Goal: Task Accomplishment & Management: Manage account settings

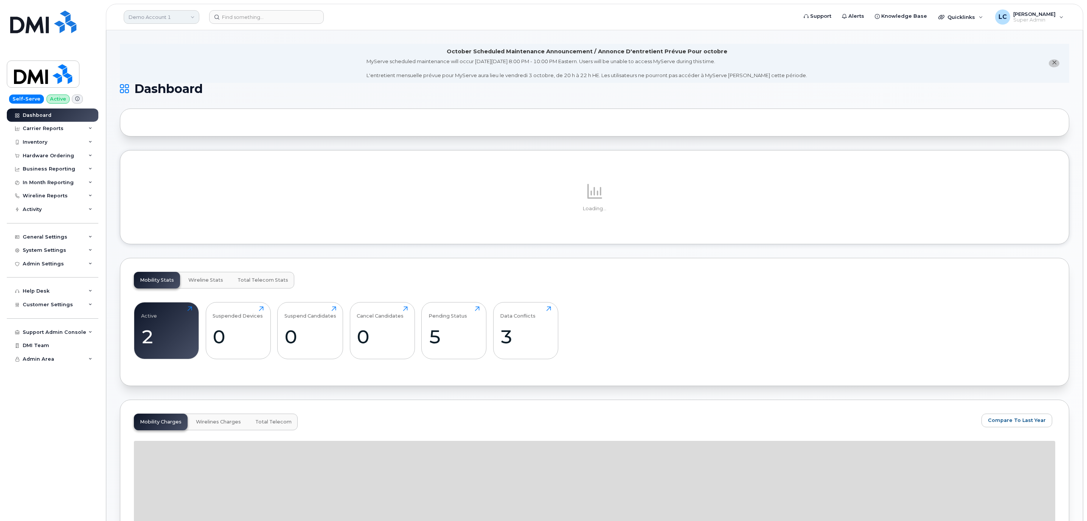
click at [193, 22] on link "Demo Account 1" at bounding box center [162, 17] width 76 height 14
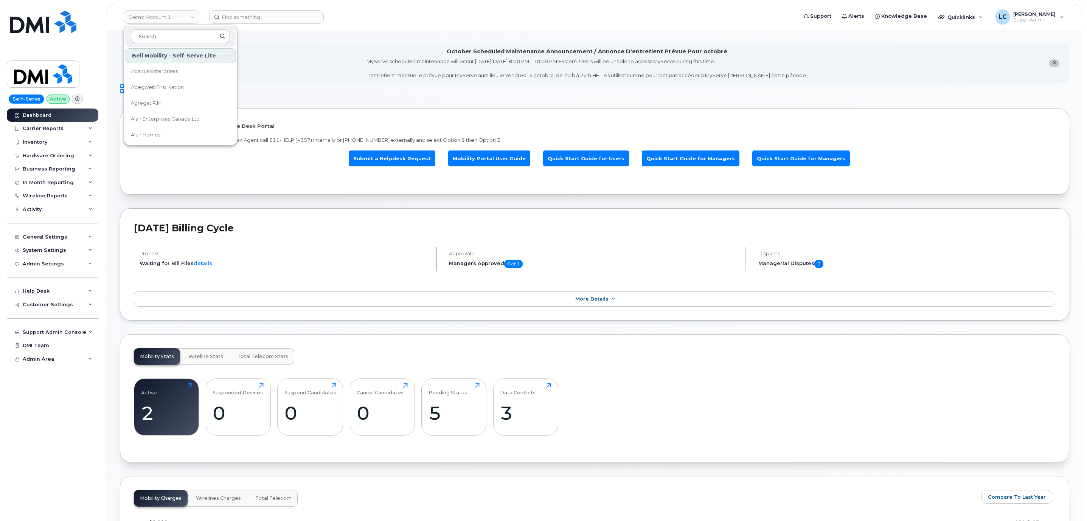
click at [172, 35] on input at bounding box center [180, 36] width 99 height 14
click at [167, 39] on input at bounding box center [180, 36] width 99 height 14
type input "Woodward"
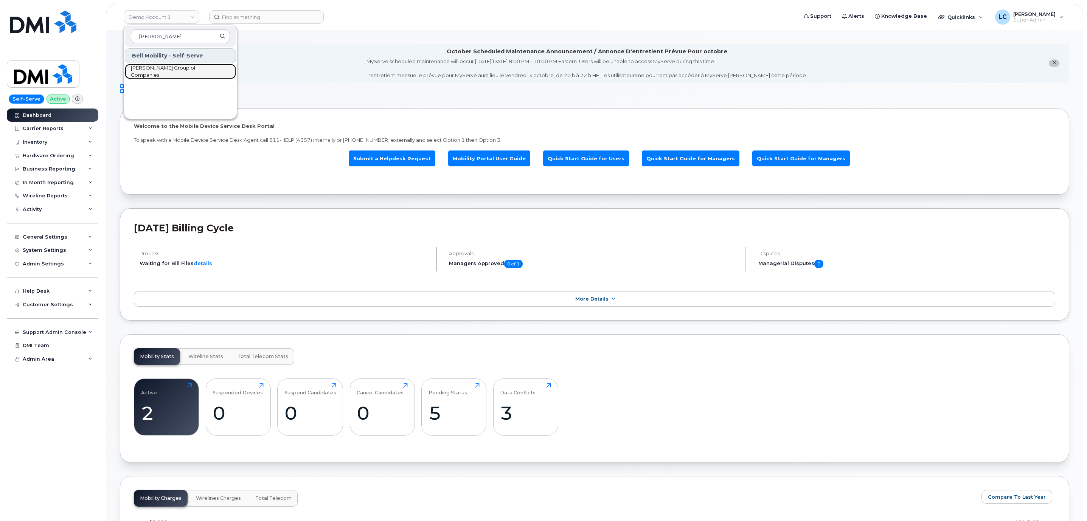
click at [180, 73] on span "[PERSON_NAME] Group of Companies" at bounding box center [174, 71] width 87 height 15
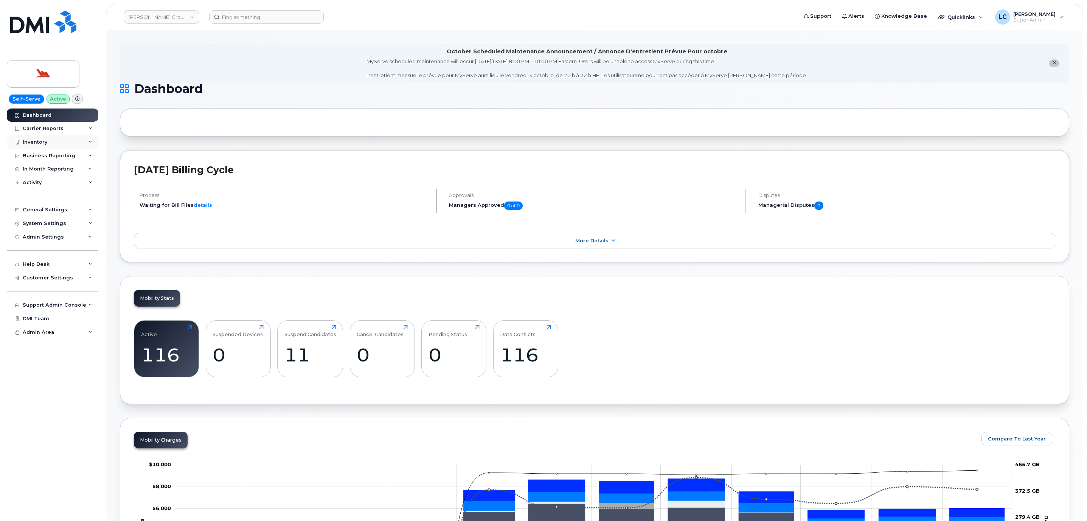
click at [61, 147] on div "Inventory" at bounding box center [53, 142] width 92 height 14
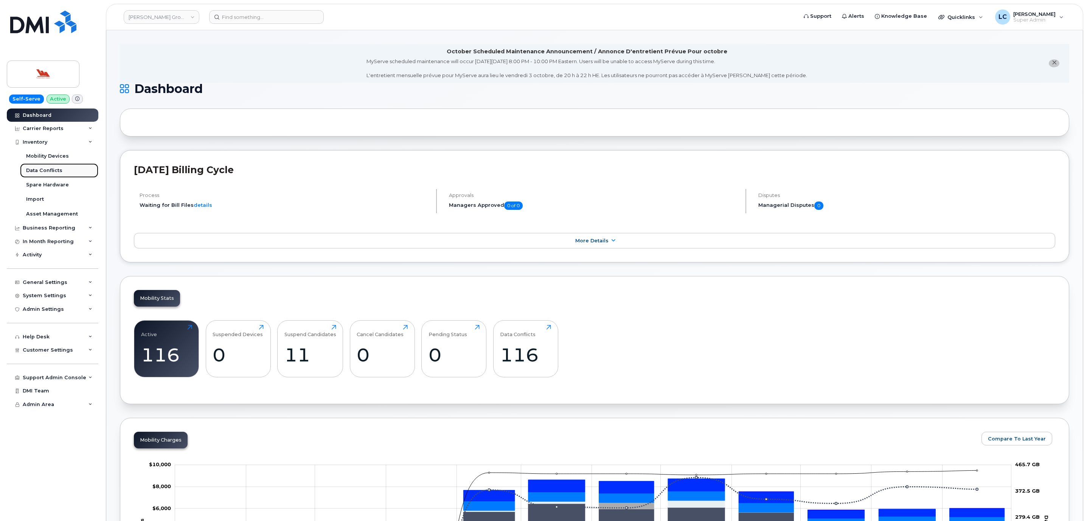
click at [76, 171] on link "Data Conflicts" at bounding box center [59, 170] width 78 height 14
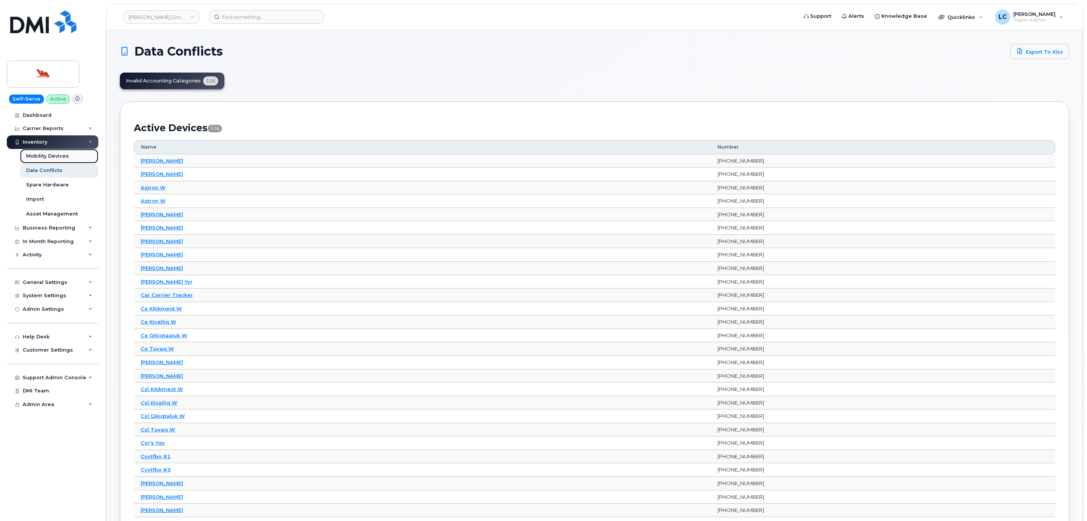
click at [53, 155] on div "Mobility Devices" at bounding box center [47, 156] width 43 height 7
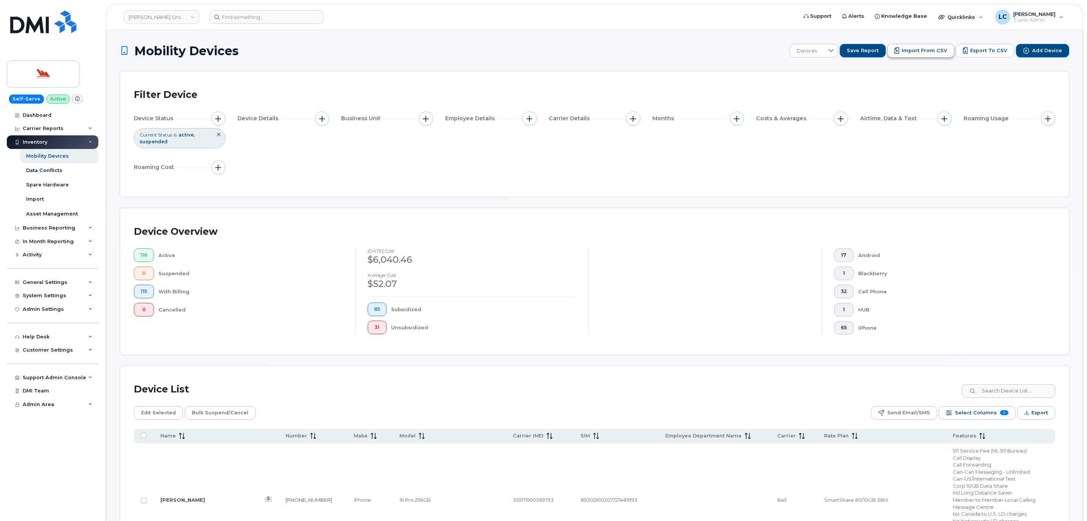
click at [939, 50] on span "Import from CSV" at bounding box center [923, 50] width 45 height 7
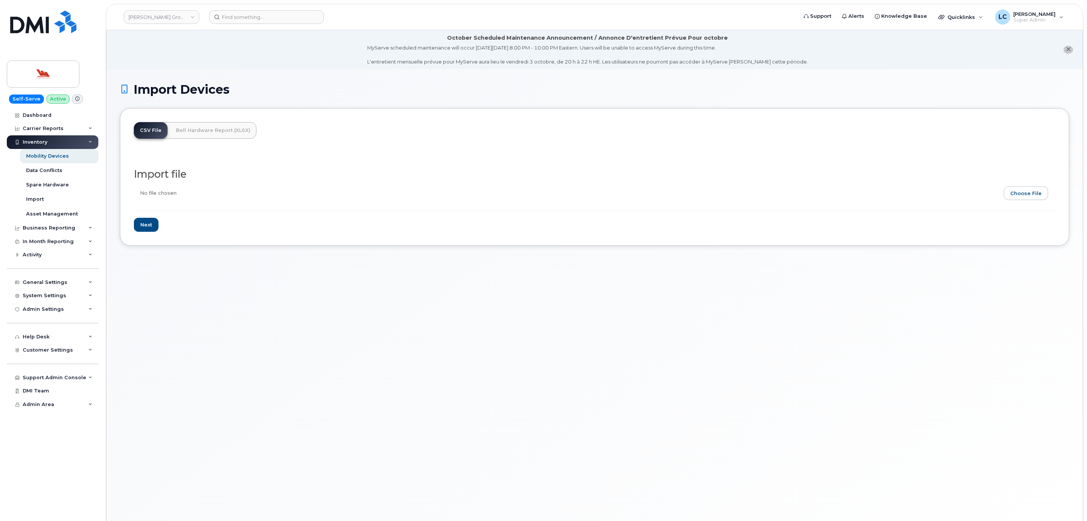
click at [1028, 193] on input "file" at bounding box center [591, 194] width 915 height 17
type input "C:\fakepath\AccountingCodesWoodward.csv"
click at [143, 225] on input "Next" at bounding box center [146, 225] width 25 height 14
type input "Loading..."
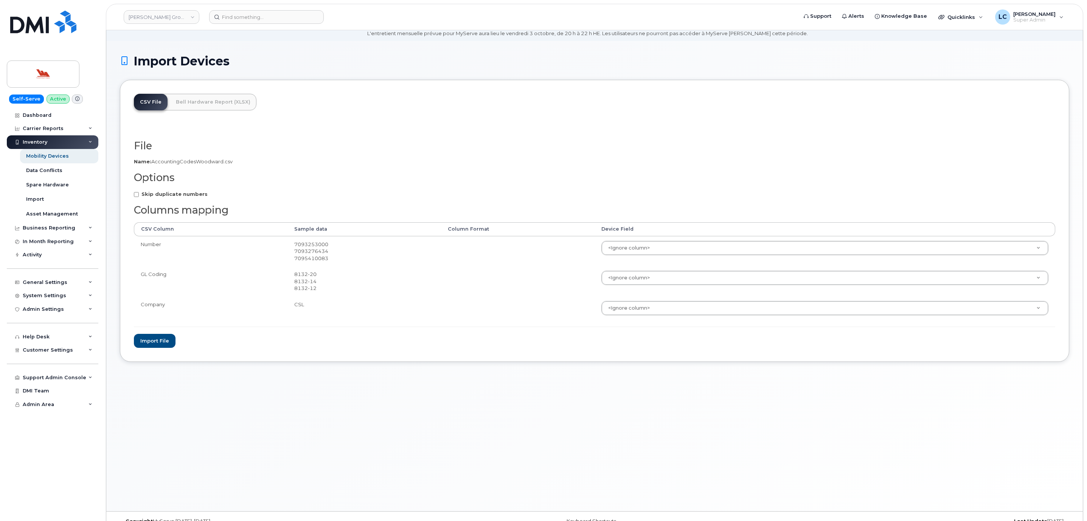
scroll to position [43, 0]
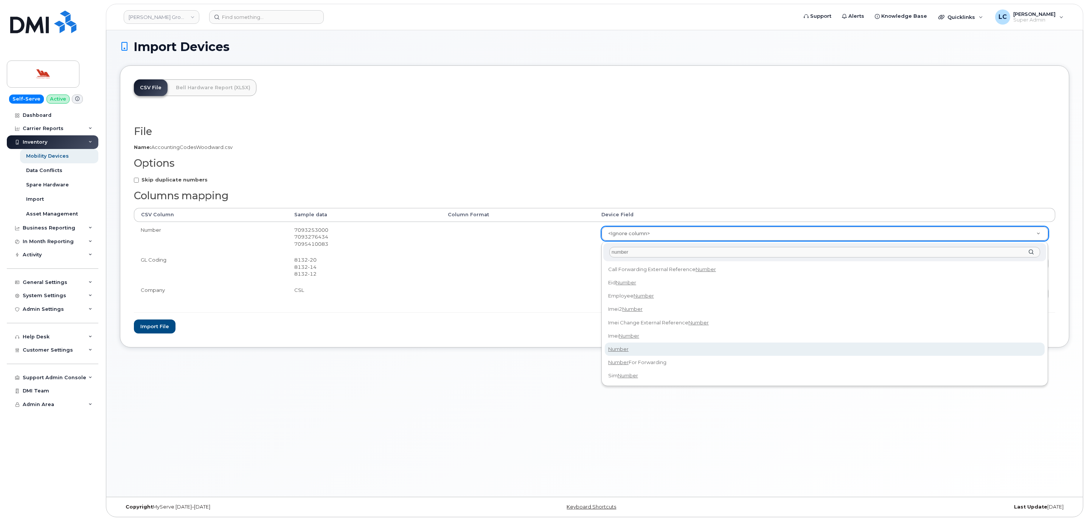
type input "number"
select select "number"
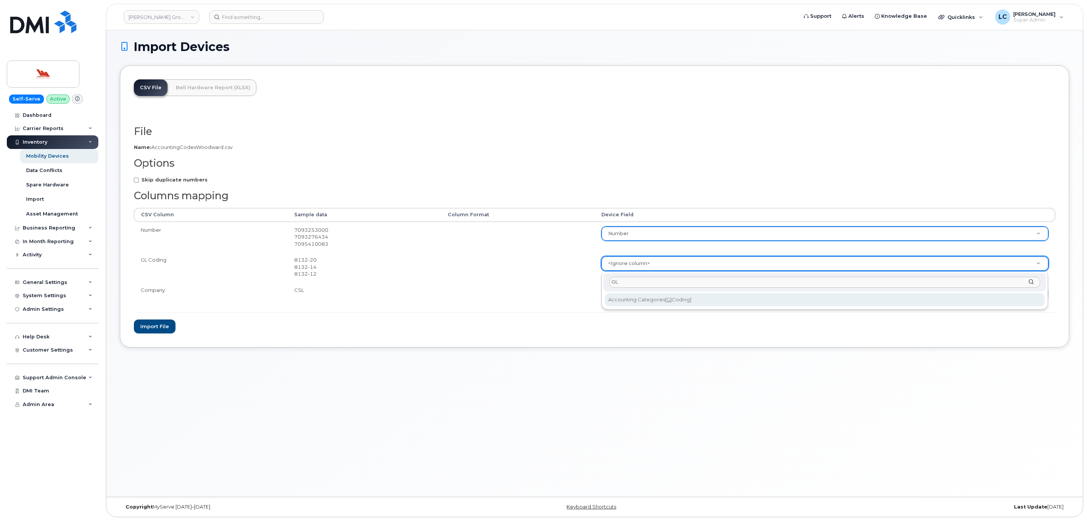
type input "GL"
select select "accounting_categories[GL Coding]"
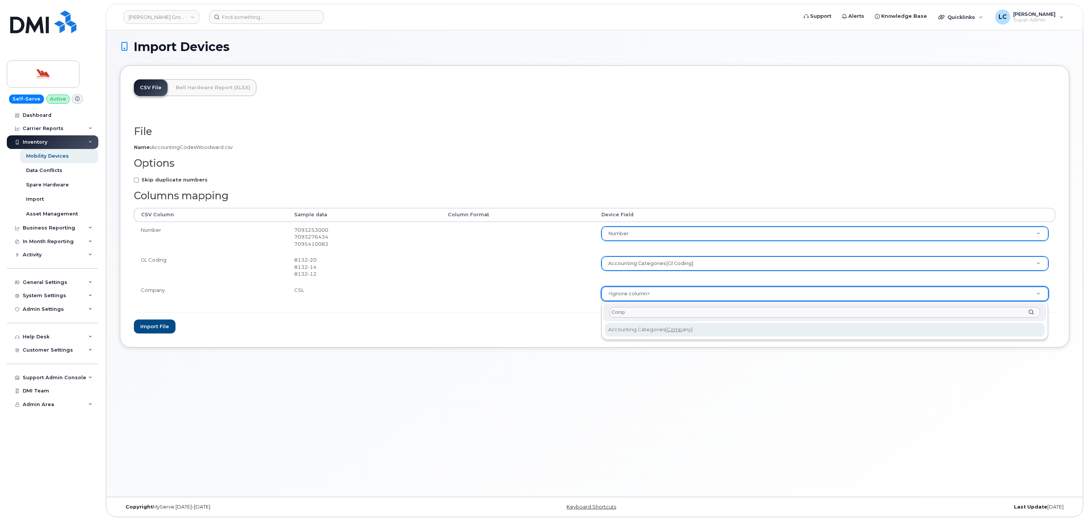
type input "Comp"
select select "accounting_categories[Company]"
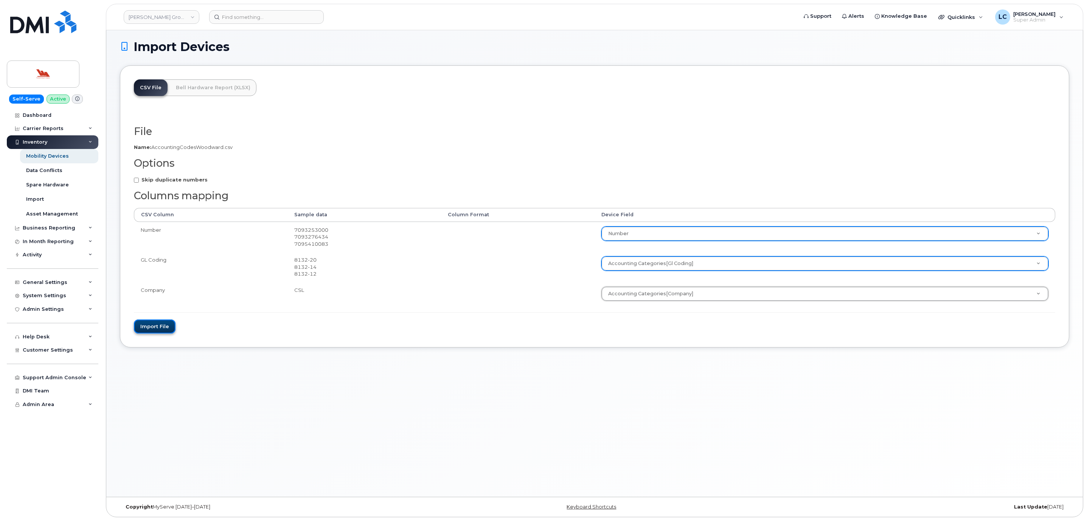
click at [170, 330] on button "Import file" at bounding box center [155, 327] width 42 height 14
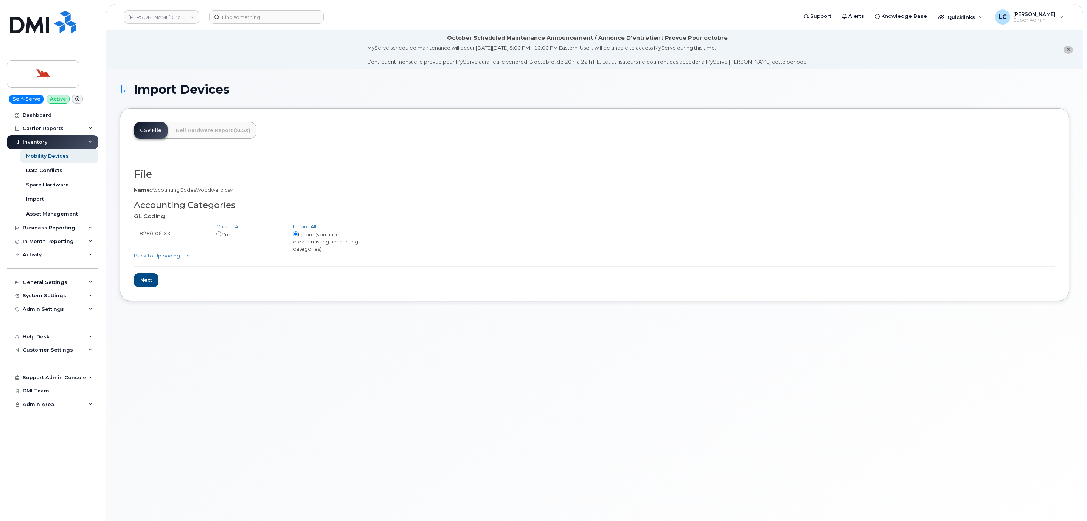
click at [231, 234] on div "Create" at bounding box center [249, 234] width 77 height 8
click at [219, 234] on input "radio" at bounding box center [218, 233] width 5 height 5
radio input "true"
click at [147, 279] on input "Next" at bounding box center [146, 280] width 25 height 14
type input "Loading..."
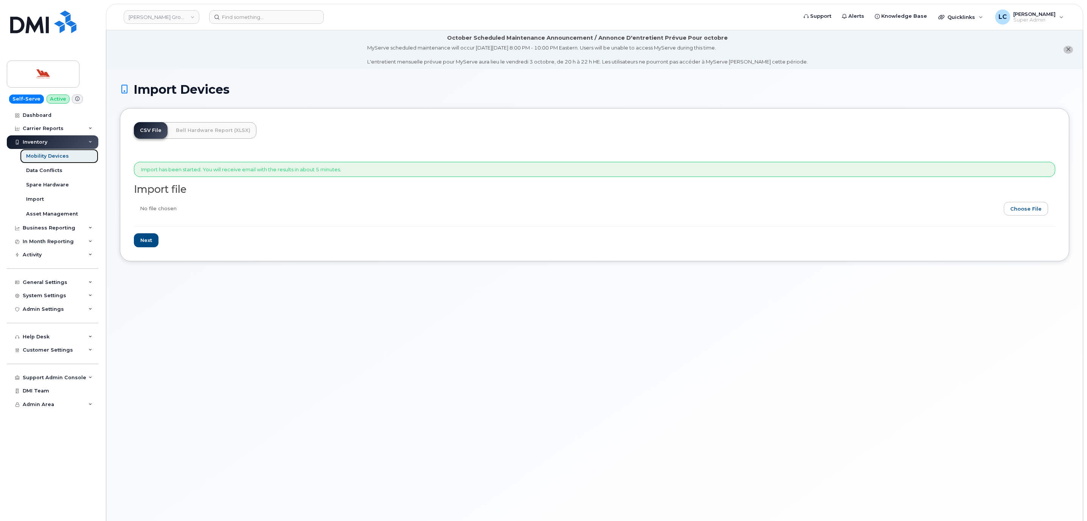
click at [70, 155] on link "Mobility Devices" at bounding box center [59, 156] width 78 height 14
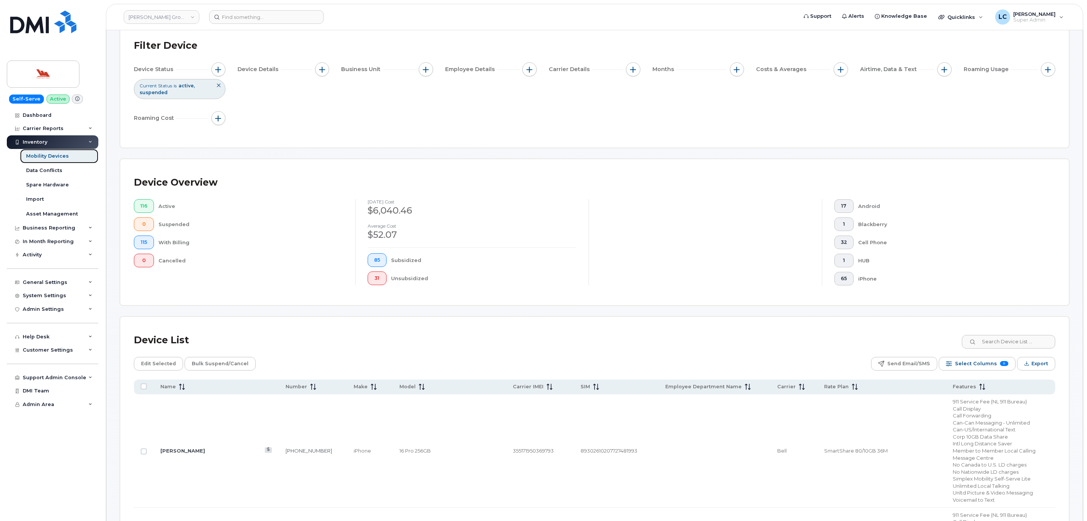
scroll to position [170, 0]
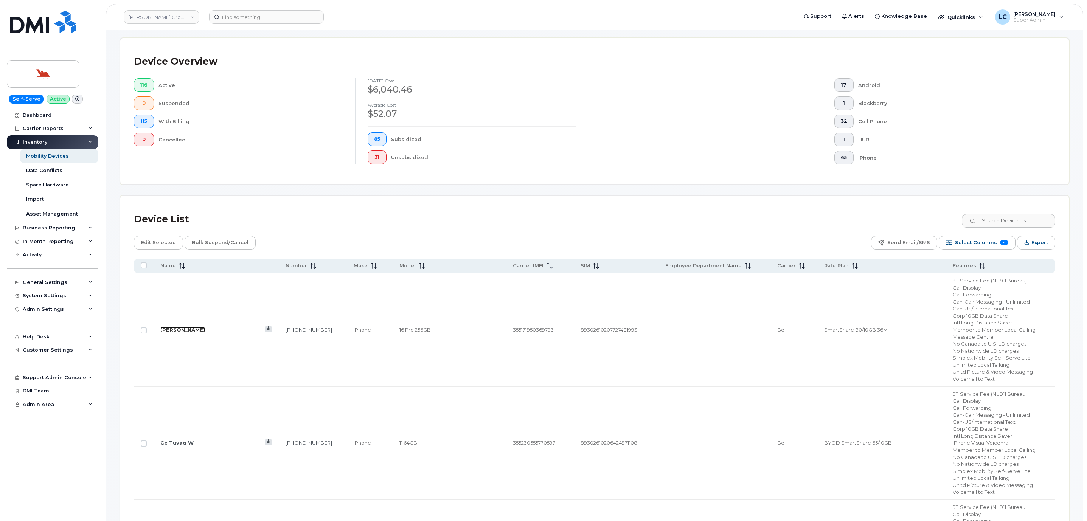
click at [188, 330] on link "[PERSON_NAME]" at bounding box center [182, 330] width 45 height 6
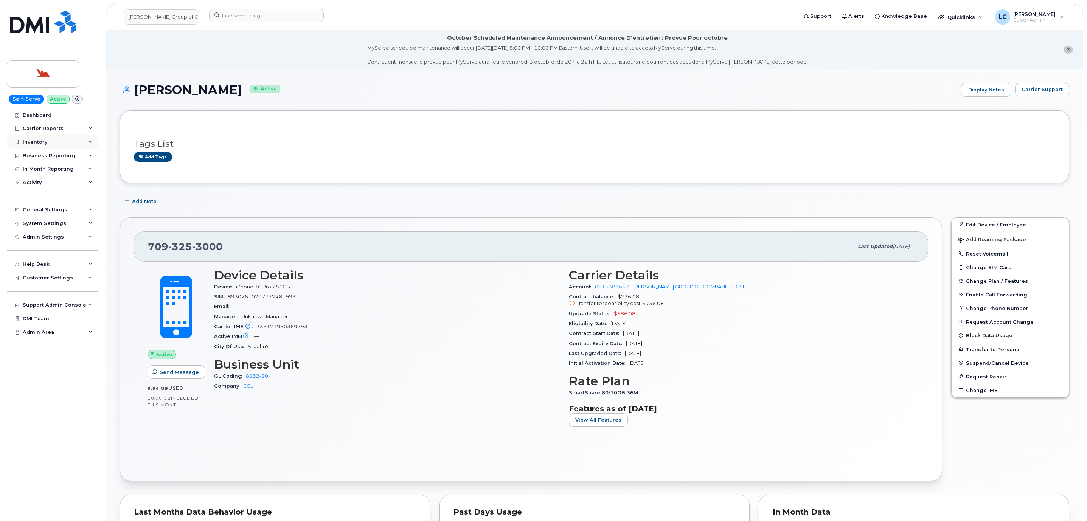
click at [72, 140] on div "Inventory" at bounding box center [53, 142] width 92 height 14
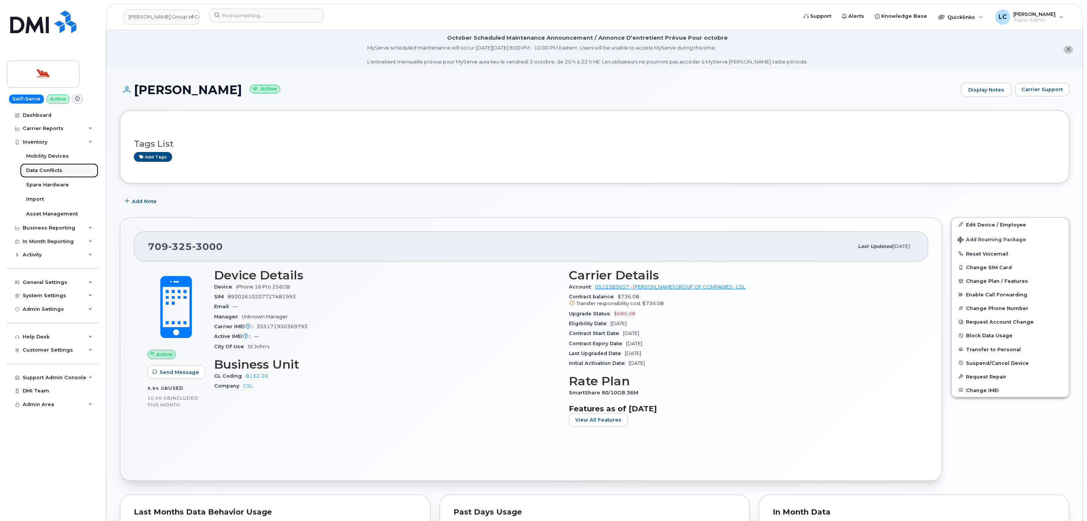
click at [62, 169] on link "Data Conflicts" at bounding box center [59, 170] width 78 height 14
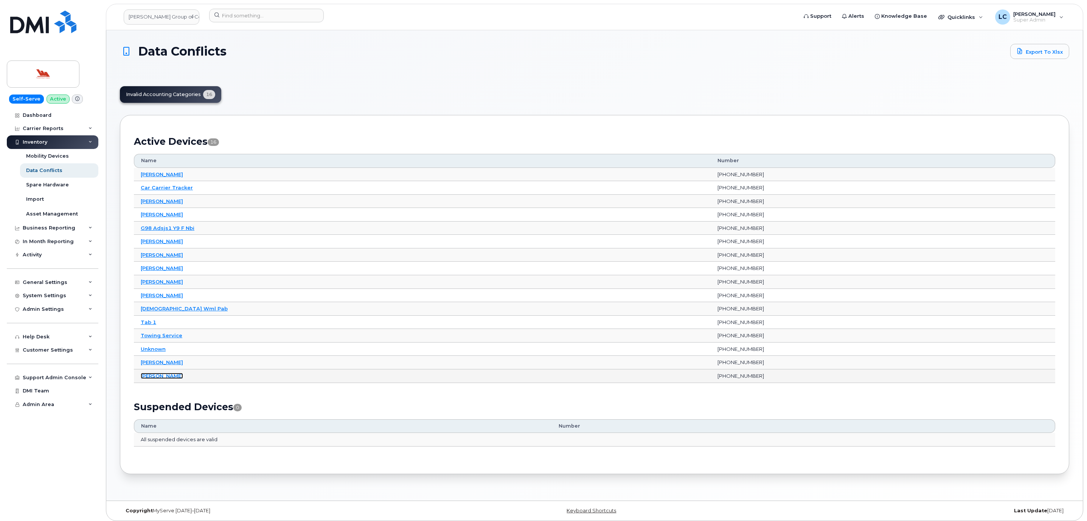
click at [163, 379] on link "[PERSON_NAME]" at bounding box center [162, 376] width 42 height 6
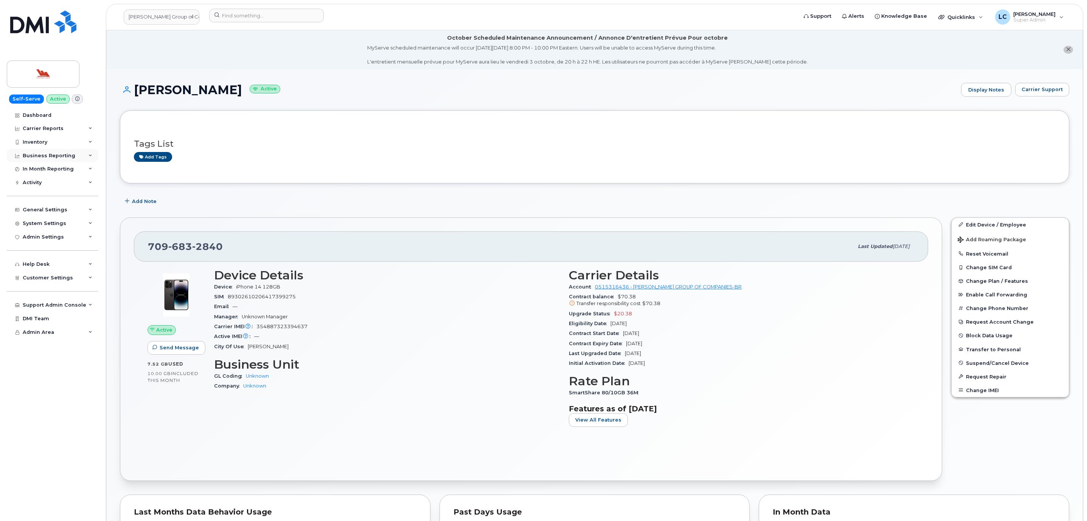
click at [75, 157] on div "Business Reporting" at bounding box center [53, 156] width 92 height 14
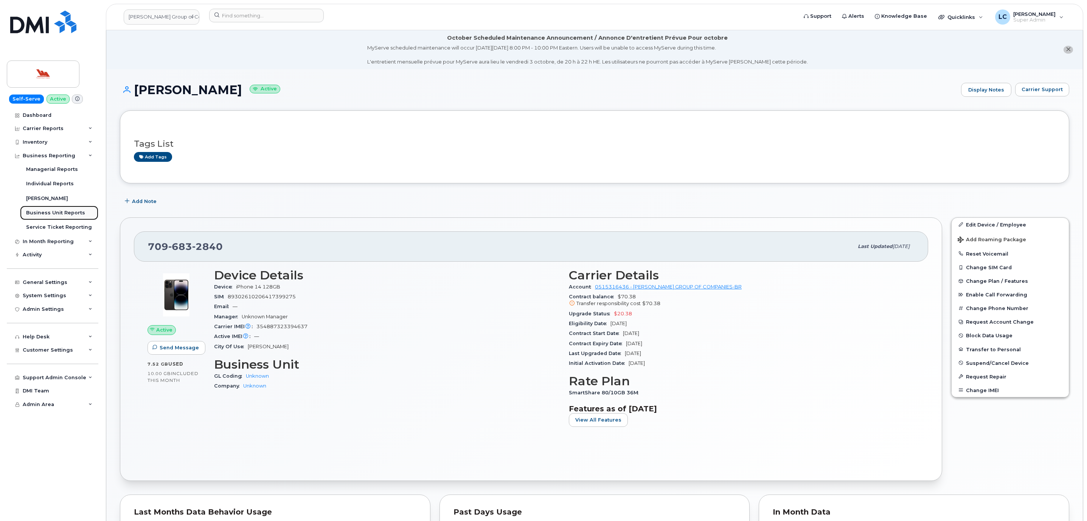
click at [71, 213] on div "Business Unit Reports" at bounding box center [55, 212] width 59 height 7
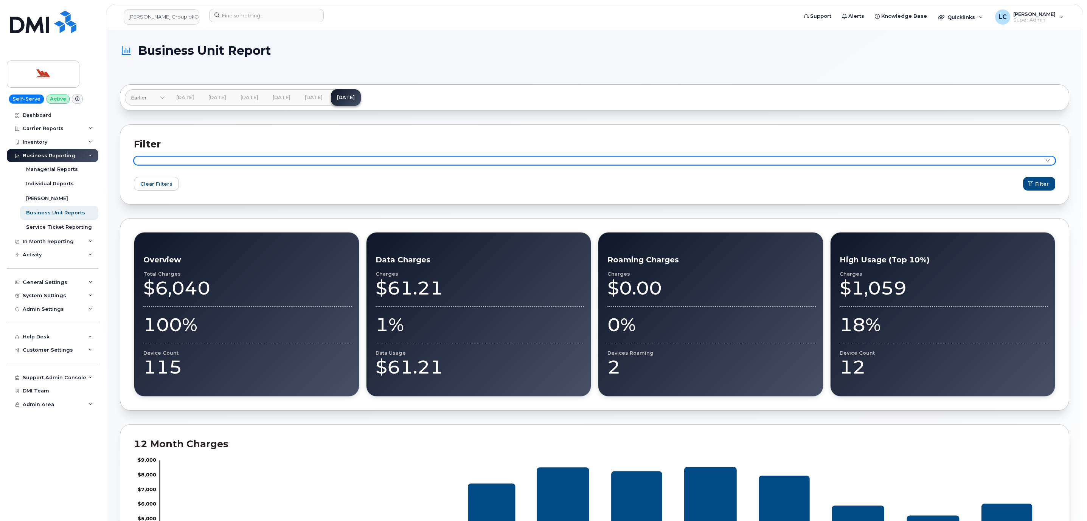
click at [237, 161] on link at bounding box center [594, 161] width 921 height 8
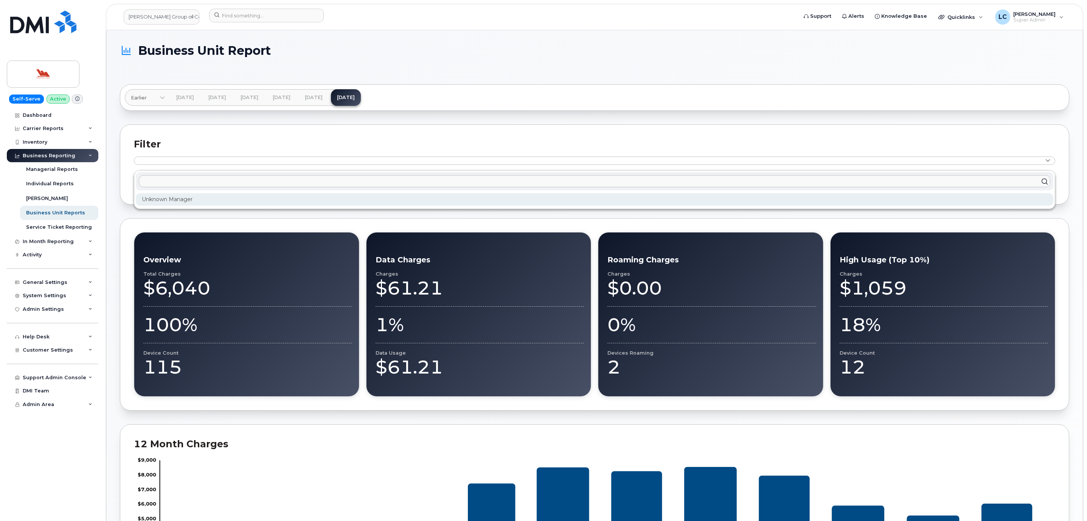
click at [205, 201] on div "Unknown Manager" at bounding box center [594, 199] width 917 height 12
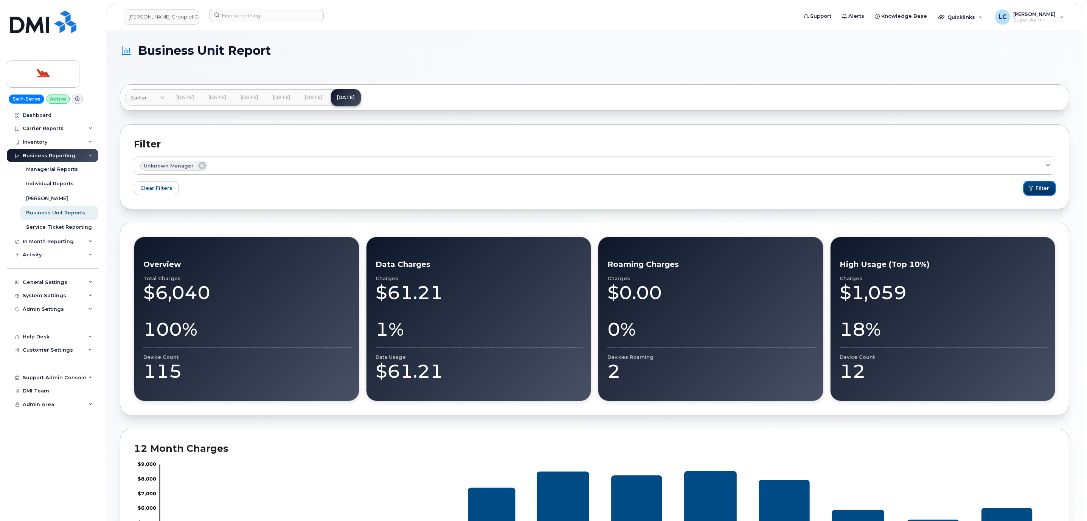
click at [1039, 192] on span "Filter" at bounding box center [1042, 188] width 14 height 7
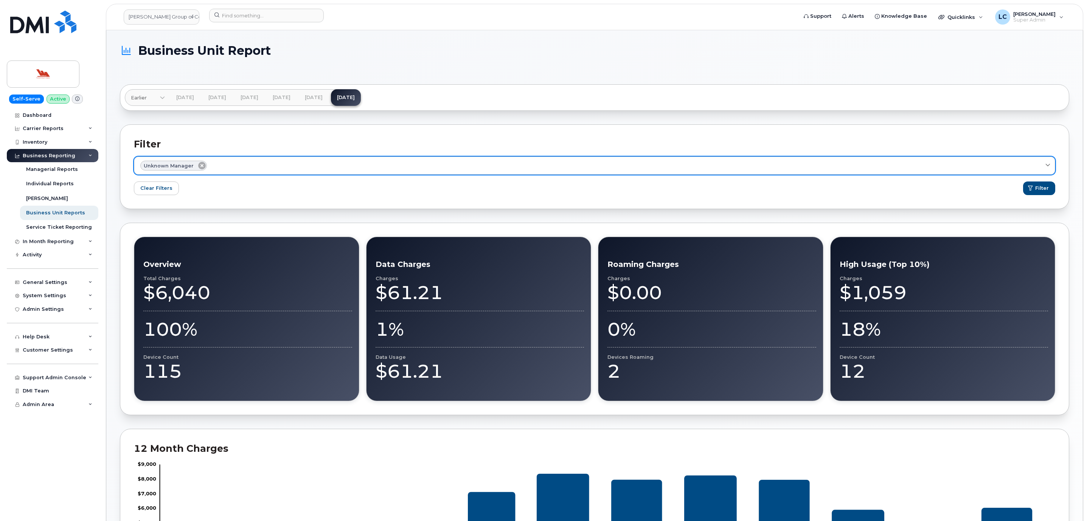
click at [201, 168] on icon at bounding box center [202, 166] width 8 height 8
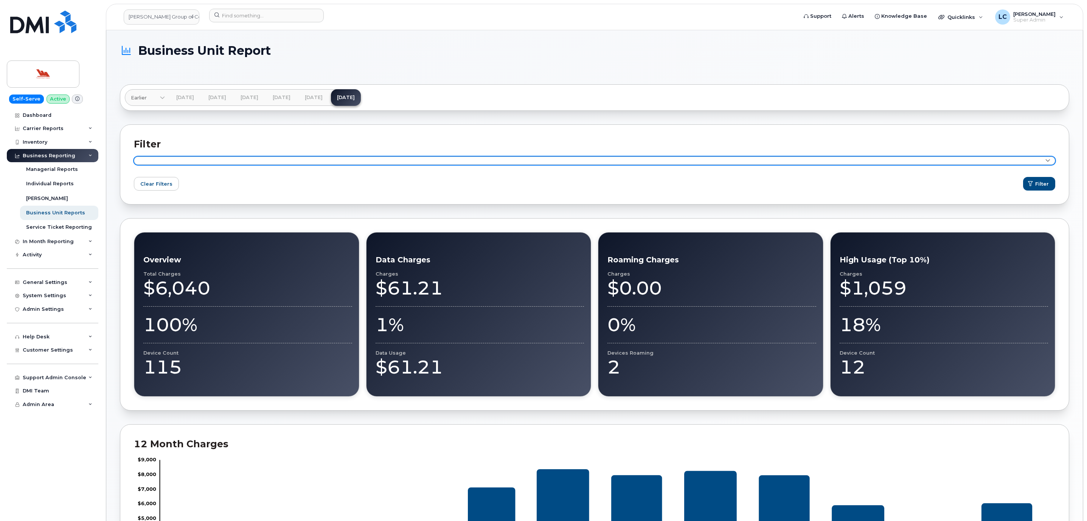
click at [320, 165] on link at bounding box center [594, 161] width 921 height 8
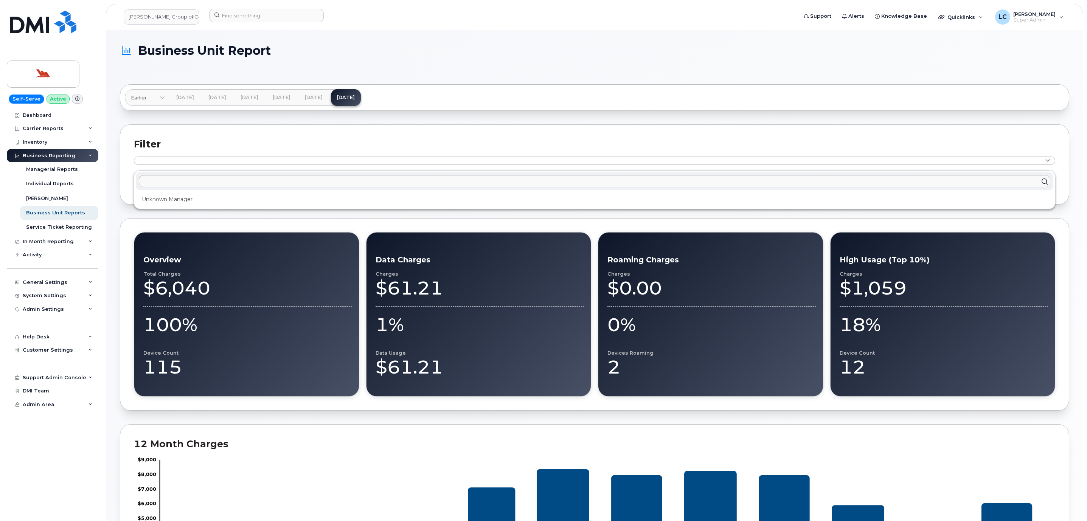
click at [259, 125] on div "Filter Unknown Manager Clear Filters Filter" at bounding box center [594, 164] width 949 height 80
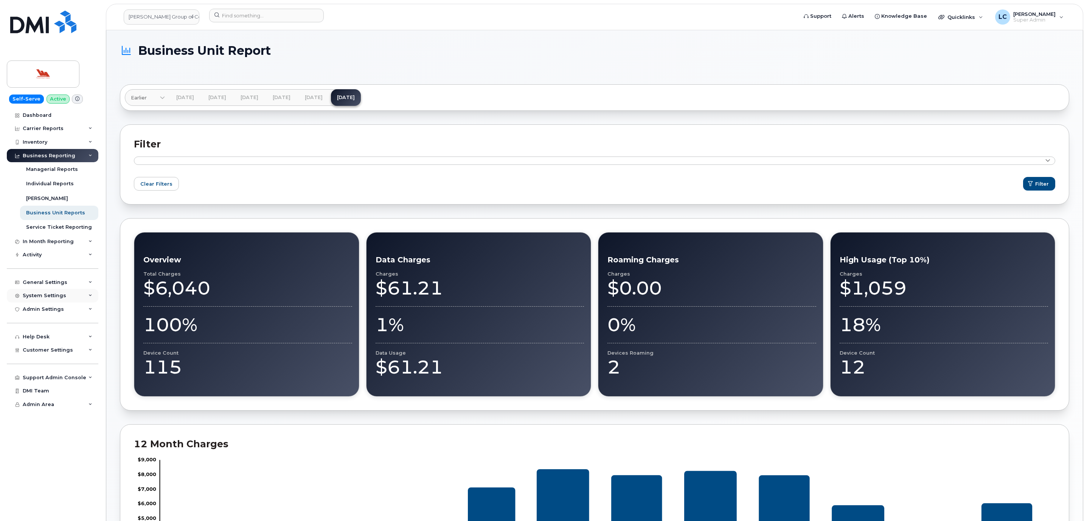
click at [61, 295] on div "System Settings" at bounding box center [44, 296] width 43 height 6
click at [53, 351] on link "Reporting" at bounding box center [59, 353] width 78 height 14
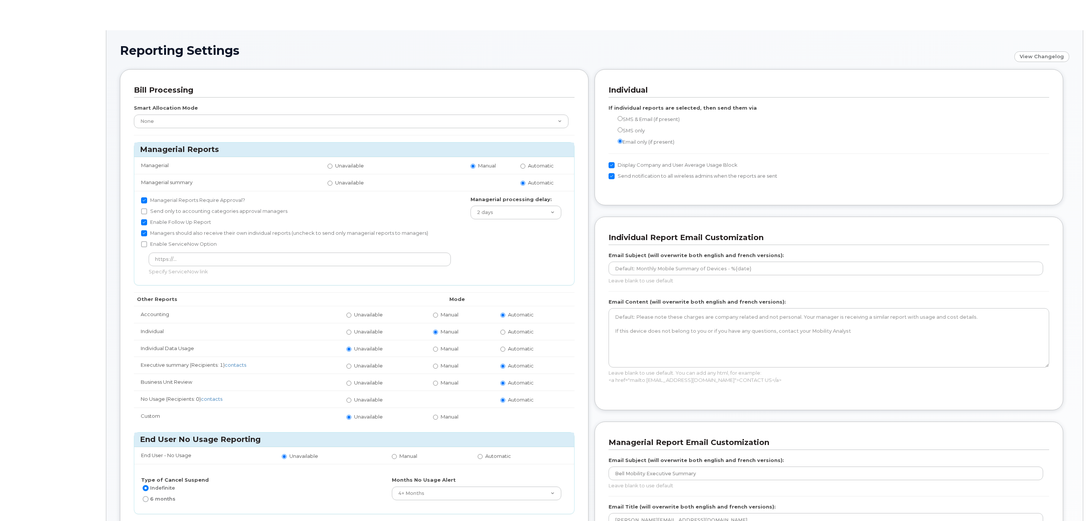
radio input "true"
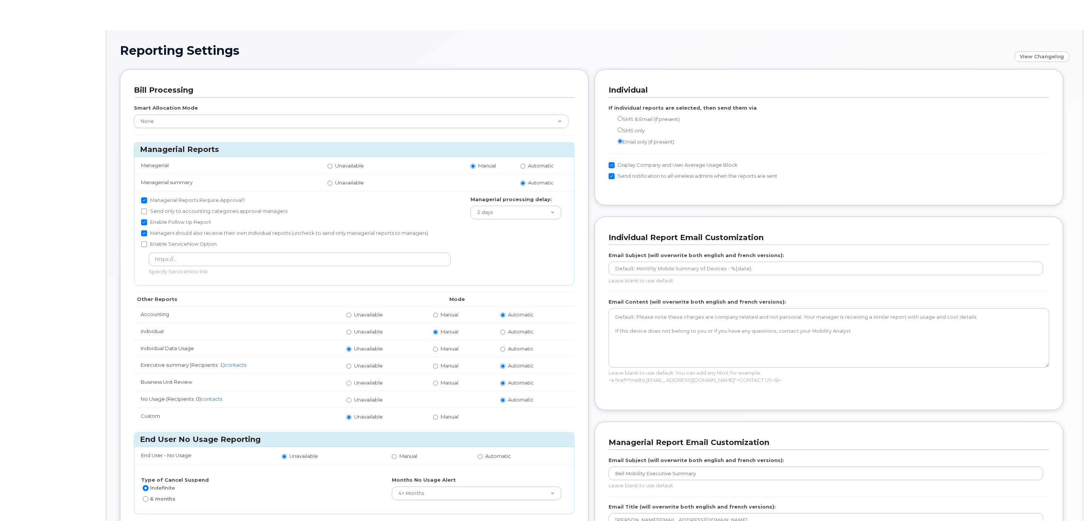
radio input "true"
radio input "false"
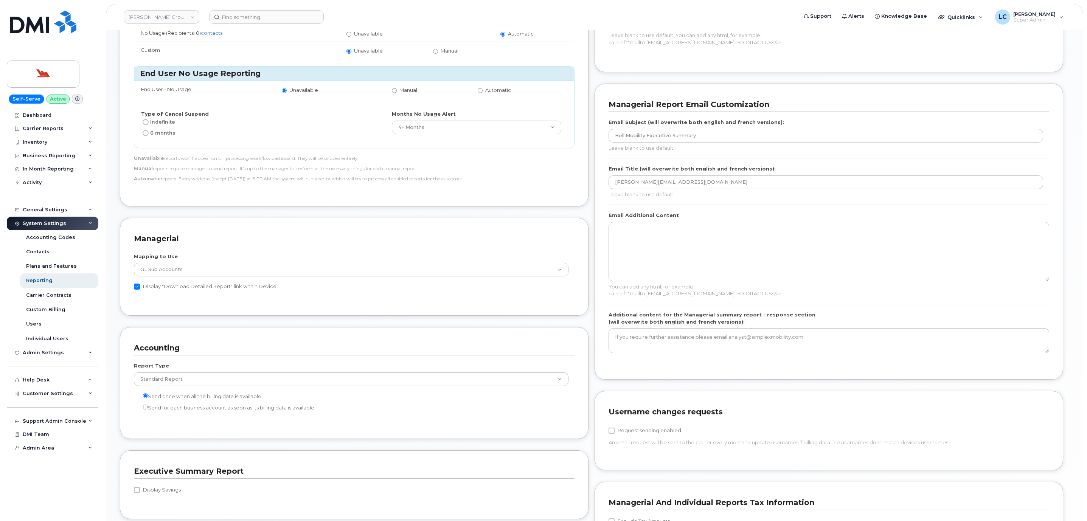
scroll to position [397, 0]
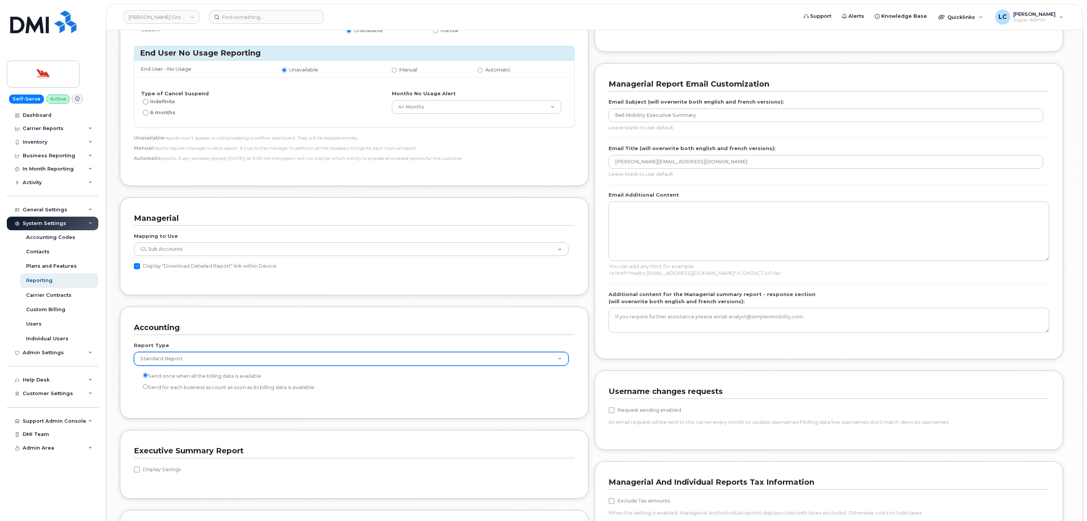
click at [287, 361] on select "Standard Report Extended Taxes Report" at bounding box center [351, 359] width 434 height 14
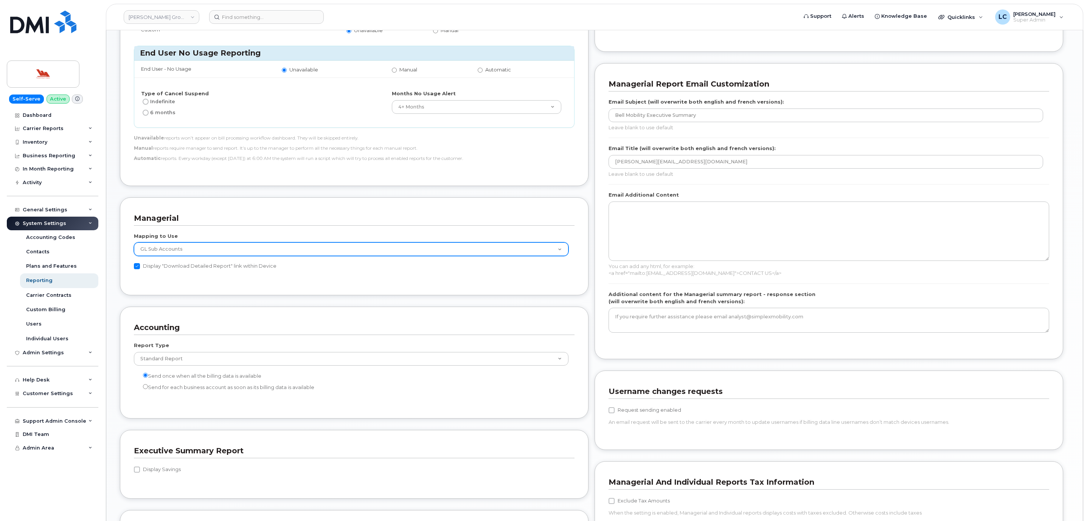
click at [257, 249] on select "GL Sub Accounts Device contacts" at bounding box center [351, 249] width 434 height 14
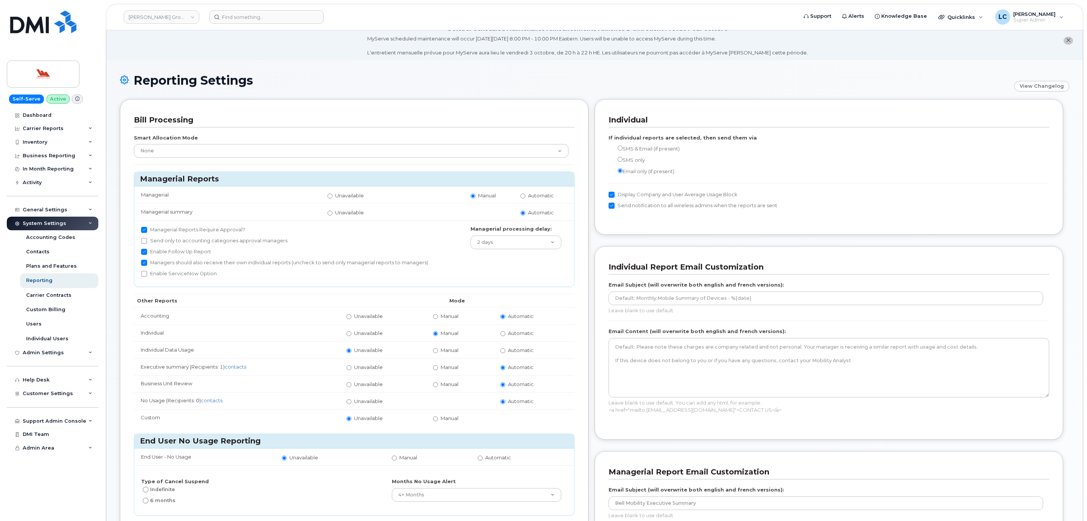
scroll to position [0, 0]
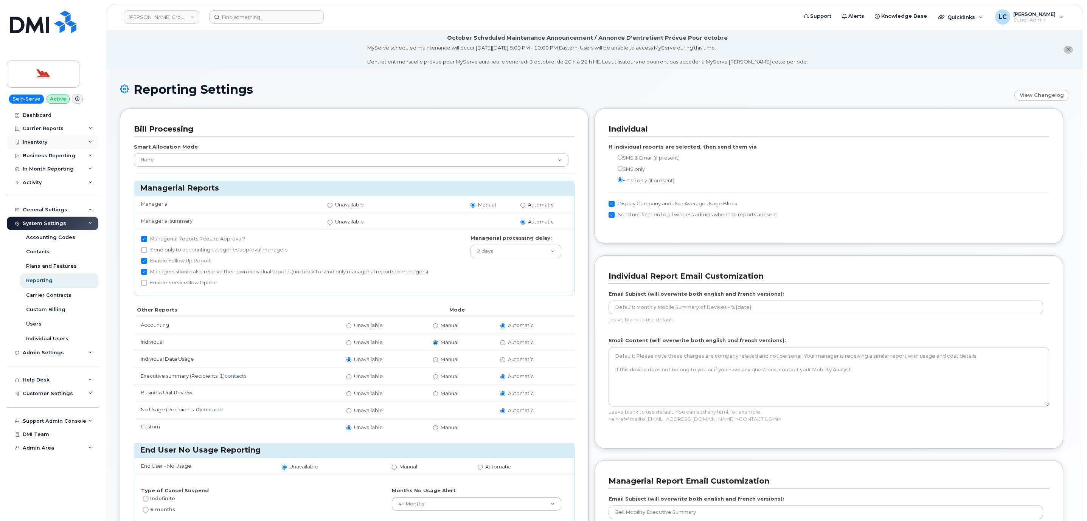
click at [64, 144] on div "Inventory" at bounding box center [53, 142] width 92 height 14
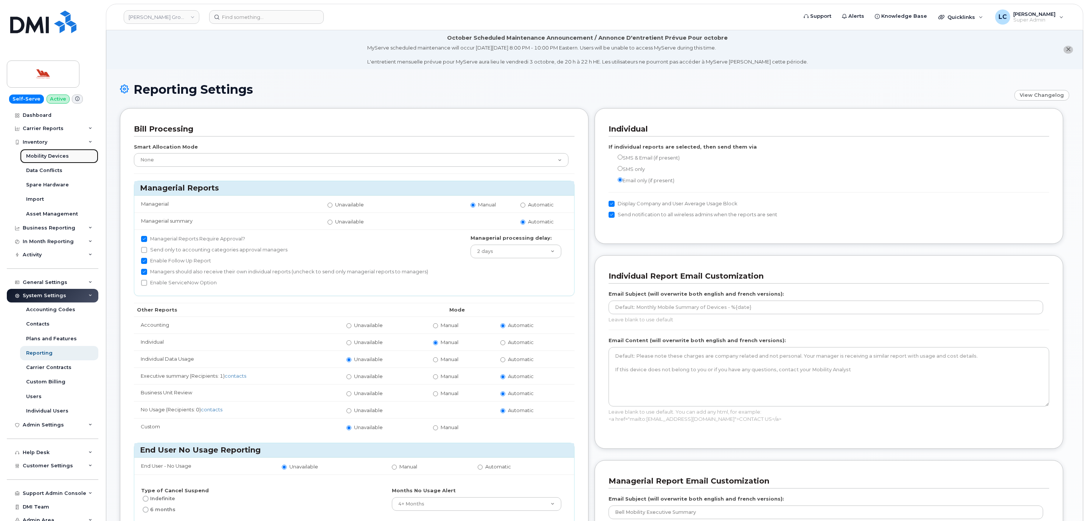
click at [64, 156] on div "Mobility Devices" at bounding box center [47, 156] width 43 height 7
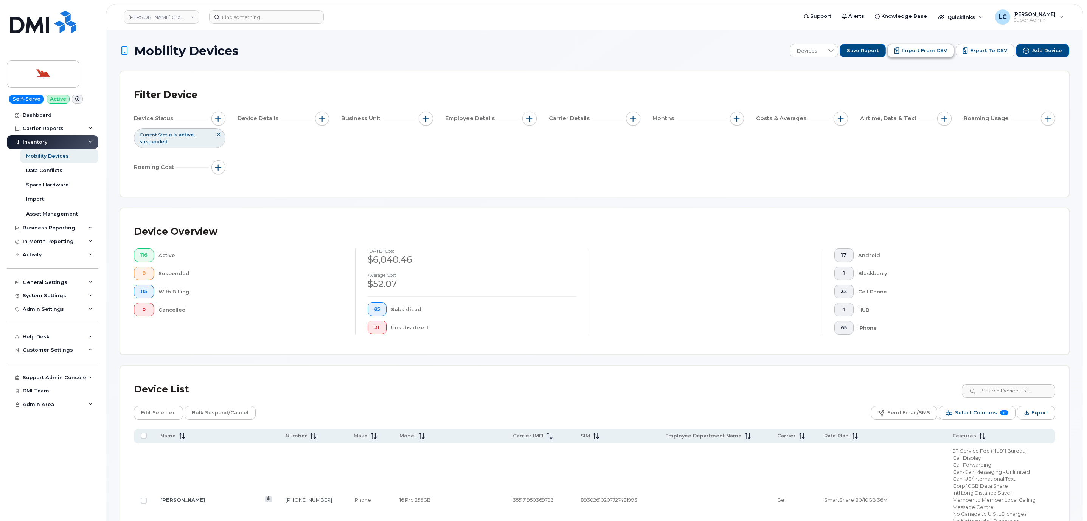
click at [914, 54] on span "Import from CSV" at bounding box center [923, 50] width 45 height 7
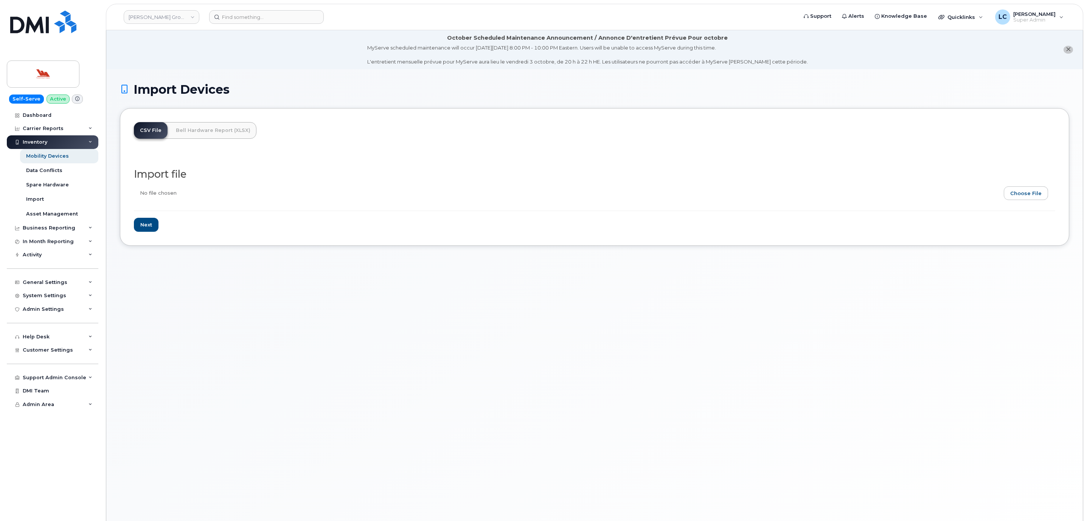
click at [1037, 192] on input "file" at bounding box center [591, 194] width 915 height 17
type input "C:\fakepath\AccountingCodesWoodward.csv"
click at [151, 225] on input "Next" at bounding box center [146, 225] width 25 height 14
type input "Loading..."
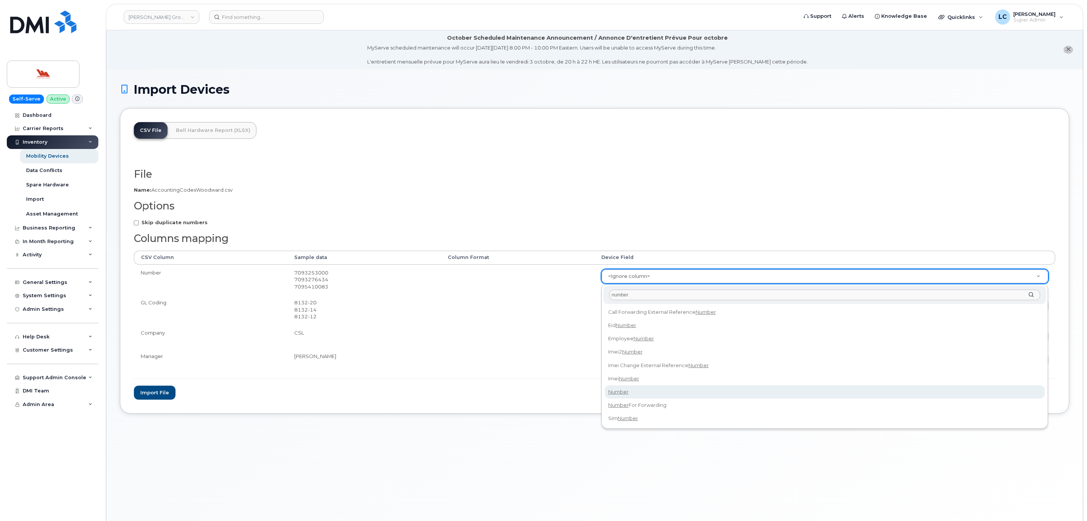
type input "number"
select select "number"
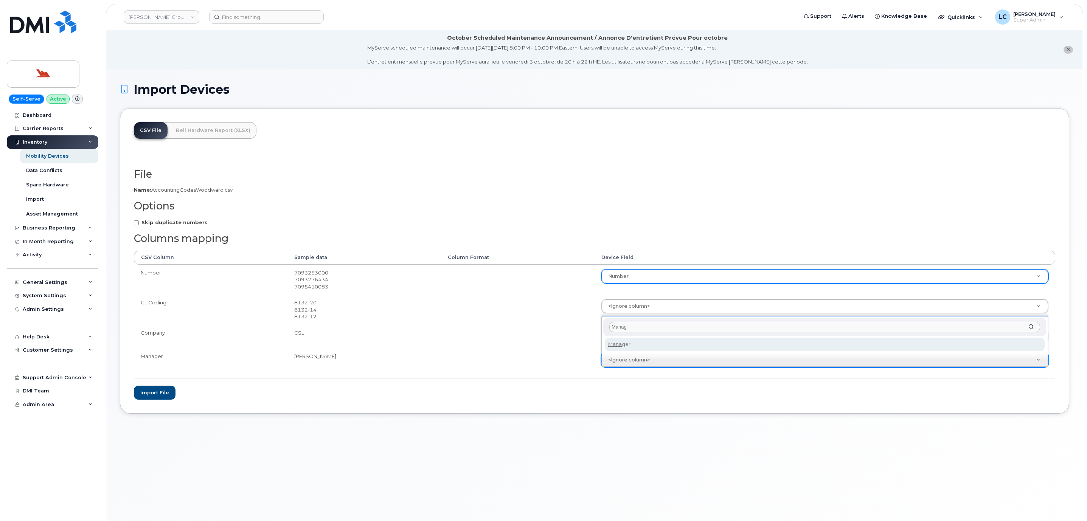
type input "Manag"
select select "contact_id"
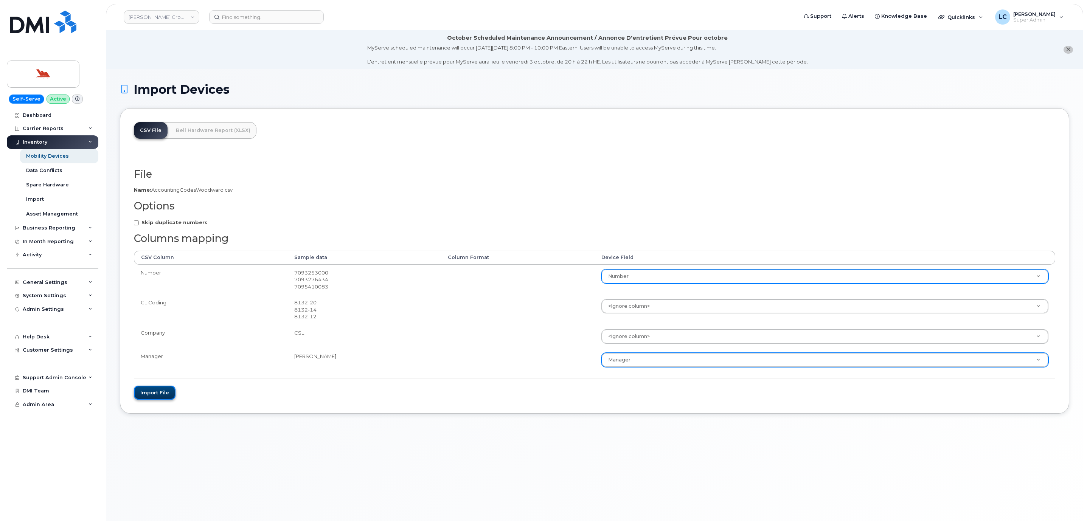
click at [161, 396] on button "Import file" at bounding box center [155, 393] width 42 height 14
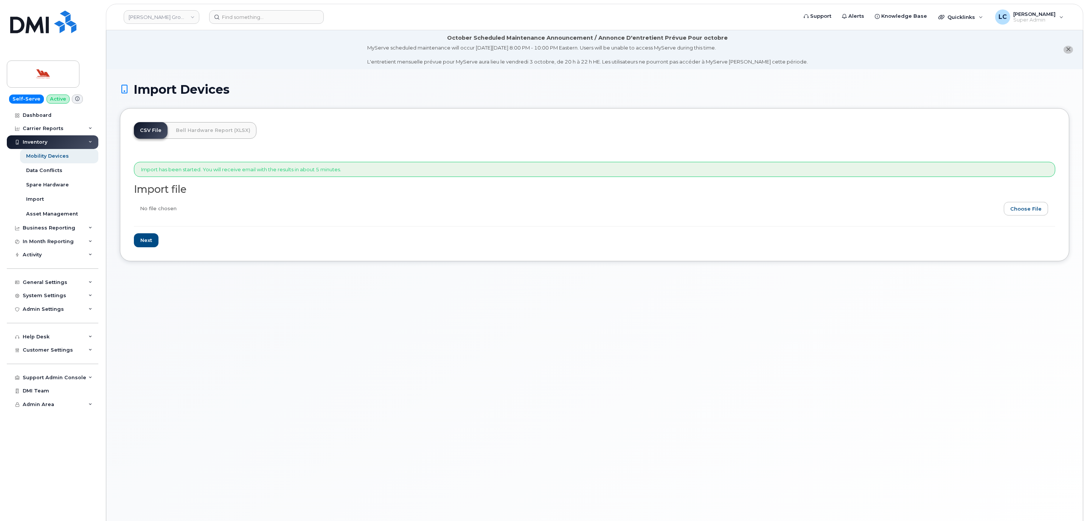
click at [185, 326] on div "Import Devices CSV File Bell Hardware Report (XLSX) Import has been started. Yo…" at bounding box center [594, 304] width 976 height 470
click at [64, 142] on div "Inventory" at bounding box center [53, 142] width 92 height 14
click at [68, 129] on div "Carrier Reports" at bounding box center [53, 129] width 92 height 14
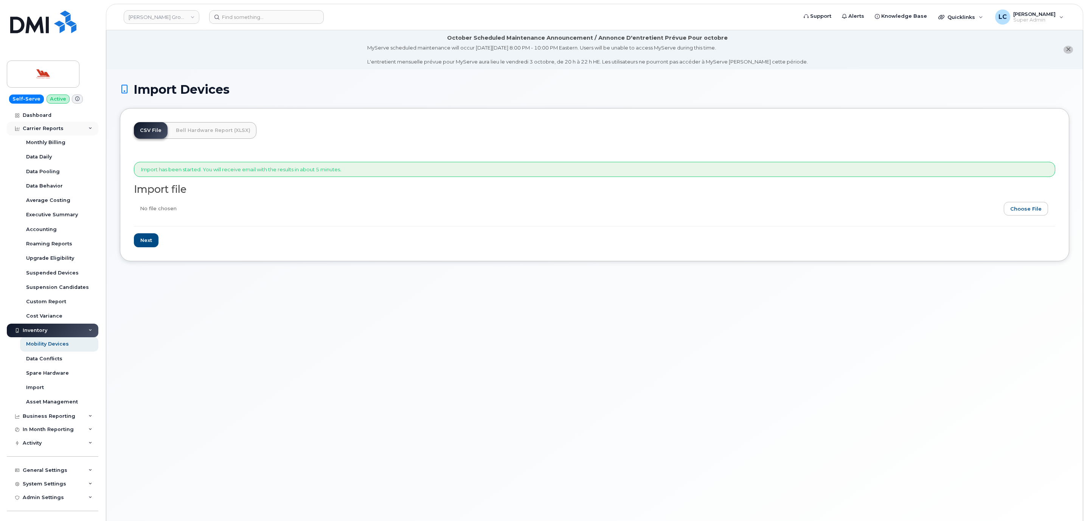
click at [79, 130] on div "Carrier Reports" at bounding box center [53, 129] width 92 height 14
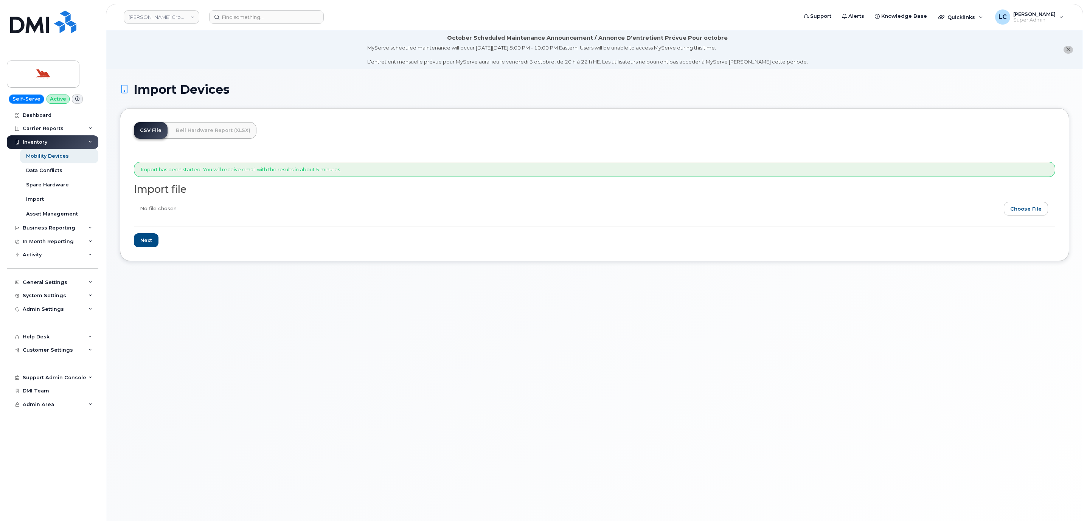
click at [79, 140] on div "Inventory" at bounding box center [53, 142] width 92 height 14
click at [73, 157] on div "Business Reporting" at bounding box center [53, 156] width 92 height 14
drag, startPoint x: 74, startPoint y: 155, endPoint x: 75, endPoint y: 142, distance: 12.9
click at [74, 154] on div "Business Reporting" at bounding box center [53, 156] width 92 height 14
click at [75, 141] on div "Inventory" at bounding box center [53, 142] width 92 height 14
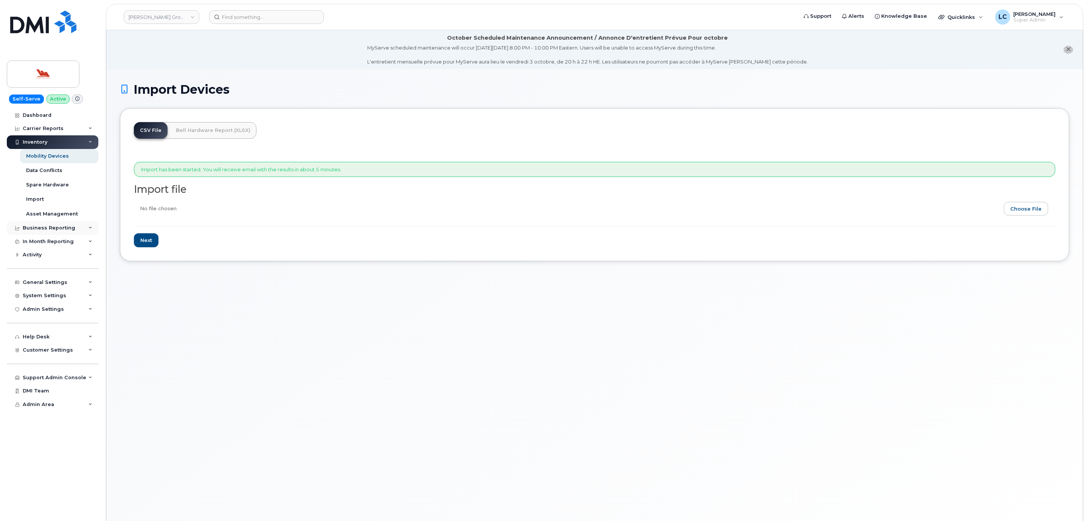
click at [67, 229] on div "Business Reporting" at bounding box center [49, 228] width 53 height 6
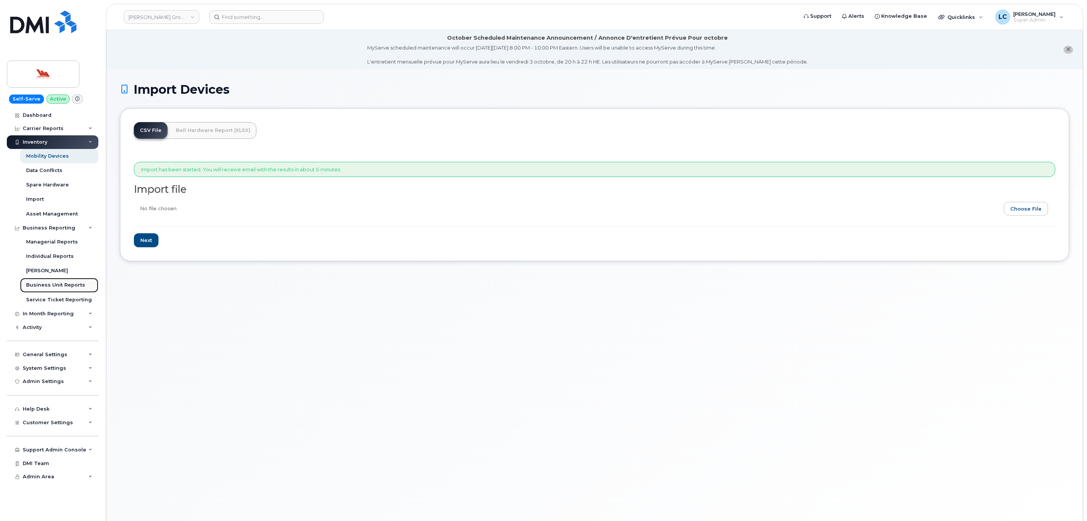
click at [58, 284] on div "Business Unit Reports" at bounding box center [55, 285] width 59 height 7
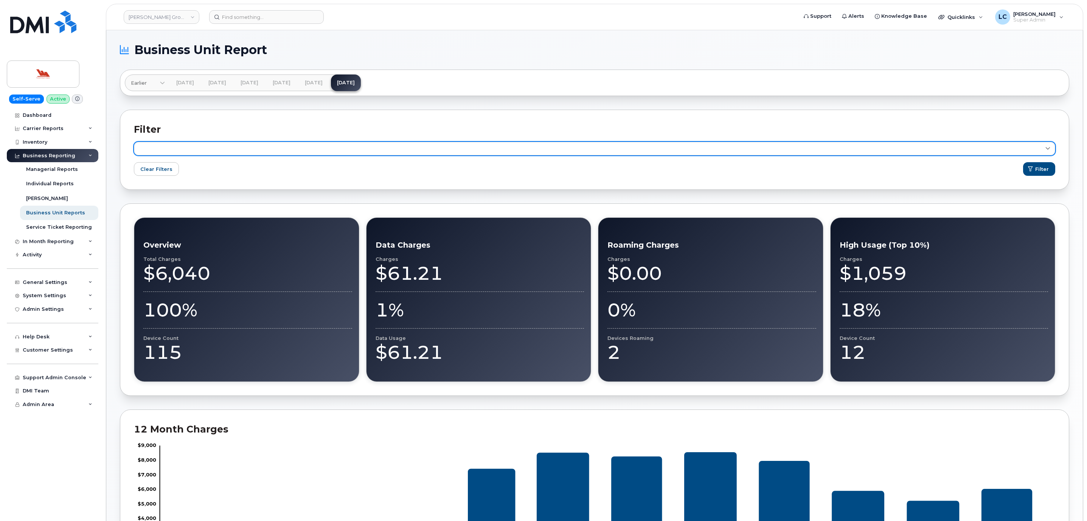
click at [334, 152] on link at bounding box center [594, 149] width 921 height 14
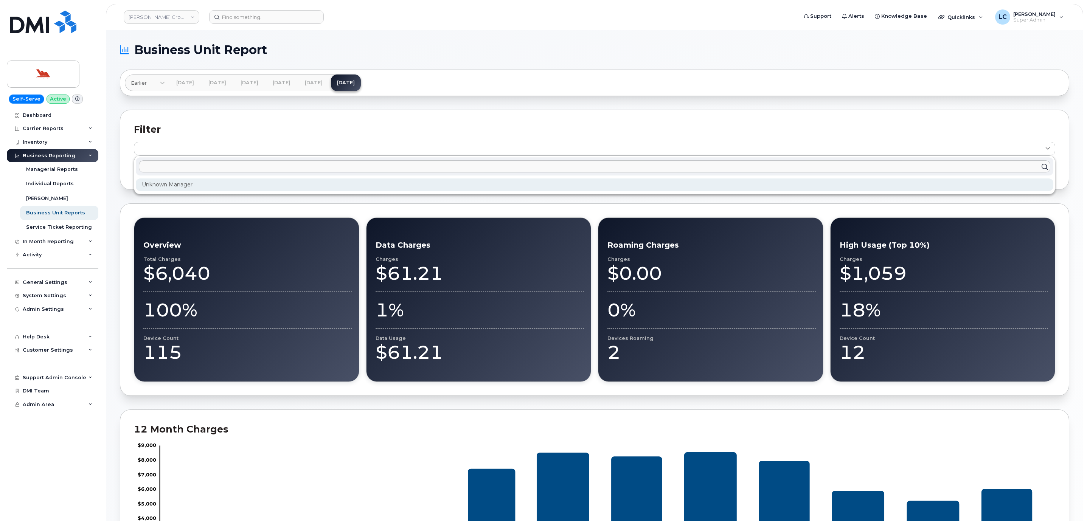
click at [222, 185] on div "Unknown Manager" at bounding box center [594, 184] width 917 height 12
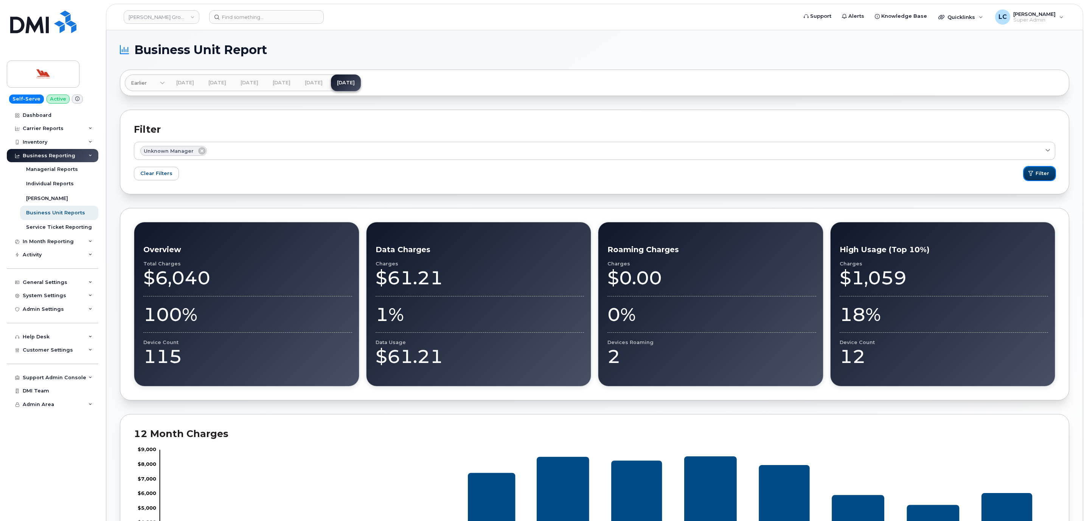
click at [1042, 171] on span "Filter" at bounding box center [1042, 173] width 14 height 7
click at [82, 298] on div "System Settings" at bounding box center [53, 296] width 92 height 14
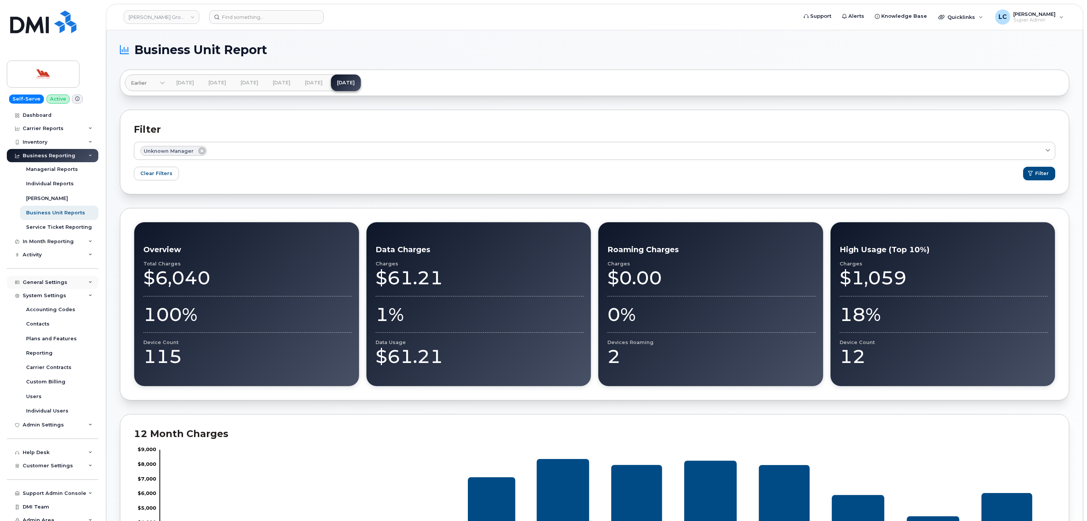
click at [74, 283] on div "General Settings" at bounding box center [53, 283] width 92 height 14
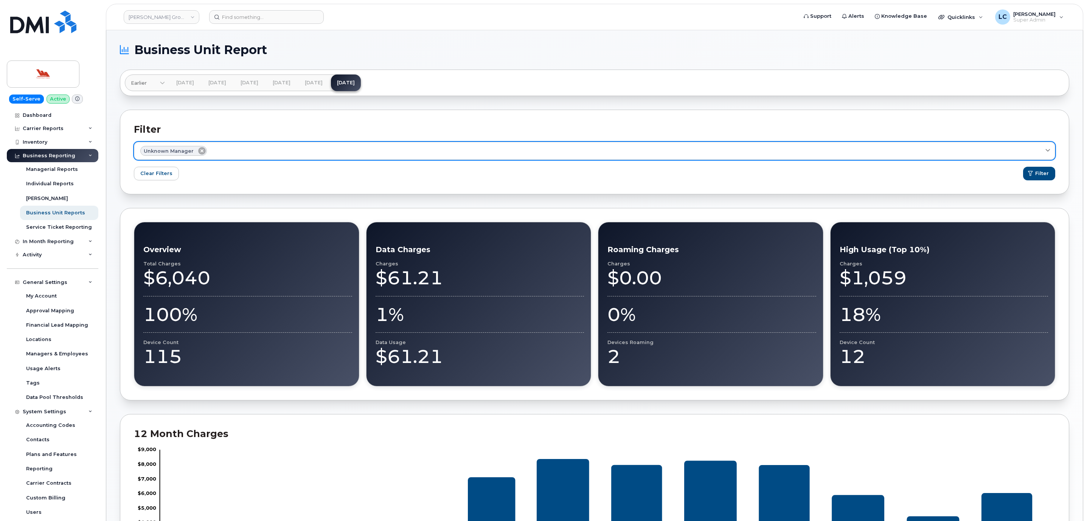
click at [202, 151] on icon at bounding box center [202, 151] width 8 height 8
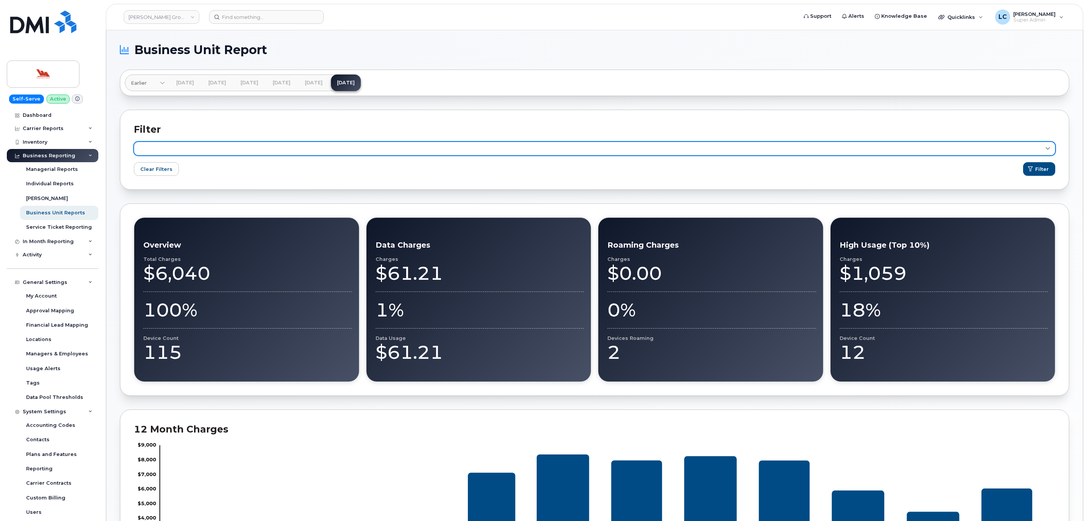
click at [472, 150] on link at bounding box center [594, 149] width 921 height 14
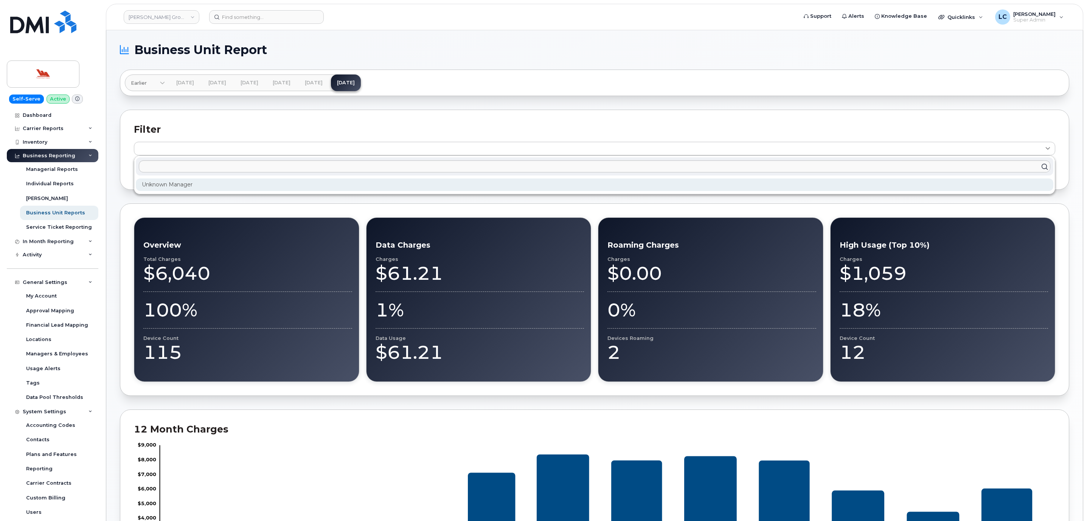
click at [521, 186] on div "Unknown Manager" at bounding box center [594, 184] width 917 height 12
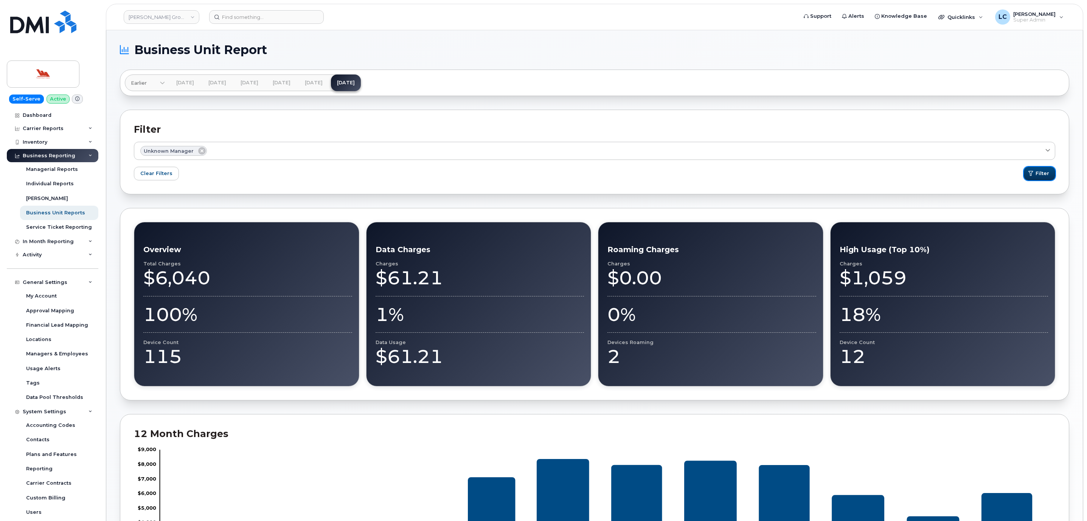
click at [1045, 177] on span "Filter" at bounding box center [1042, 173] width 14 height 7
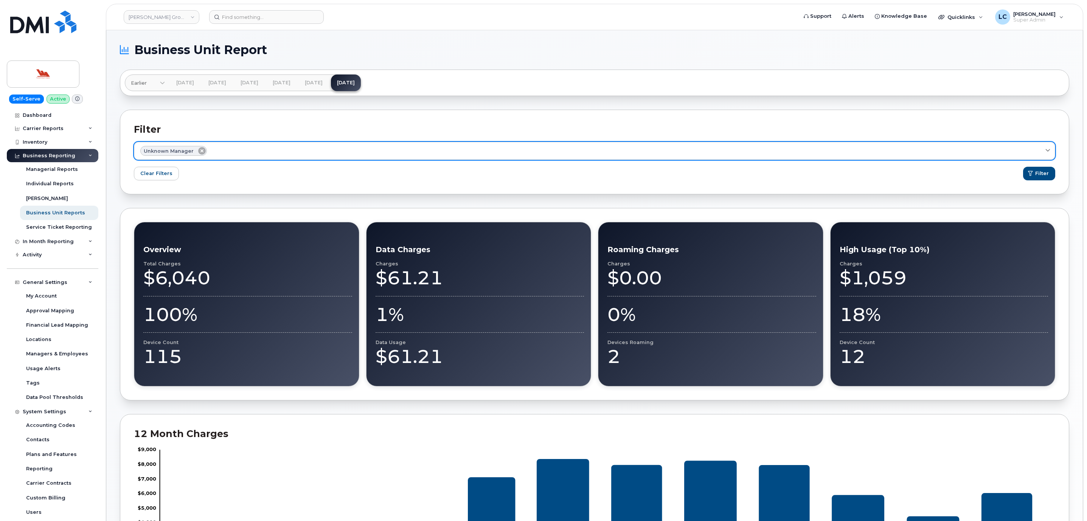
click at [199, 150] on icon at bounding box center [202, 151] width 8 height 8
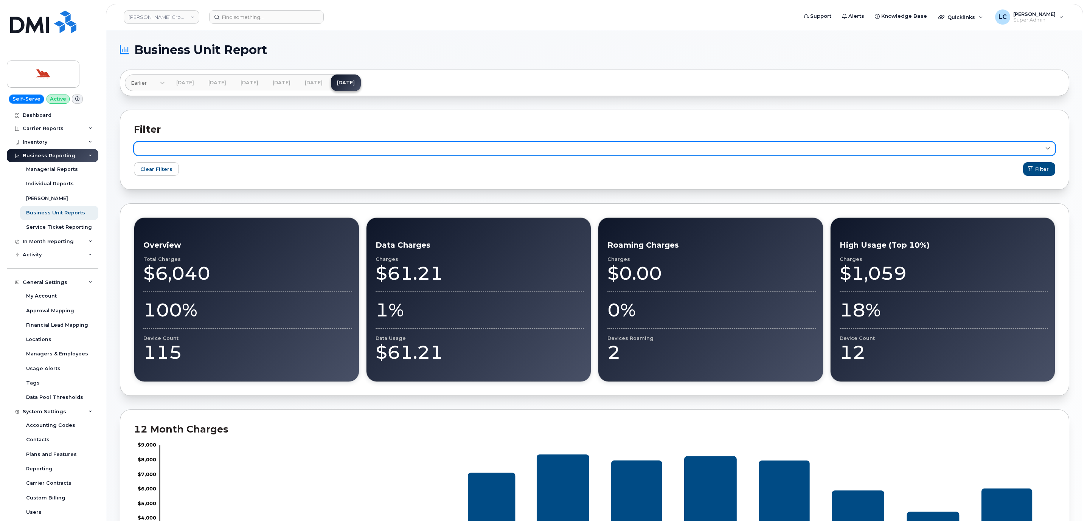
click at [279, 149] on link at bounding box center [594, 149] width 921 height 14
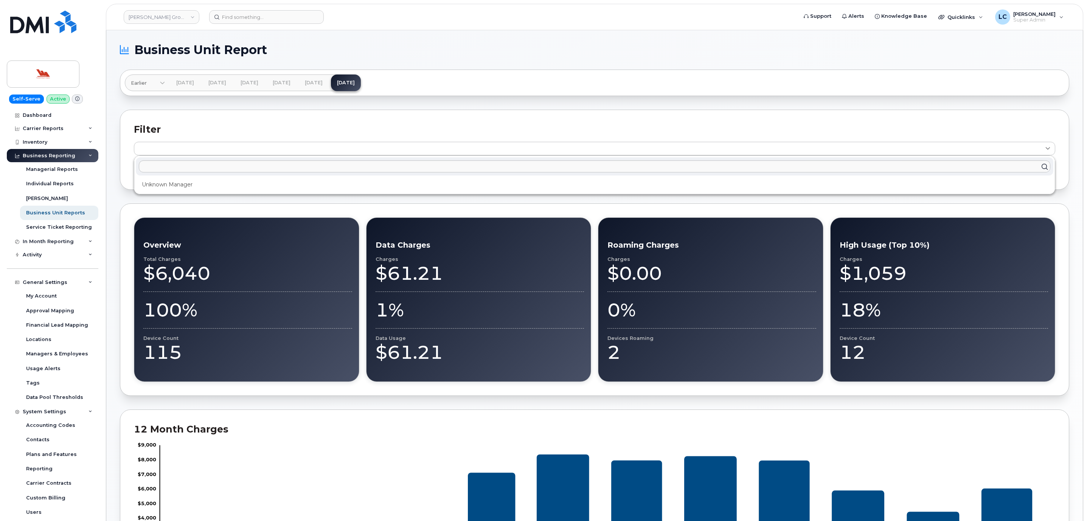
click at [237, 131] on h2 "Filter" at bounding box center [594, 129] width 921 height 11
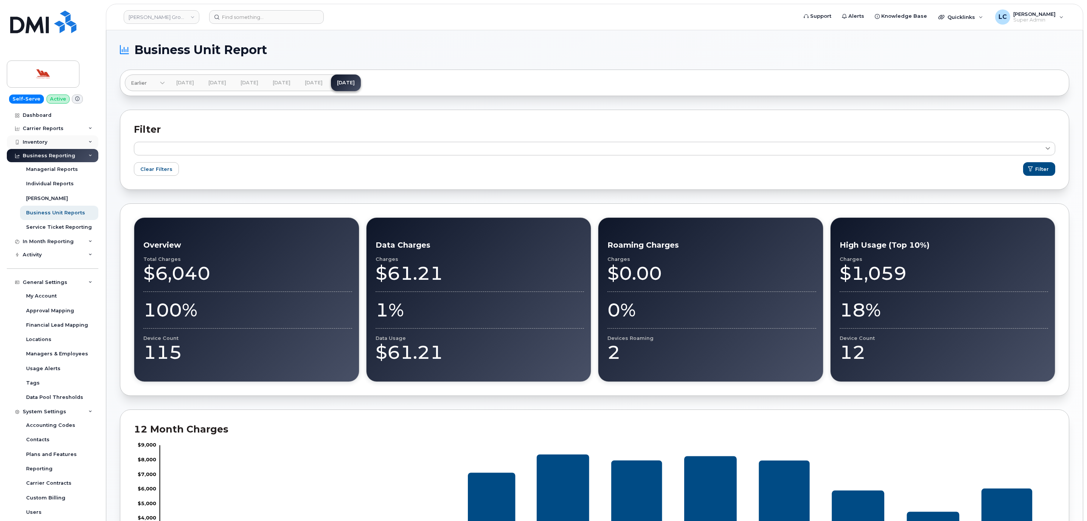
click at [60, 143] on div "Inventory" at bounding box center [53, 142] width 92 height 14
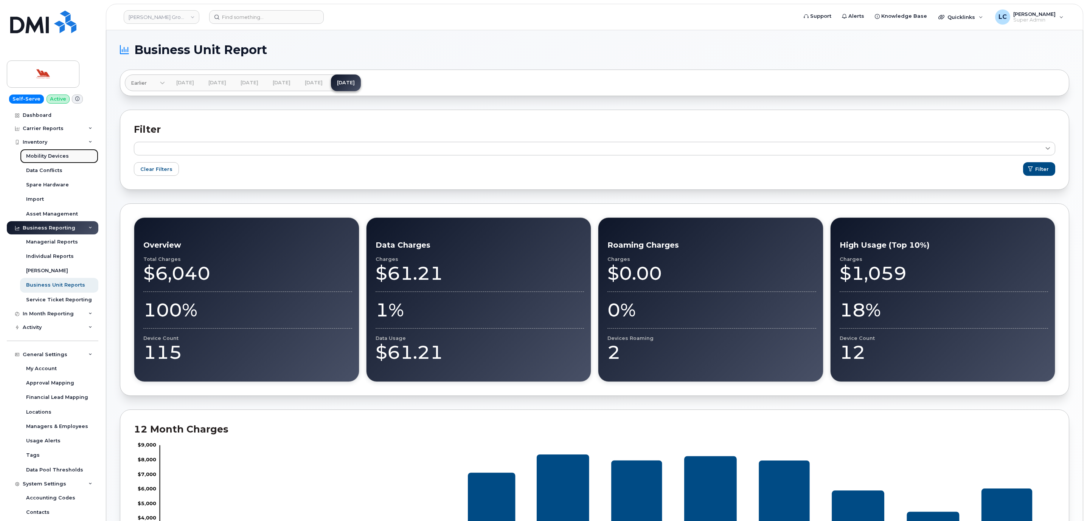
click at [60, 158] on div "Mobility Devices" at bounding box center [47, 156] width 43 height 7
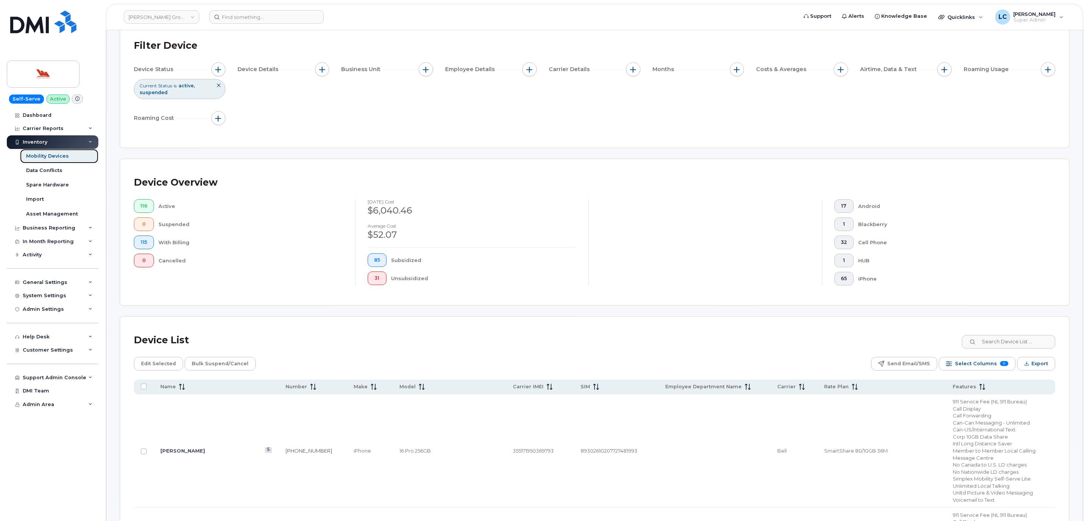
scroll to position [227, 0]
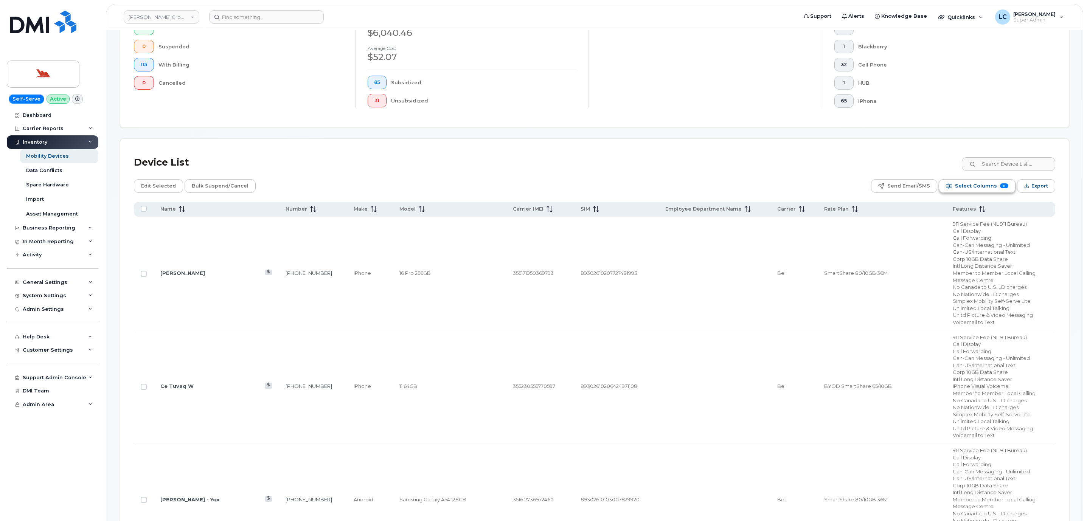
click at [997, 191] on button "Select Columns 11" at bounding box center [977, 186] width 77 height 14
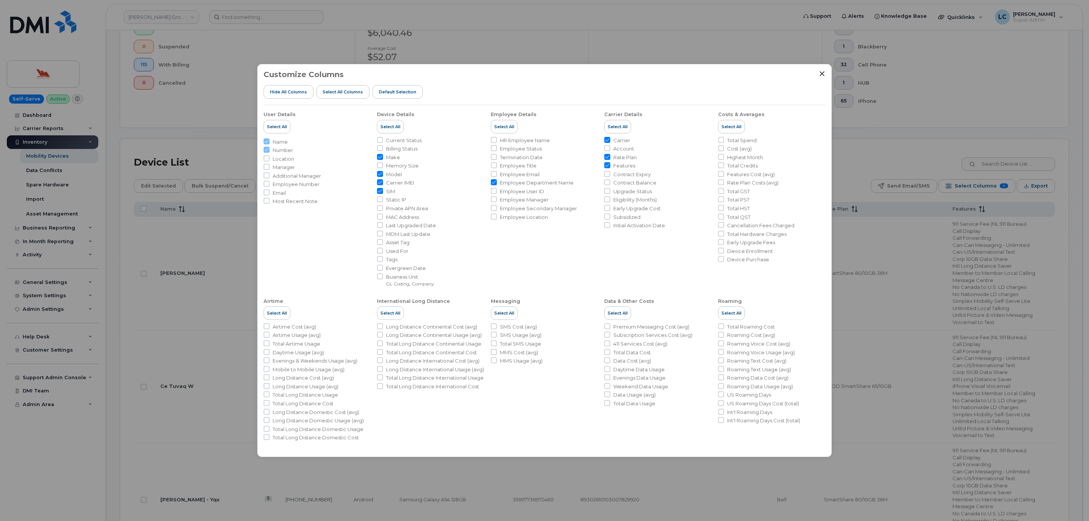
click at [290, 167] on span "Manager" at bounding box center [284, 167] width 22 height 7
click at [270, 167] on input "Manager" at bounding box center [267, 167] width 6 height 6
checkbox input "true"
click at [822, 75] on icon "Close" at bounding box center [822, 73] width 5 height 5
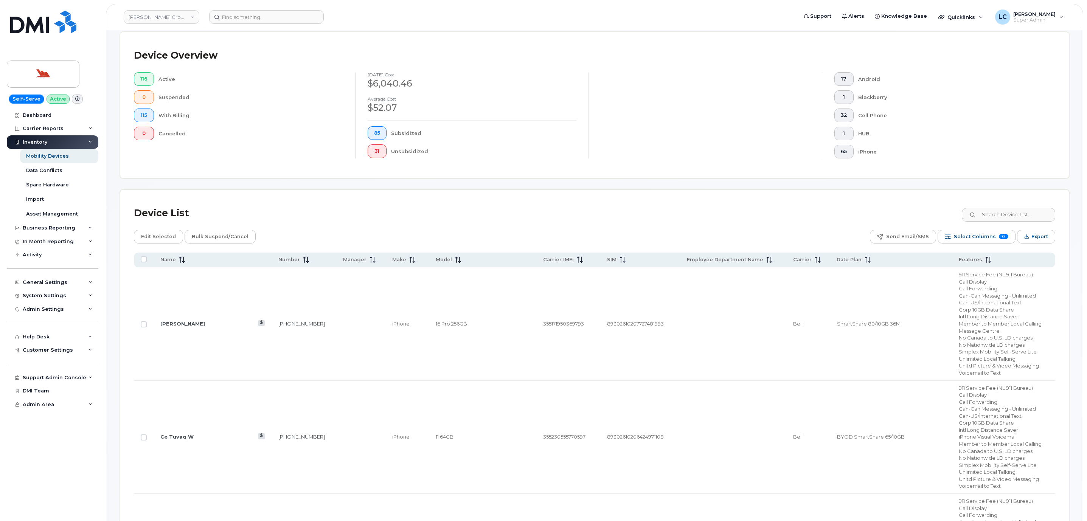
scroll to position [170, 0]
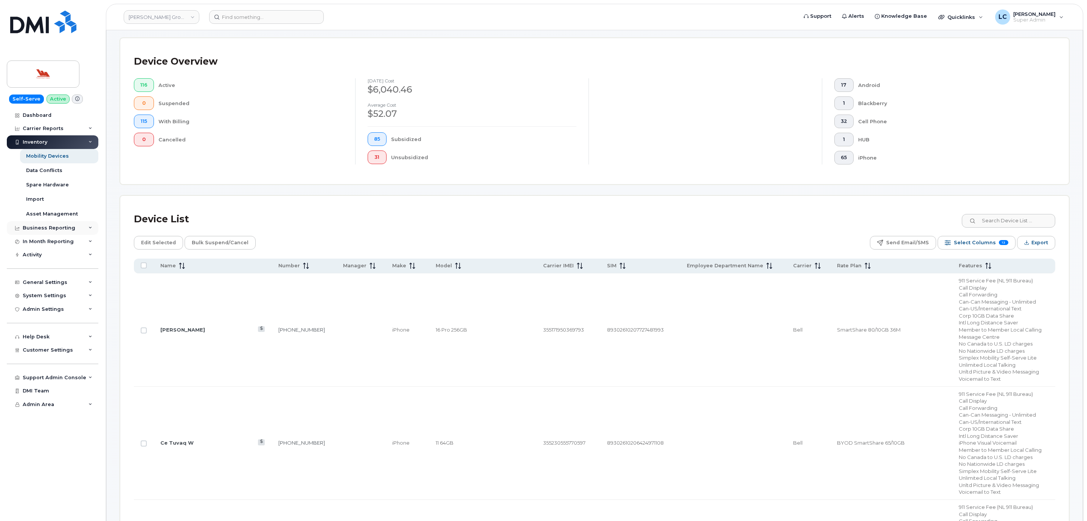
click at [82, 231] on div "Business Reporting" at bounding box center [53, 228] width 92 height 14
click at [85, 233] on div "Business Reporting" at bounding box center [53, 228] width 92 height 14
click at [87, 295] on div "System Settings" at bounding box center [53, 296] width 92 height 14
click at [88, 294] on icon at bounding box center [90, 296] width 4 height 4
click at [84, 284] on div "General Settings" at bounding box center [53, 283] width 92 height 14
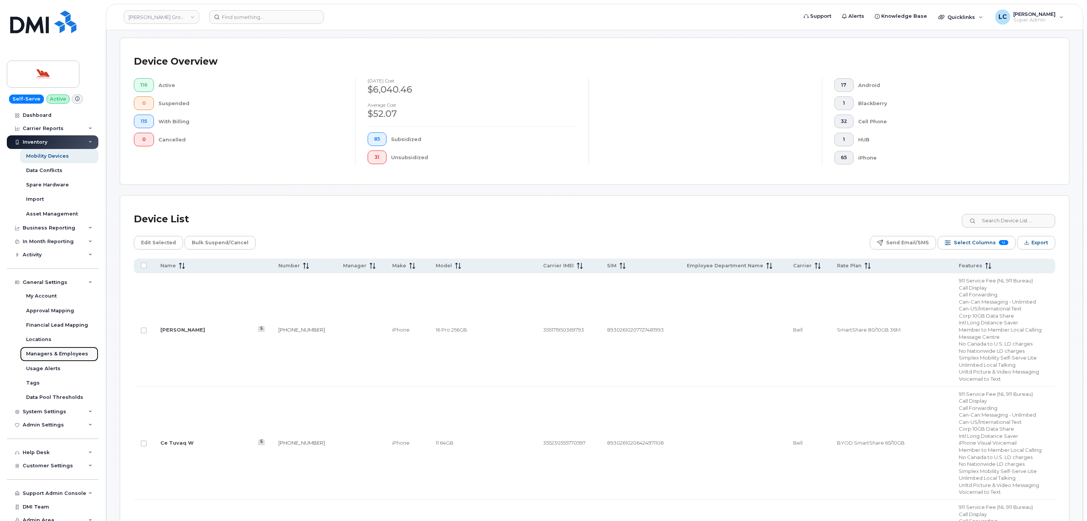
click at [68, 354] on div "Managers & Employees" at bounding box center [57, 354] width 62 height 7
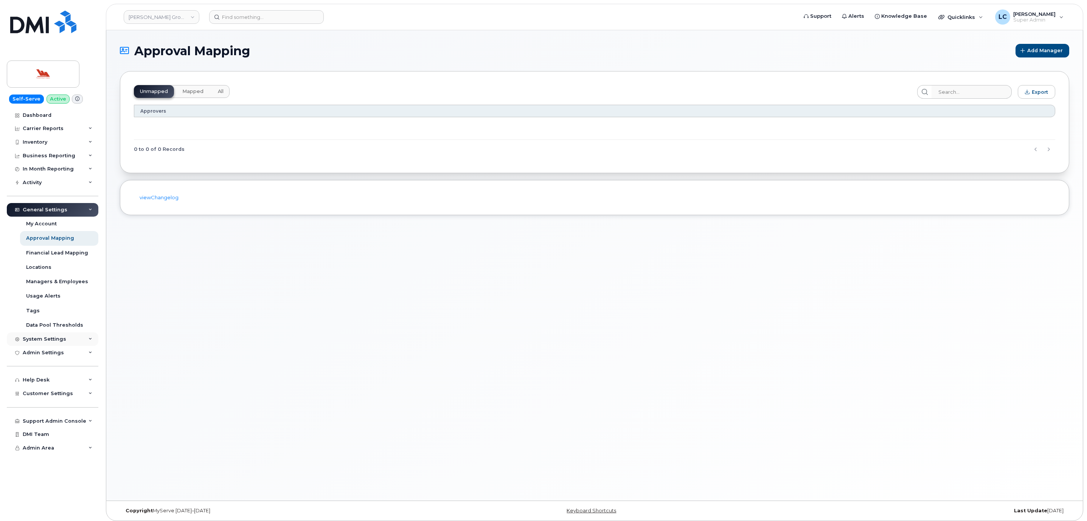
click at [69, 336] on div "System Settings" at bounding box center [53, 339] width 92 height 14
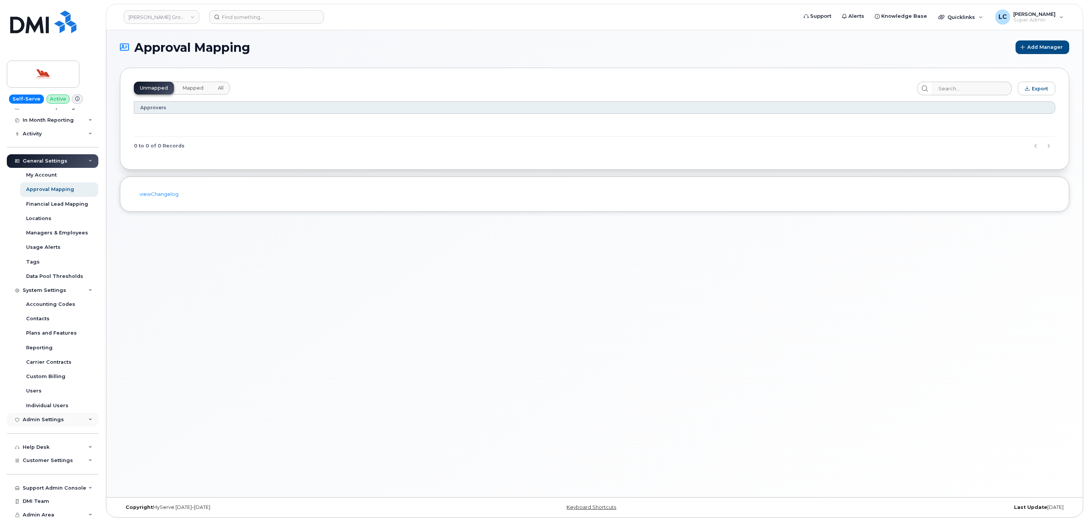
scroll to position [4, 0]
click at [63, 459] on span "Customer Settings" at bounding box center [48, 461] width 50 height 6
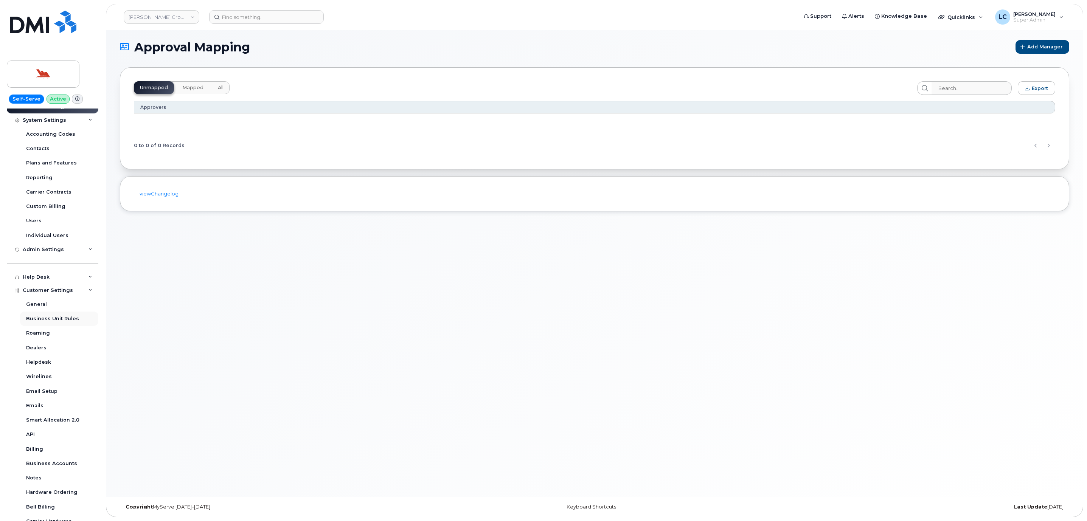
scroll to position [276, 0]
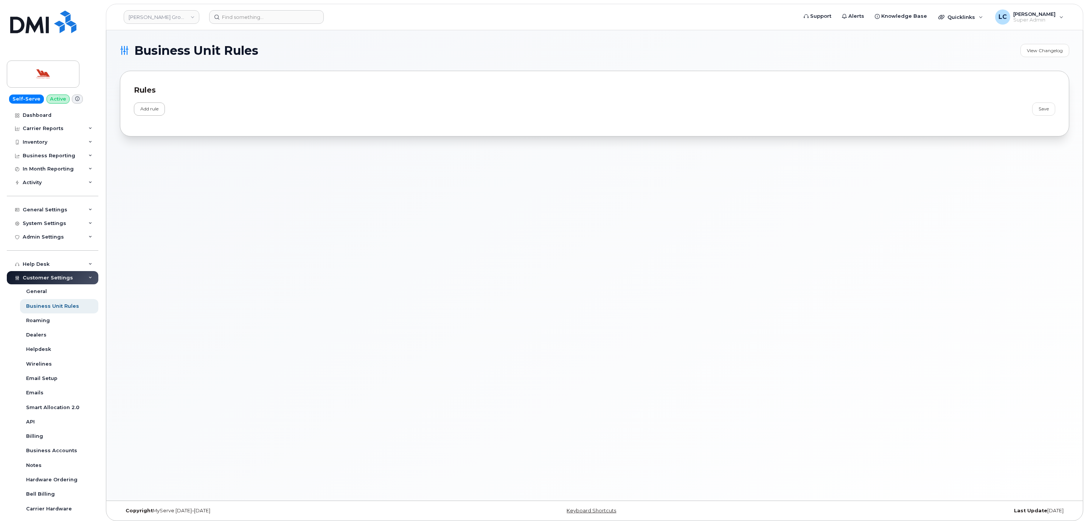
click at [149, 110] on link "Add rule" at bounding box center [149, 108] width 31 height 13
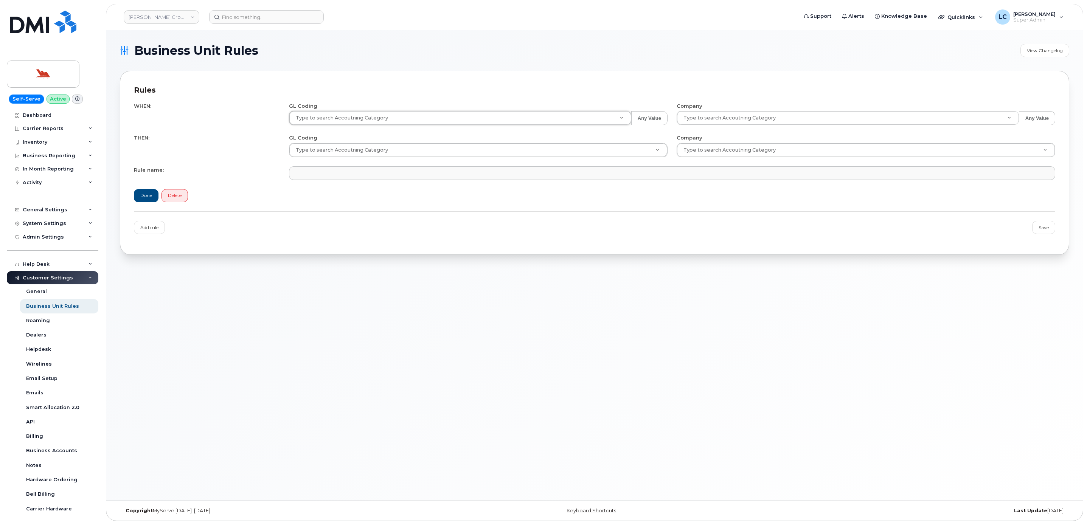
click at [179, 195] on link "Delete" at bounding box center [174, 195] width 26 height 13
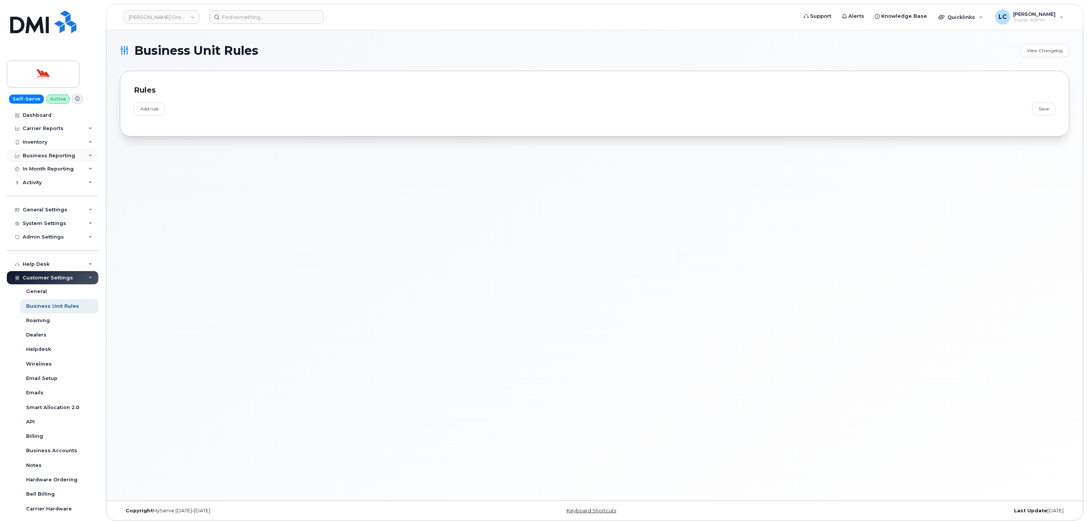
click at [77, 157] on div "Business Reporting" at bounding box center [53, 156] width 92 height 14
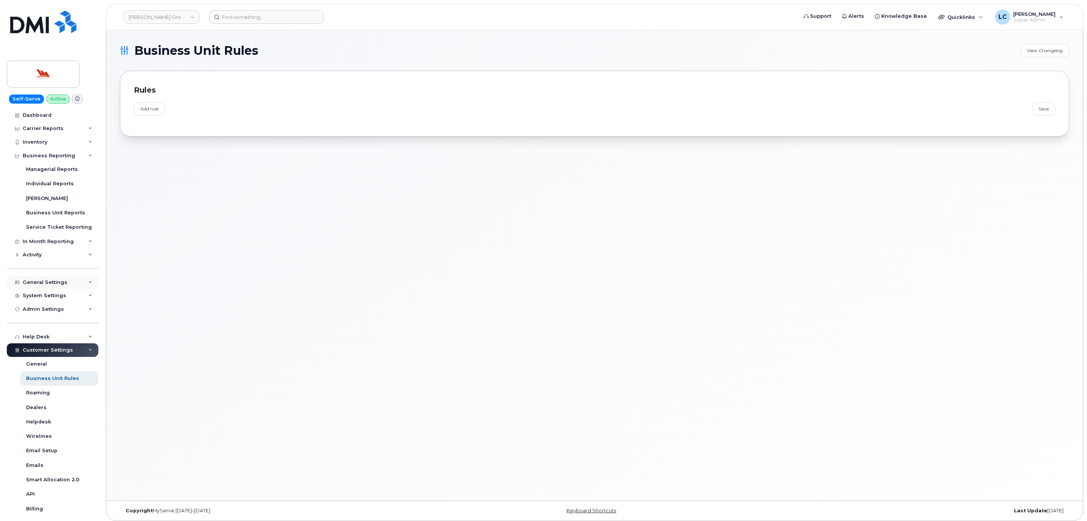
click at [58, 279] on div "General Settings" at bounding box center [45, 282] width 45 height 6
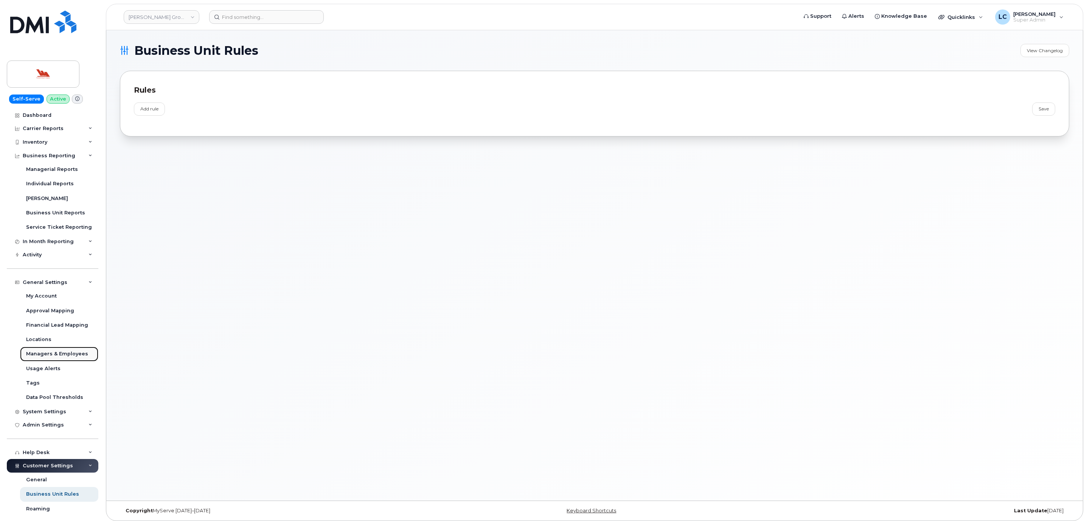
click at [56, 355] on div "Managers & Employees" at bounding box center [57, 354] width 62 height 7
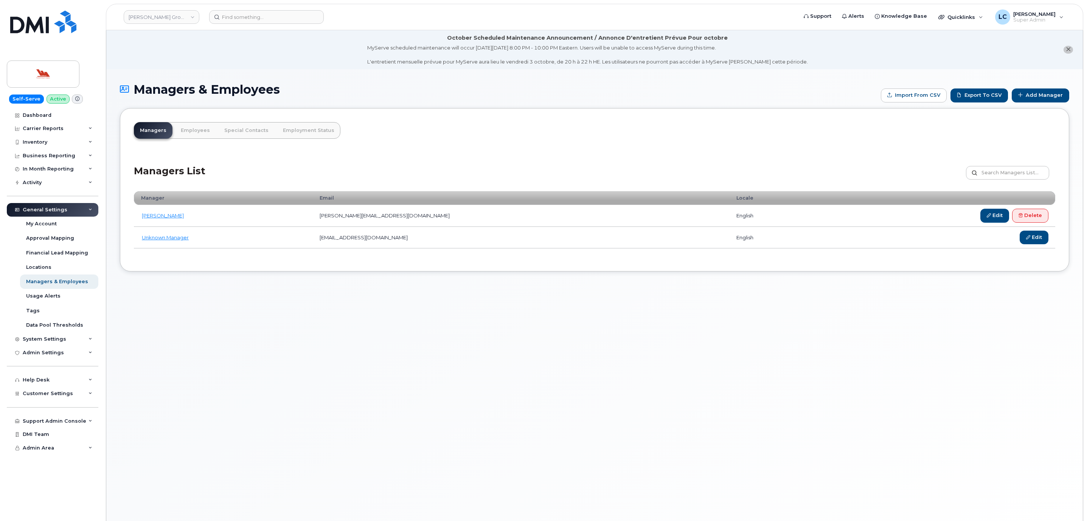
click at [411, 157] on div "Managers List Customize Filter Refresh Export" at bounding box center [594, 170] width 921 height 36
click at [166, 216] on link "[PERSON_NAME]" at bounding box center [163, 216] width 42 height 6
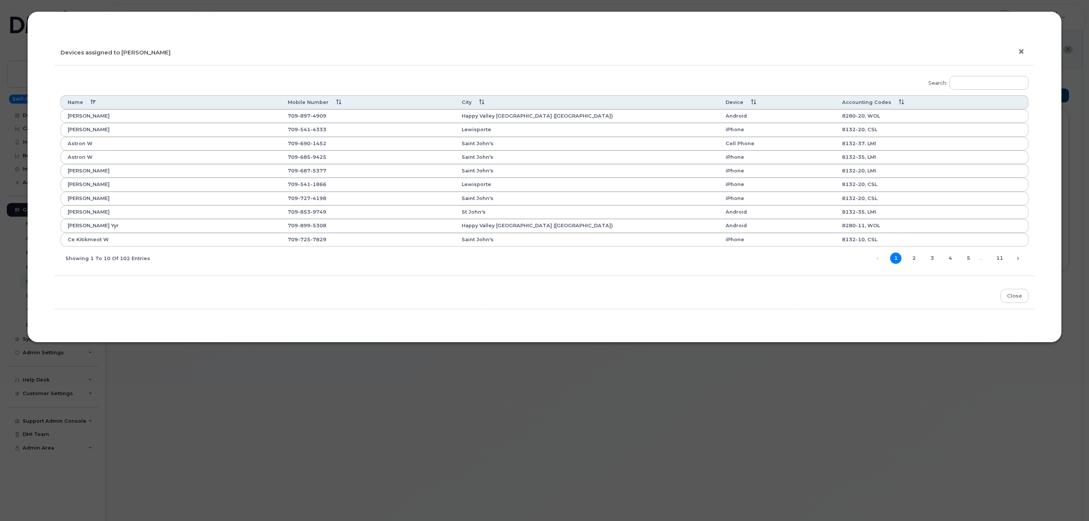
click at [1025, 50] on button "×" at bounding box center [1023, 51] width 11 height 11
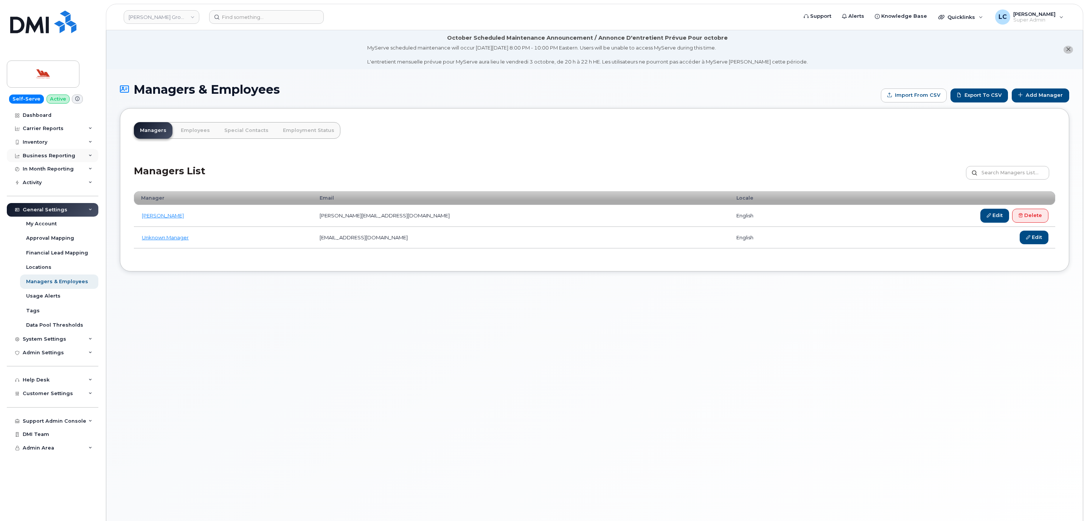
click at [78, 157] on div "Business Reporting" at bounding box center [53, 156] width 92 height 14
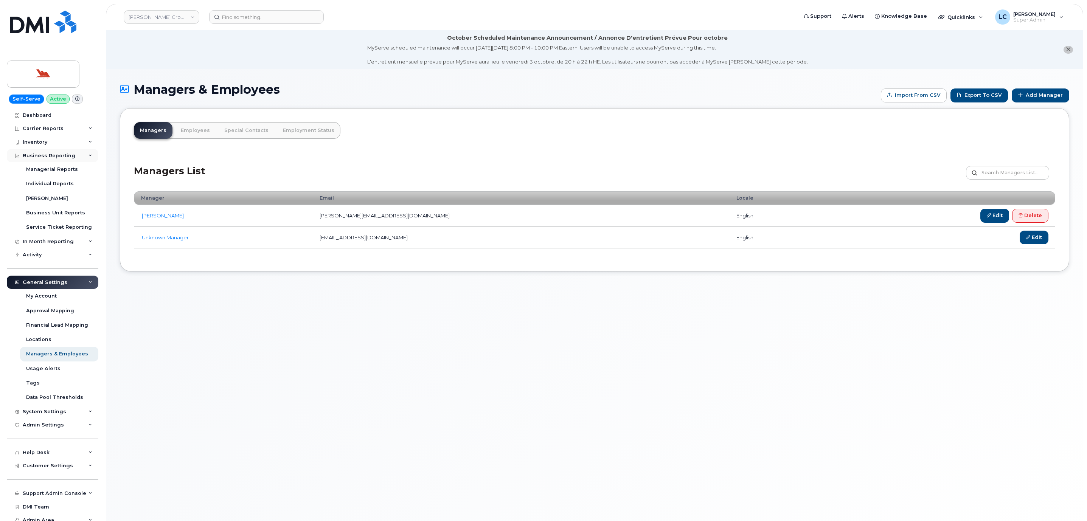
click at [64, 155] on div "Business Reporting" at bounding box center [49, 156] width 53 height 6
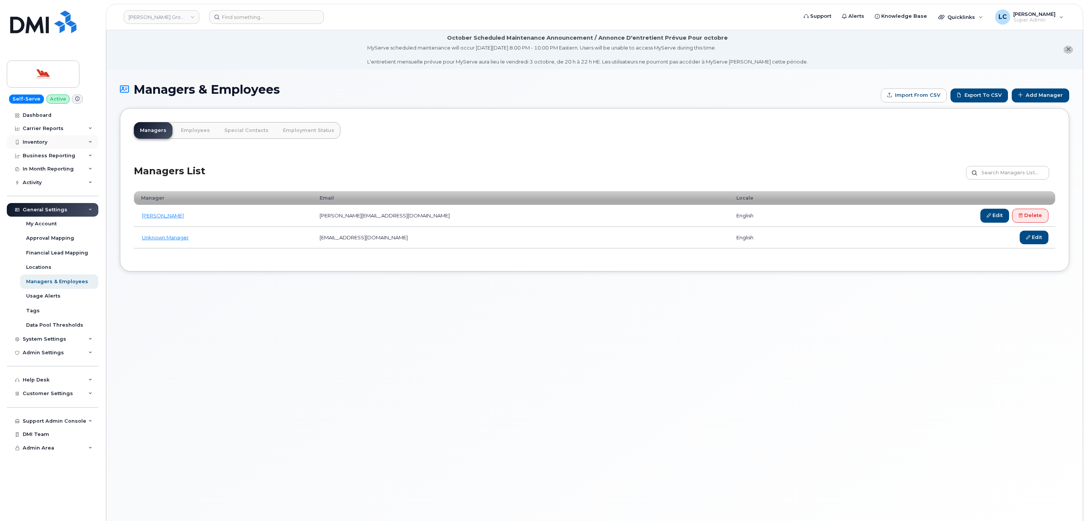
click at [72, 141] on div "Inventory" at bounding box center [53, 142] width 92 height 14
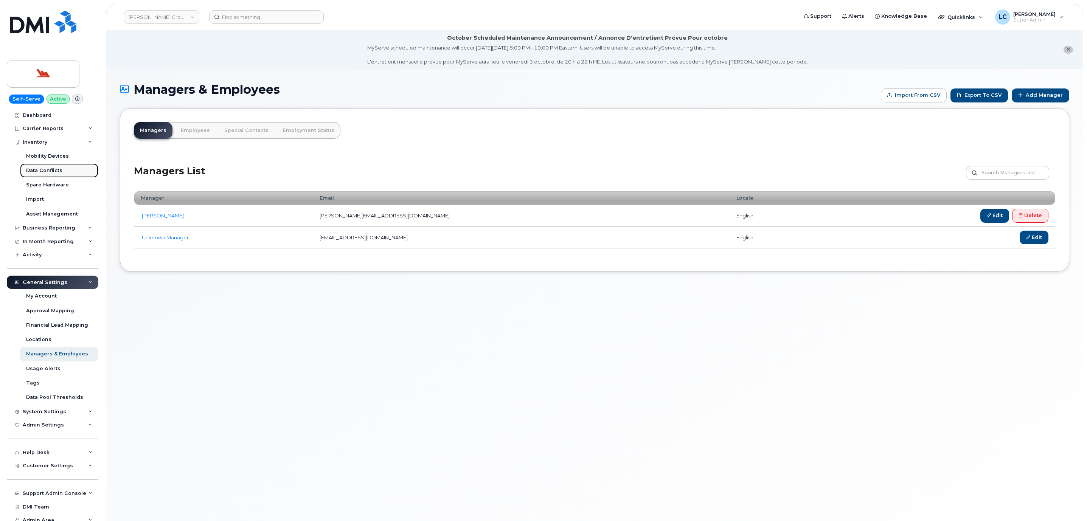
click at [64, 173] on link "Data Conflicts" at bounding box center [59, 170] width 78 height 14
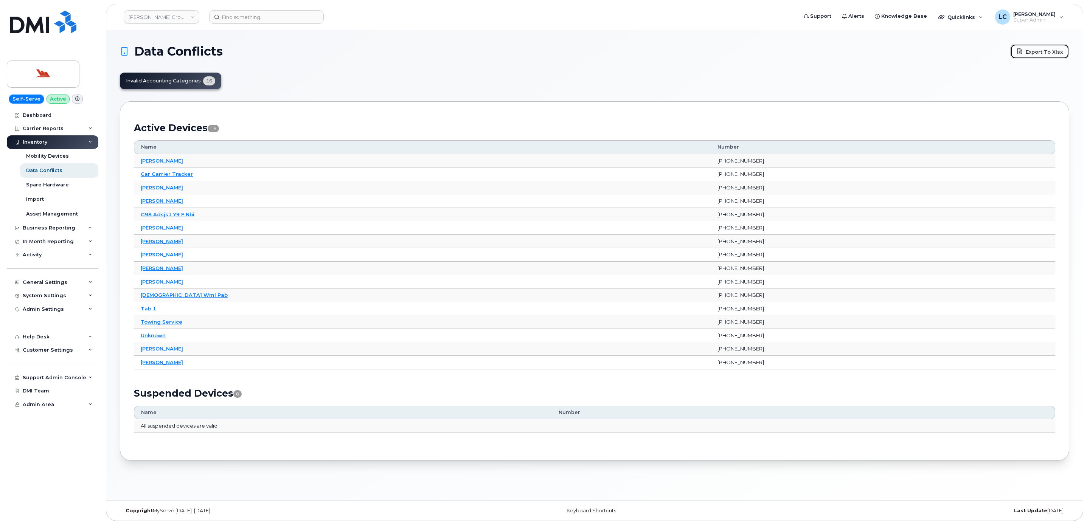
click at [1049, 48] on link "Export to Xlsx" at bounding box center [1039, 51] width 59 height 15
click at [681, 6] on header "Woodward Group of Companies Support Alerts Knowledge Base Quicklinks Suspend / …" at bounding box center [594, 17] width 977 height 26
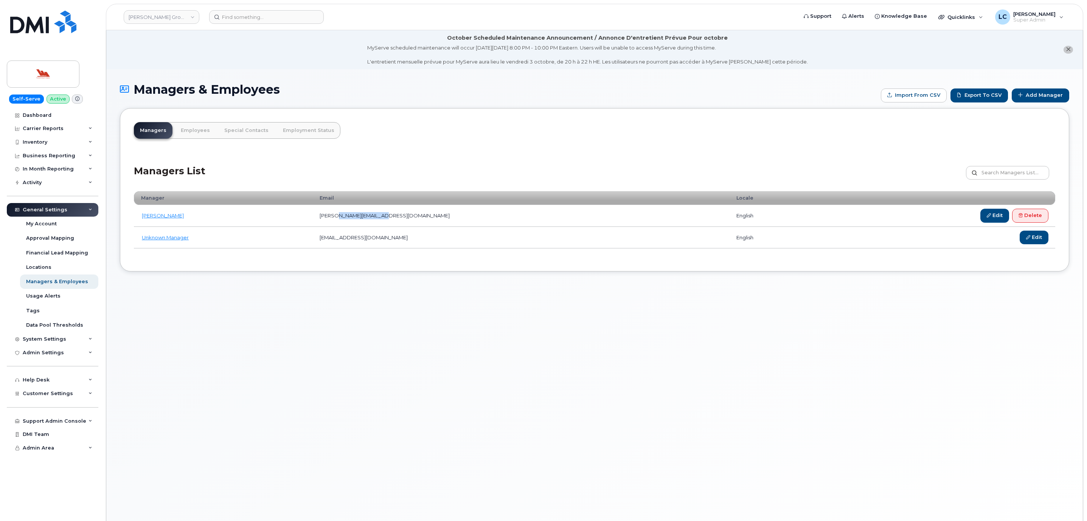
drag, startPoint x: 372, startPoint y: 219, endPoint x: 423, endPoint y: 216, distance: 51.2
click at [423, 216] on td "[PERSON_NAME][EMAIL_ADDRESS][DOMAIN_NAME]" at bounding box center [521, 216] width 417 height 22
click at [461, 217] on td "[PERSON_NAME][EMAIL_ADDRESS][DOMAIN_NAME]" at bounding box center [521, 216] width 417 height 22
click at [164, 218] on link "[PERSON_NAME]" at bounding box center [163, 216] width 42 height 6
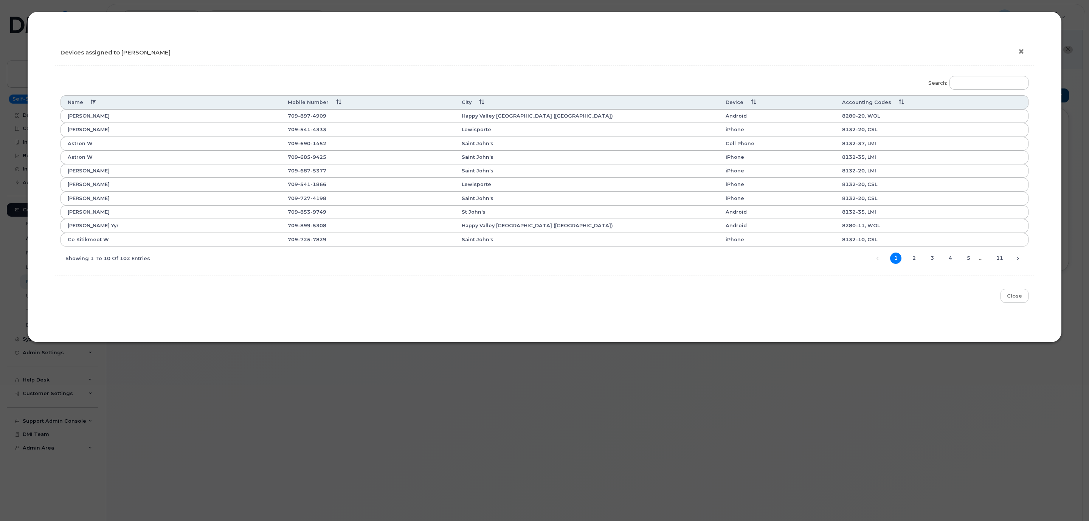
click at [1021, 53] on button "×" at bounding box center [1023, 51] width 11 height 11
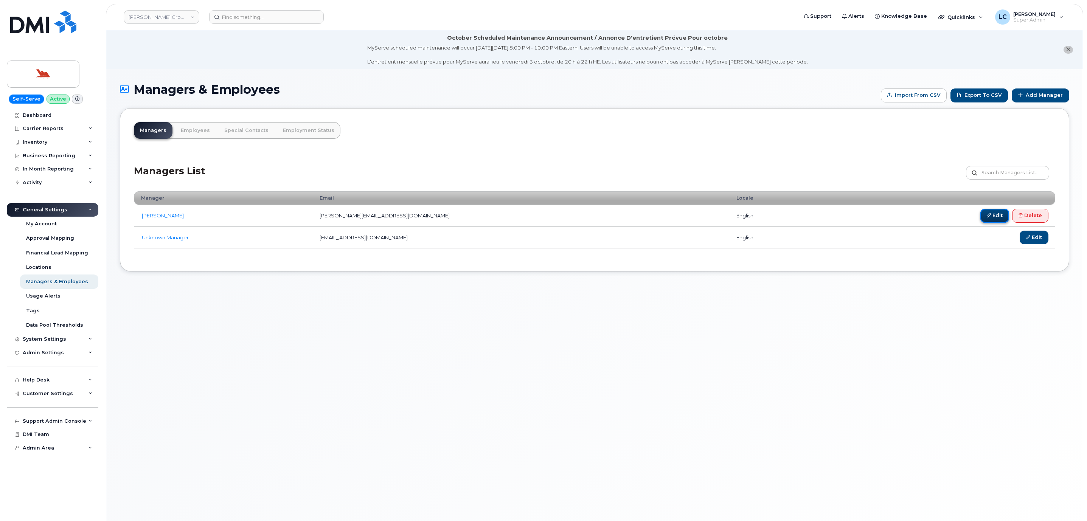
click at [991, 213] on link "Edit" at bounding box center [994, 216] width 29 height 14
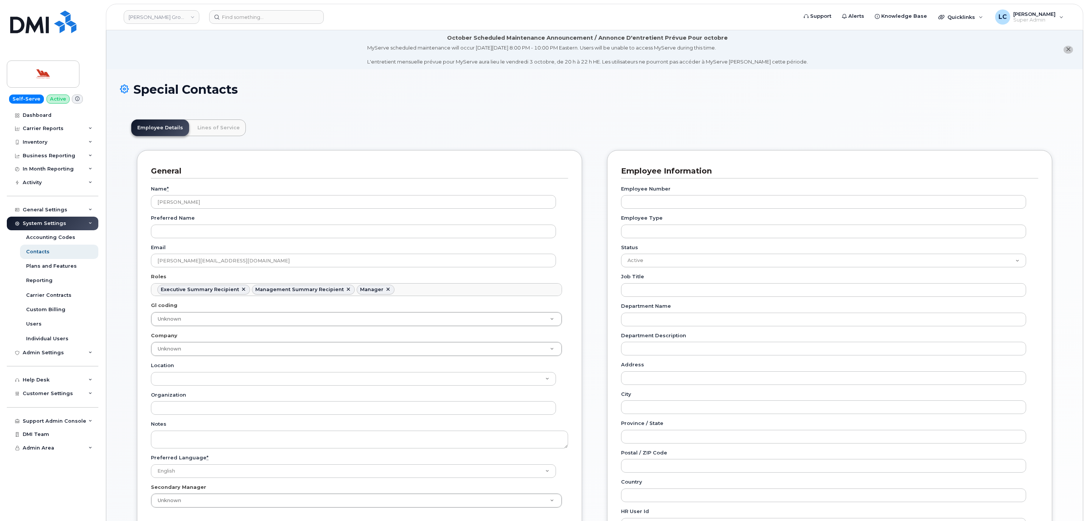
scroll to position [28, 0]
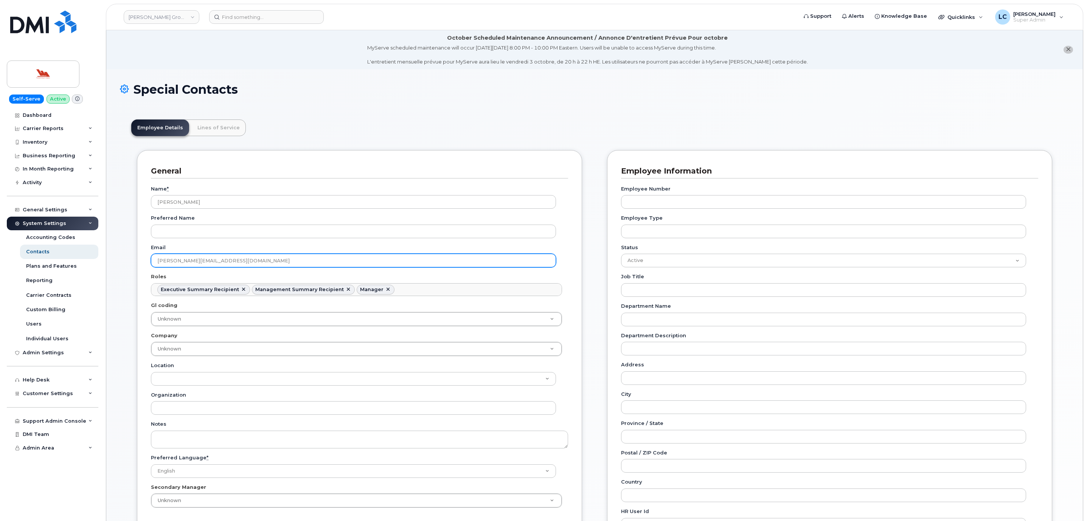
drag, startPoint x: 248, startPoint y: 261, endPoint x: 78, endPoint y: 247, distance: 169.9
click at [106, 247] on div "[PERSON_NAME] Group of Companies Support Alerts Knowledge Base Quicklinks Suspe…" at bounding box center [594, 415] width 977 height 771
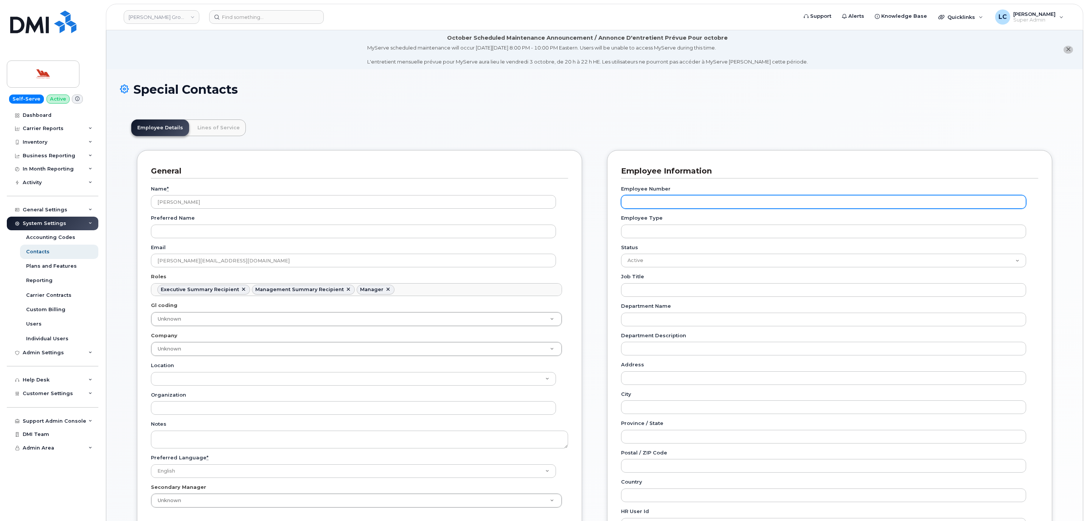
click at [667, 203] on input "Employee Number" at bounding box center [823, 202] width 405 height 14
paste input "[PERSON_NAME][EMAIL_ADDRESS][DOMAIN_NAME]"
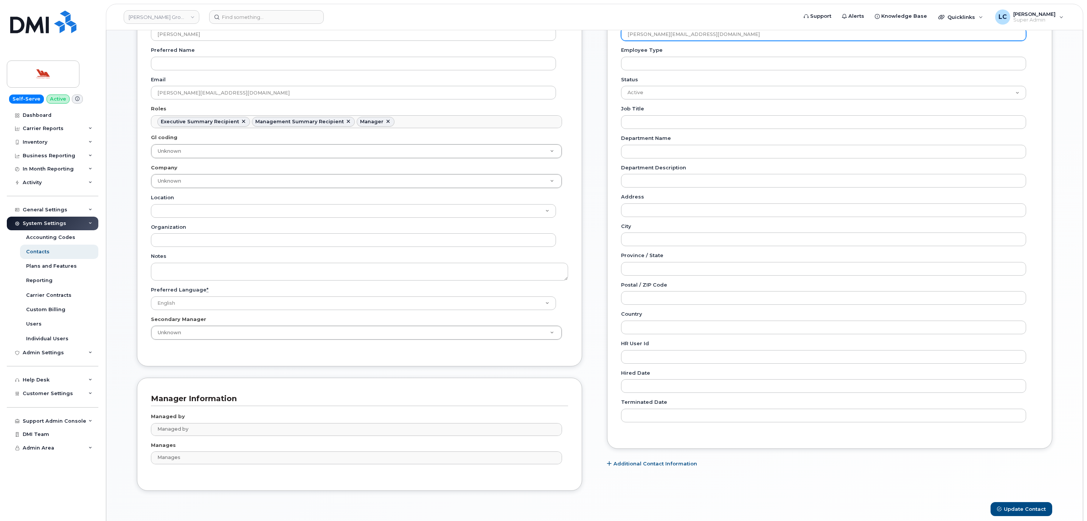
scroll to position [227, 0]
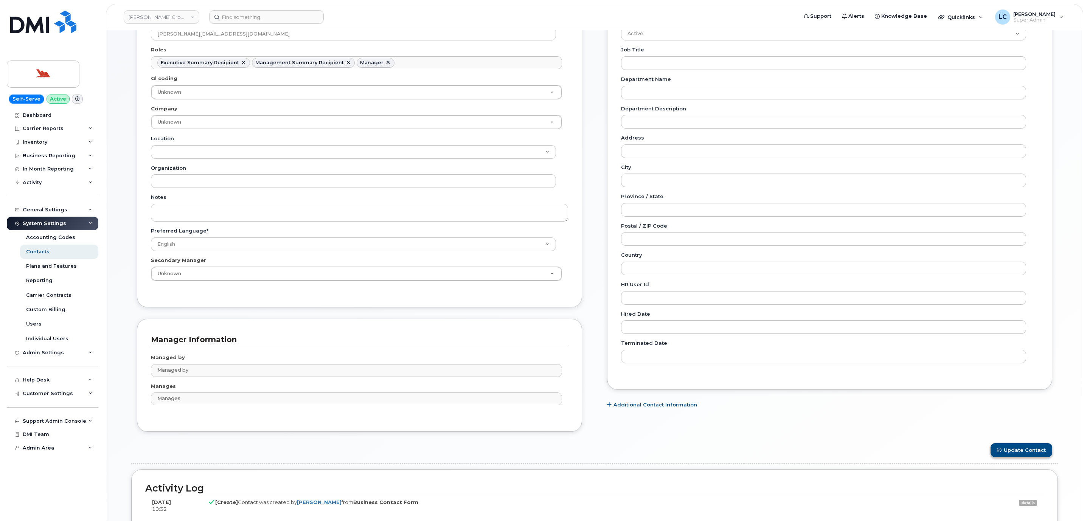
type input "[PERSON_NAME][EMAIL_ADDRESS][DOMAIN_NAME]"
click at [1000, 452] on icon "submit" at bounding box center [999, 450] width 5 height 5
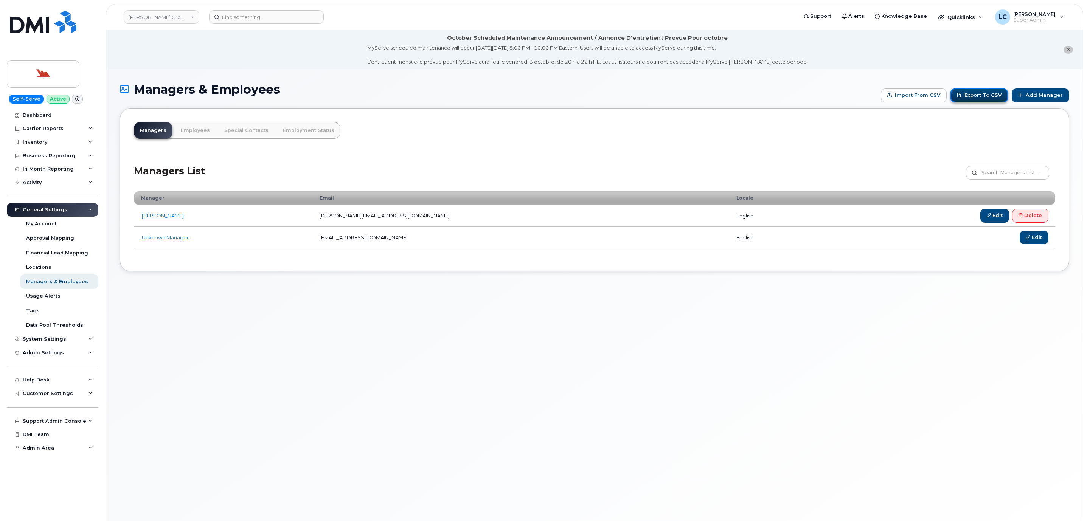
click at [979, 96] on link "Export to CSV" at bounding box center [978, 95] width 57 height 14
click at [556, 177] on div "Managers List Customize Filter Refresh Export" at bounding box center [594, 170] width 921 height 36
drag, startPoint x: 419, startPoint y: 213, endPoint x: 349, endPoint y: 216, distance: 70.0
click at [349, 216] on tr "Trudy Oates toates@woodwards.nf.ca english Edit Delete" at bounding box center [594, 216] width 921 height 22
copy tr "toates@woodwards.nf.ca"
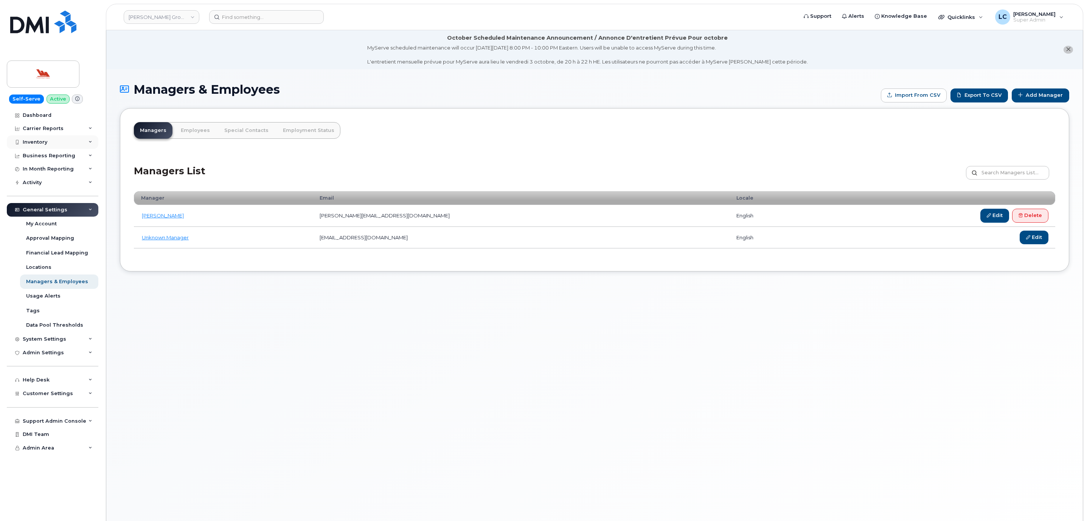
click at [47, 140] on div "Inventory" at bounding box center [35, 142] width 25 height 6
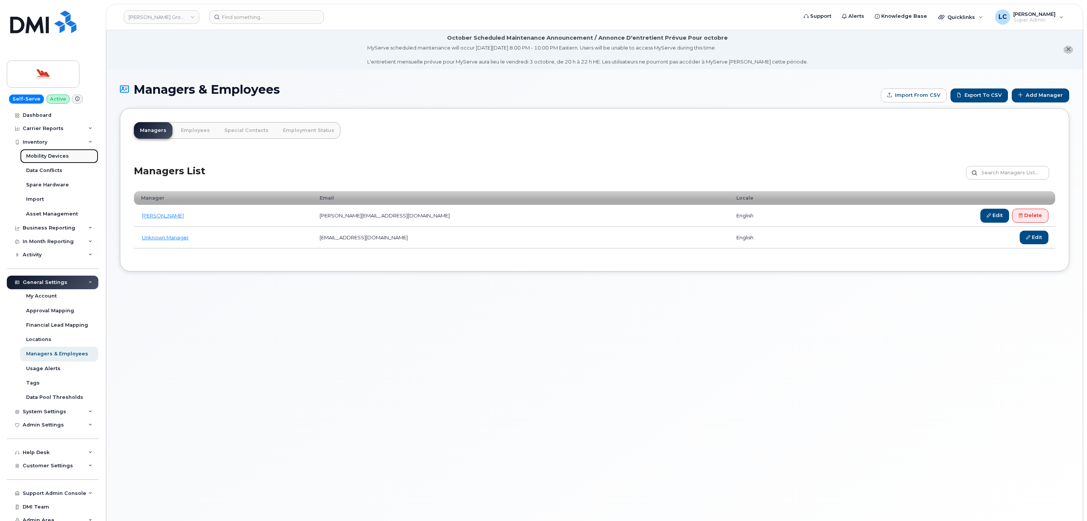
click at [53, 159] on div "Mobility Devices" at bounding box center [47, 156] width 43 height 7
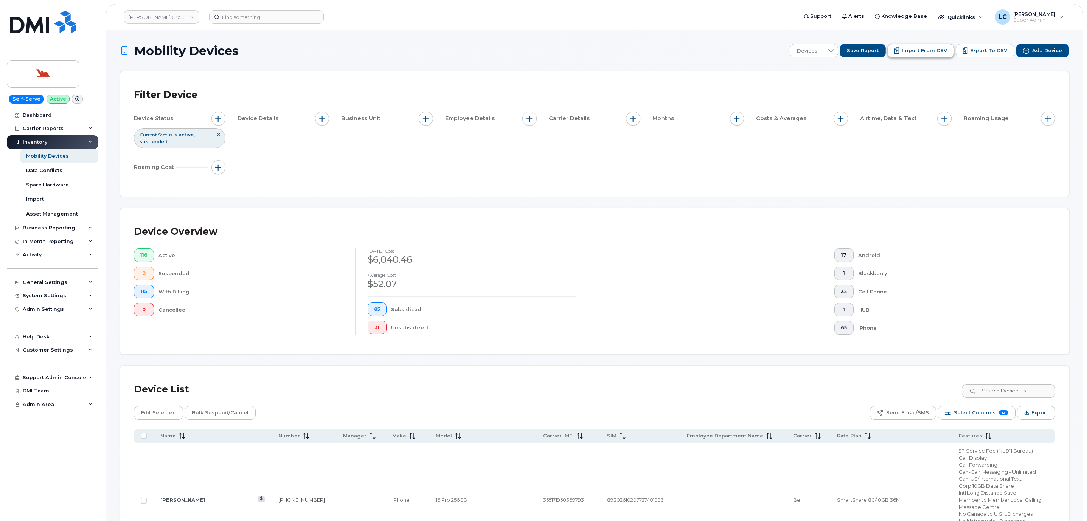
click at [925, 52] on span "Import from CSV" at bounding box center [923, 50] width 45 height 7
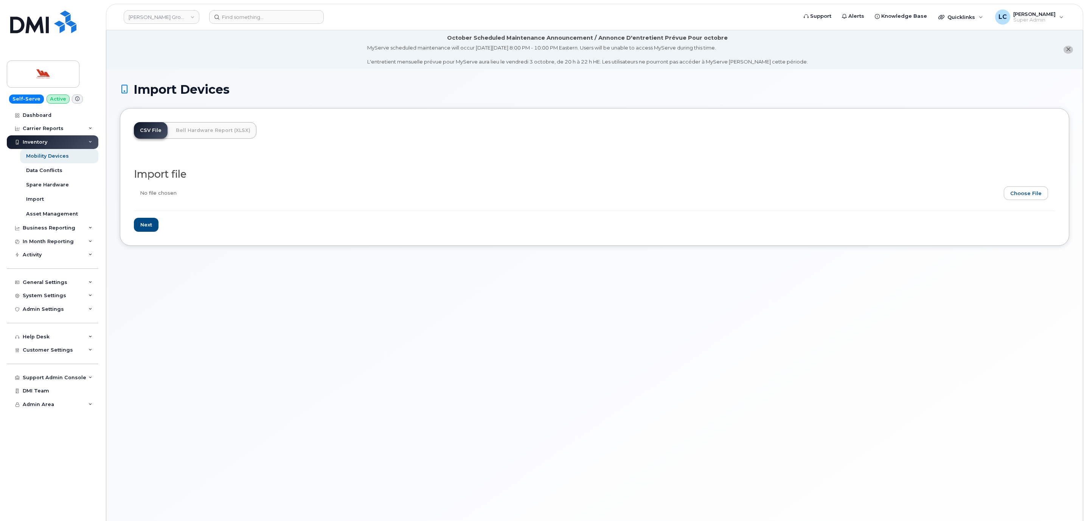
click at [1022, 193] on input "file" at bounding box center [591, 194] width 915 height 17
type input "C:\fakepath\AccountingCodesWoodward.csv"
click at [151, 224] on input "Next" at bounding box center [146, 225] width 25 height 14
type input "Loading..."
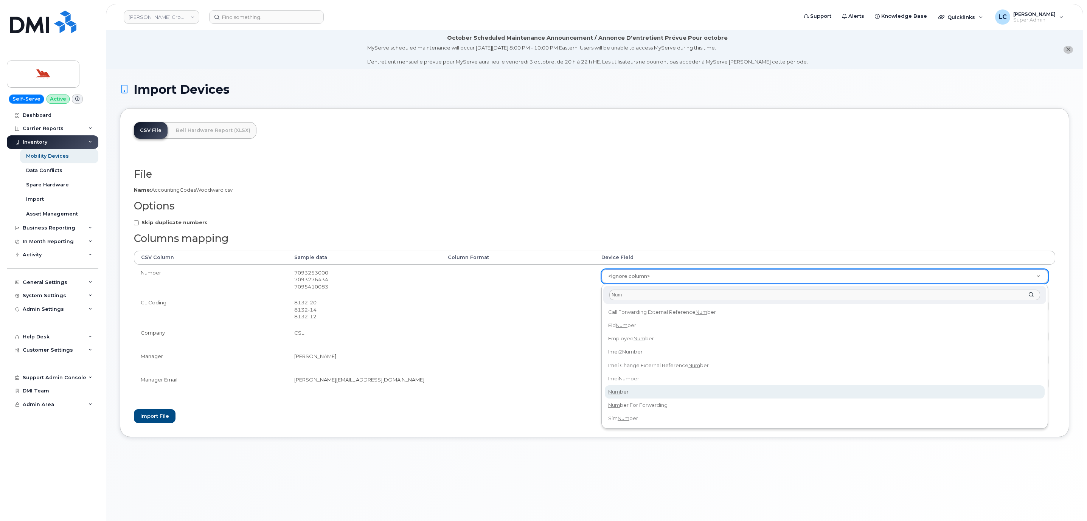
type input "Num"
select select "number"
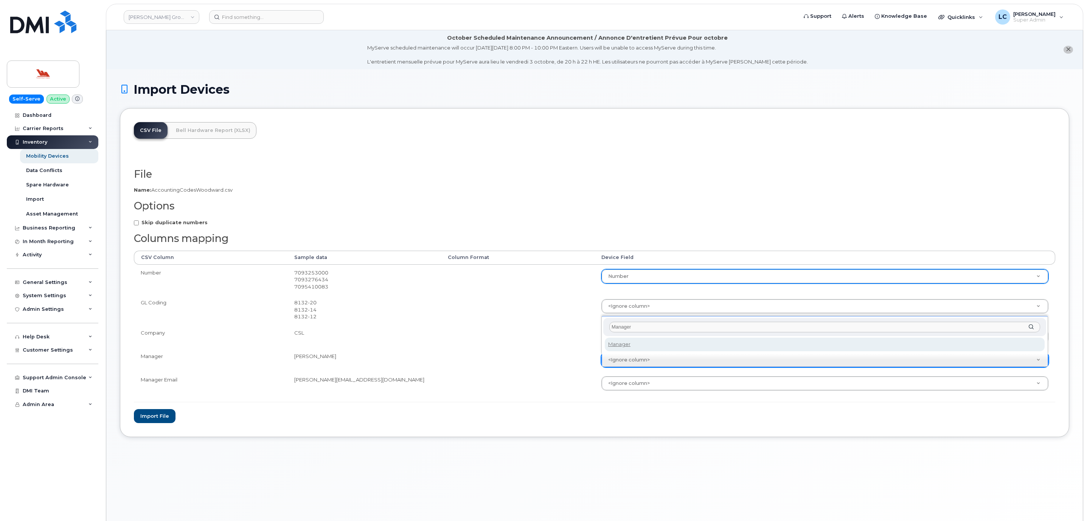
type input "Manager"
select select "contact_id"
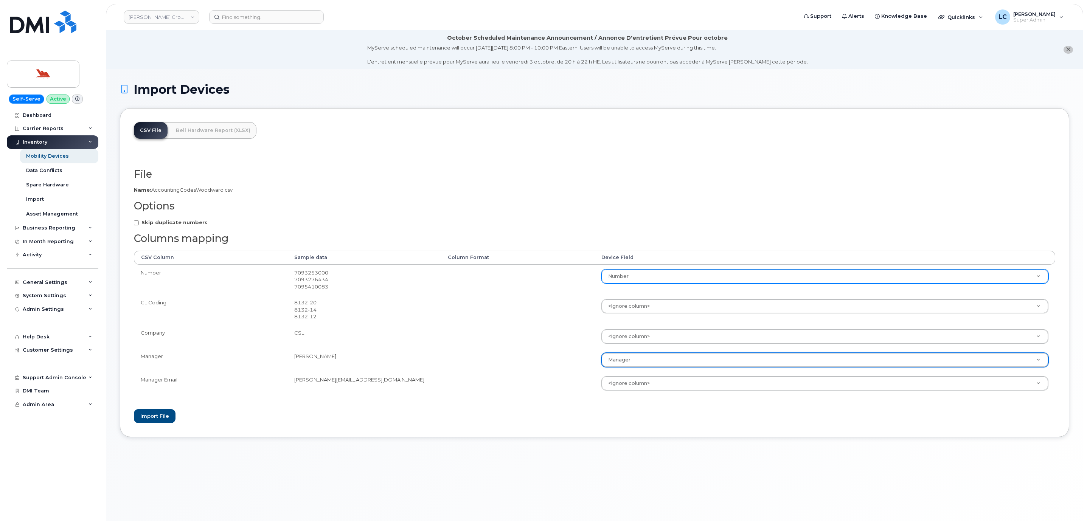
drag, startPoint x: 650, startPoint y: 387, endPoint x: 655, endPoint y: 389, distance: 5.6
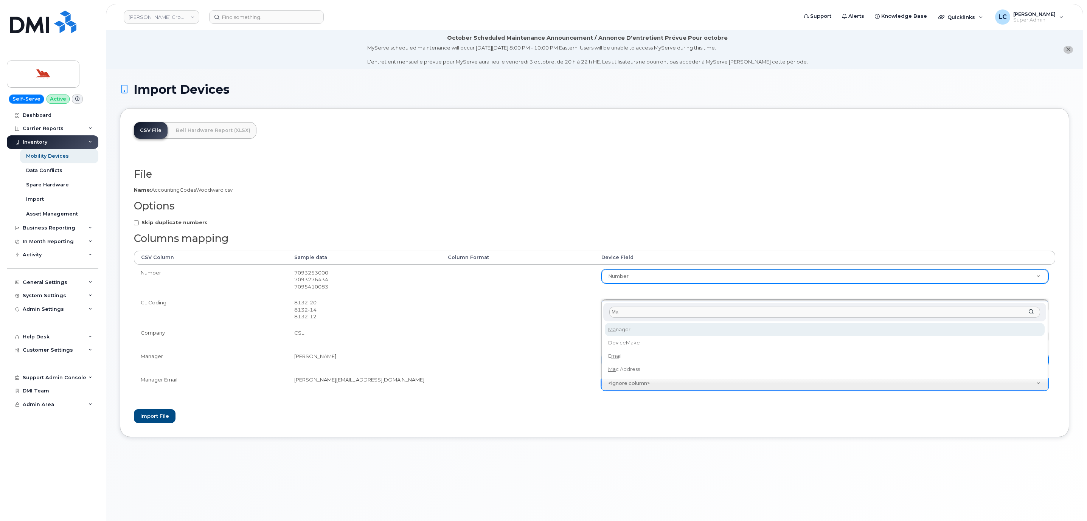
type input "M"
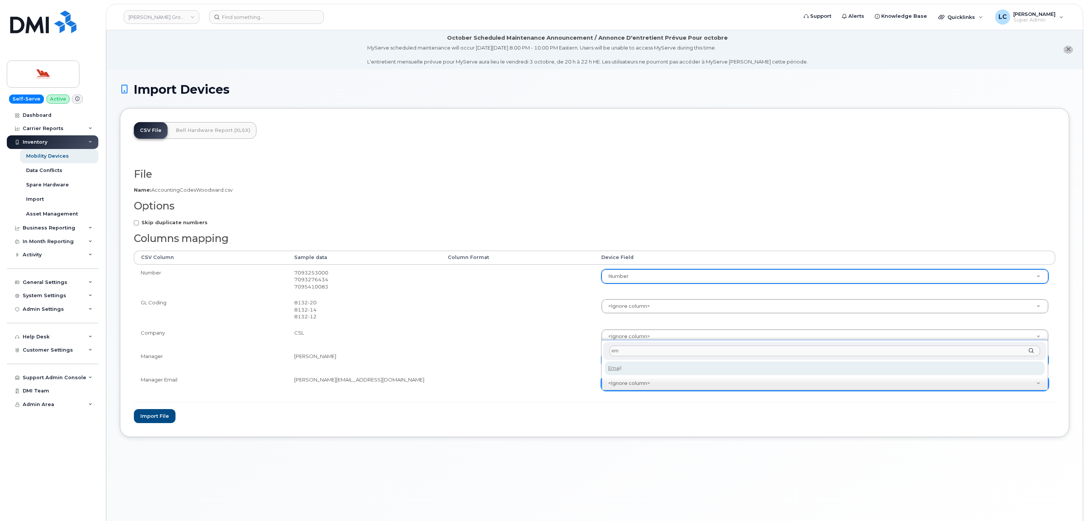
type input "e"
type input "Mana"
select select "contact_id"
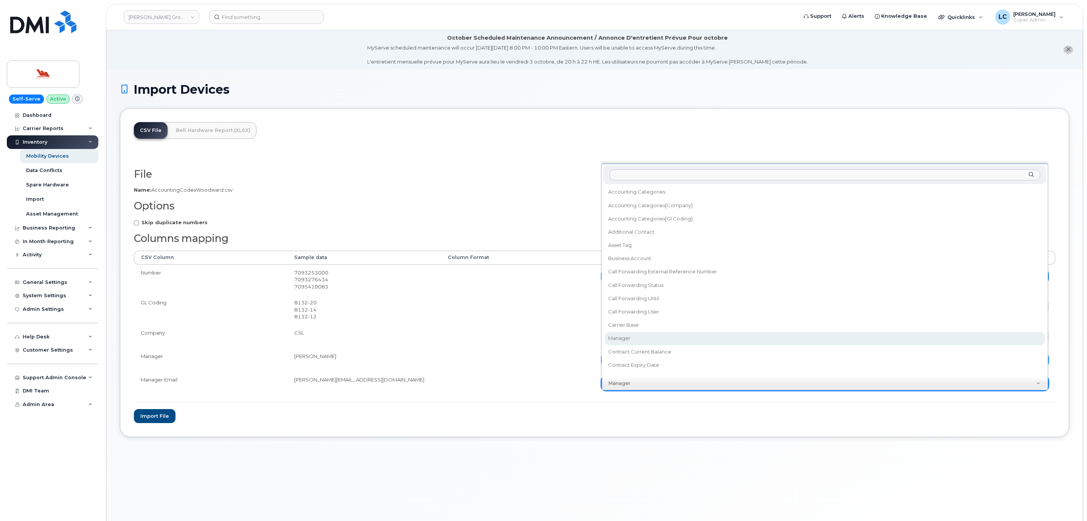
scroll to position [1, 0]
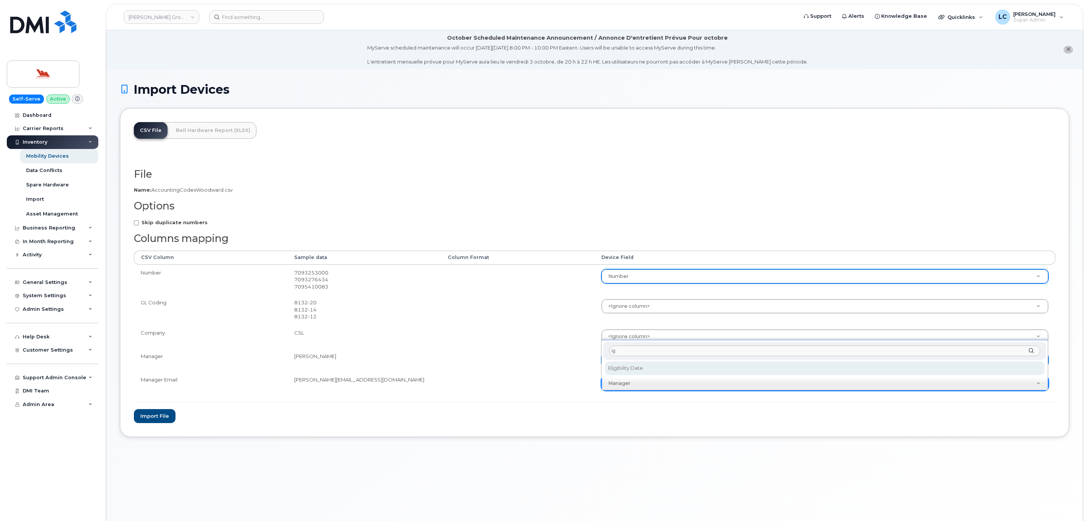
type input "i"
type input "<ignore column>"
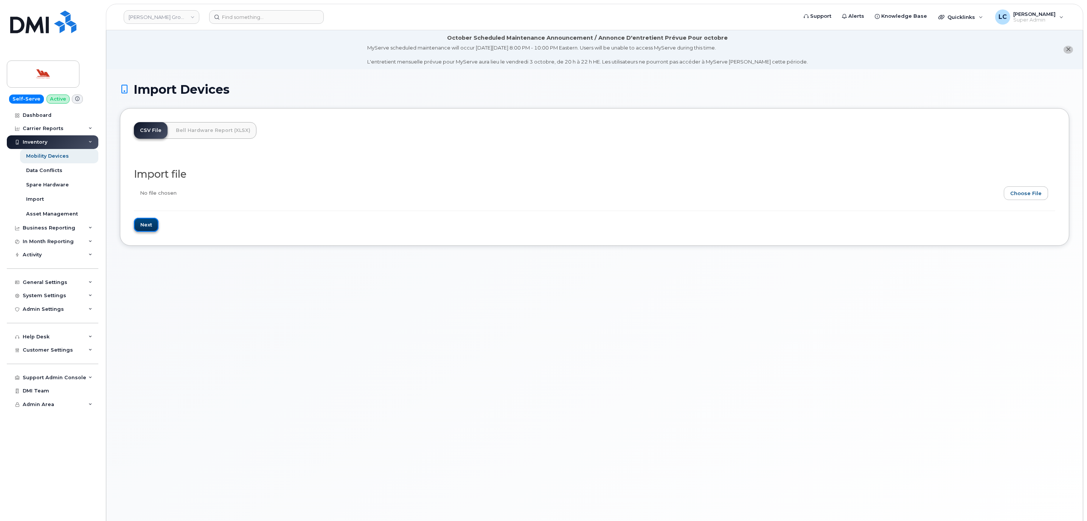
click at [152, 227] on input "Next" at bounding box center [146, 225] width 25 height 14
type input "Loading..."
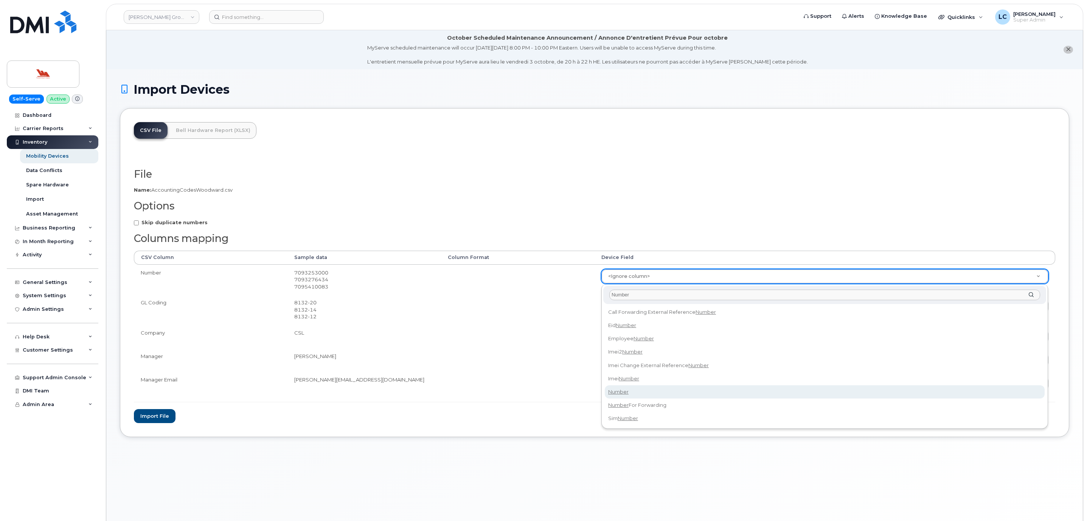
type input "Number"
select select "number"
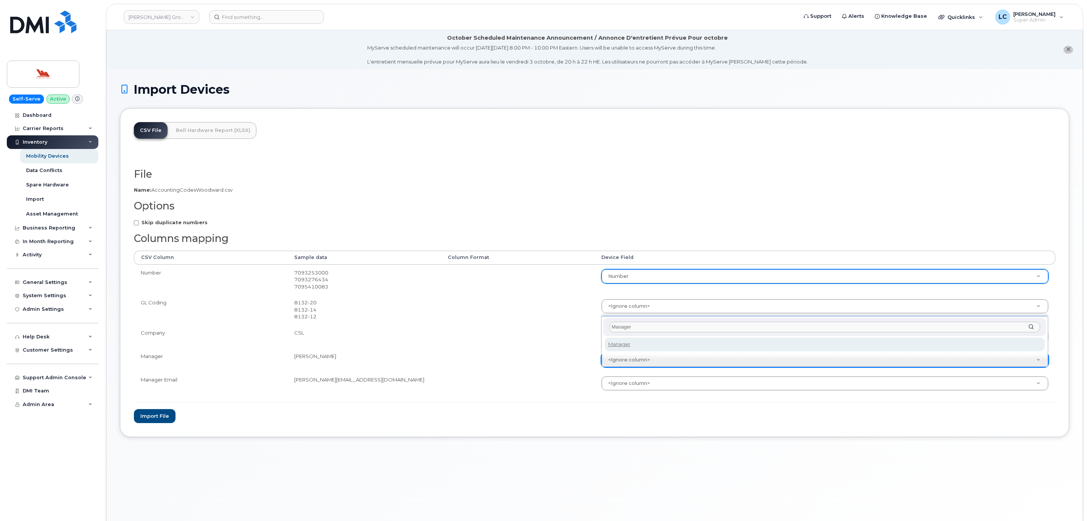
type input "Manager"
select select "contact_id"
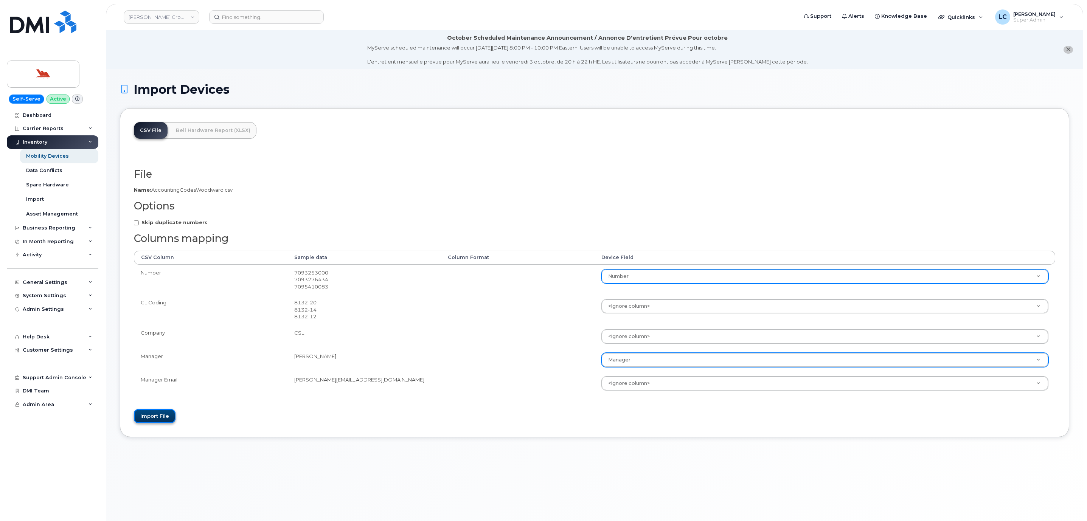
click at [157, 419] on button "Import file" at bounding box center [155, 416] width 42 height 14
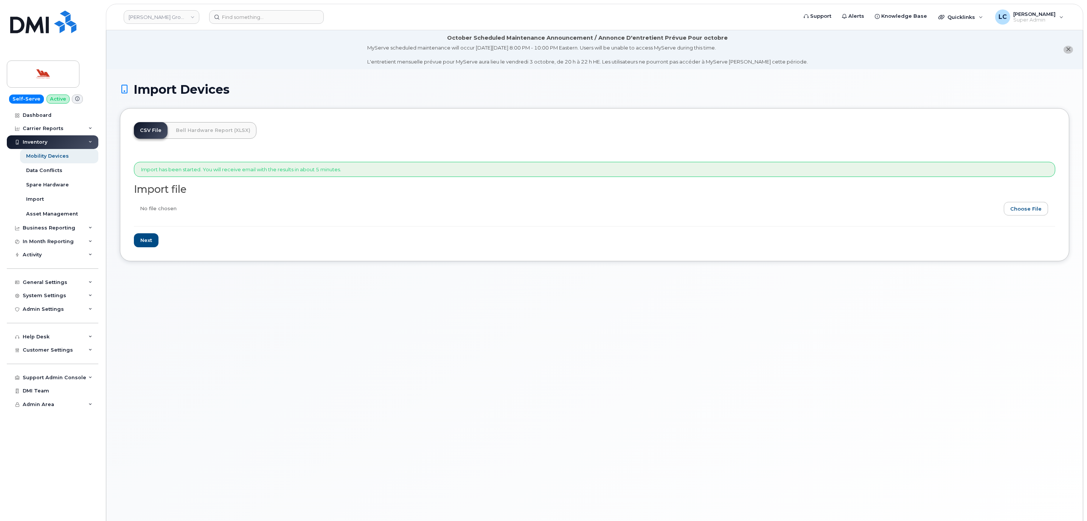
click at [319, 84] on h1 "Import Devices" at bounding box center [594, 89] width 949 height 13
click at [59, 158] on div "Mobility Devices" at bounding box center [47, 156] width 43 height 7
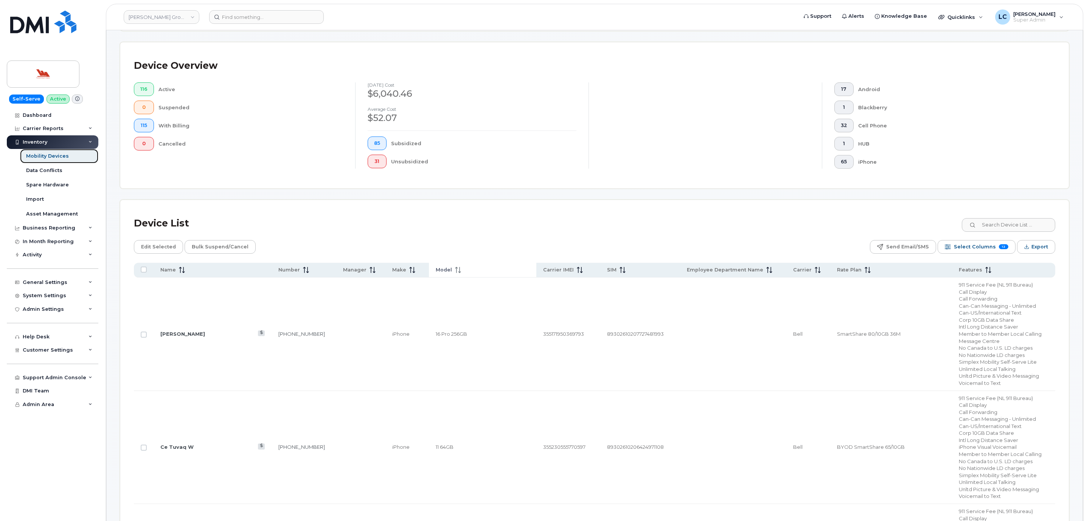
scroll to position [170, 0]
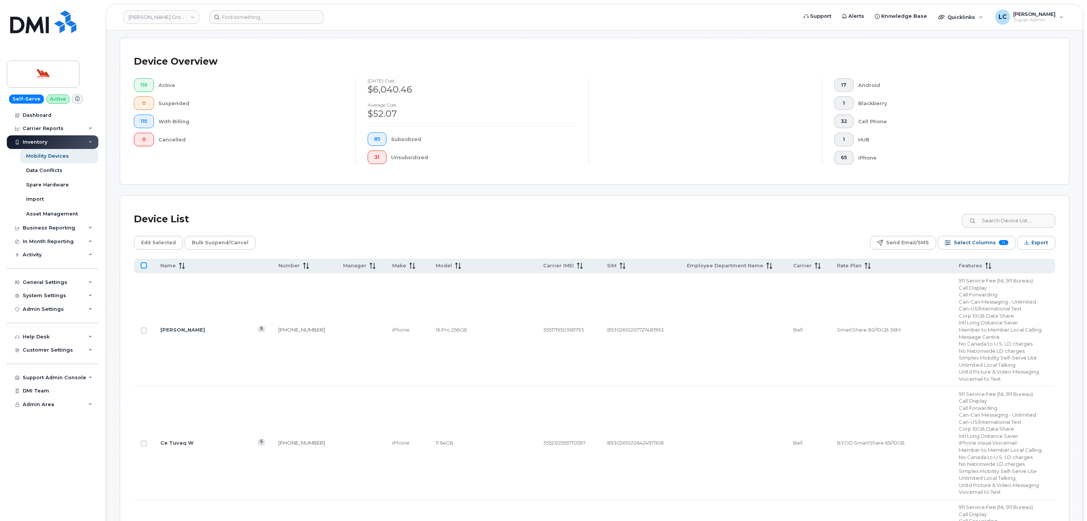
click at [144, 265] on input "All items unselected" at bounding box center [144, 265] width 6 height 6
checkbox input "true"
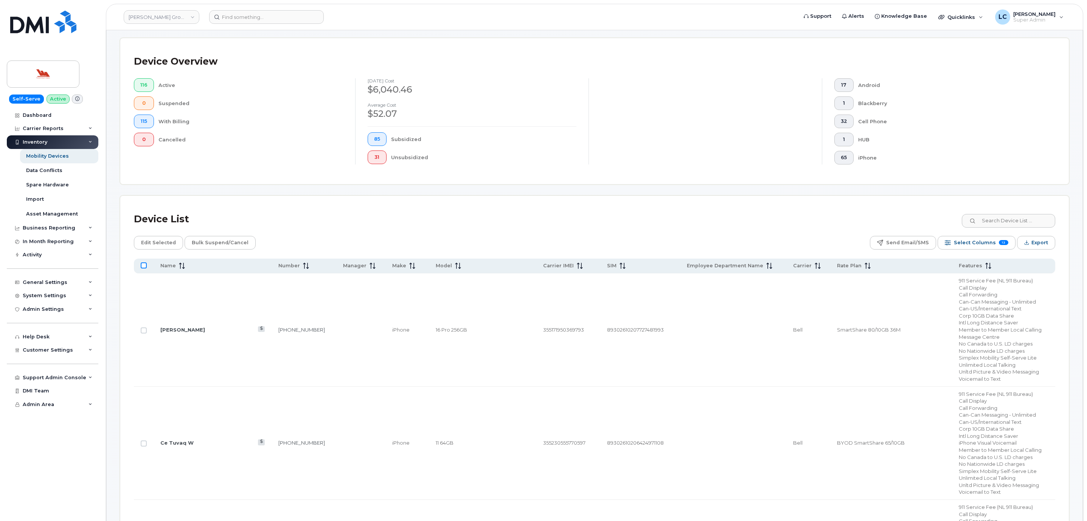
checkbox input "true"
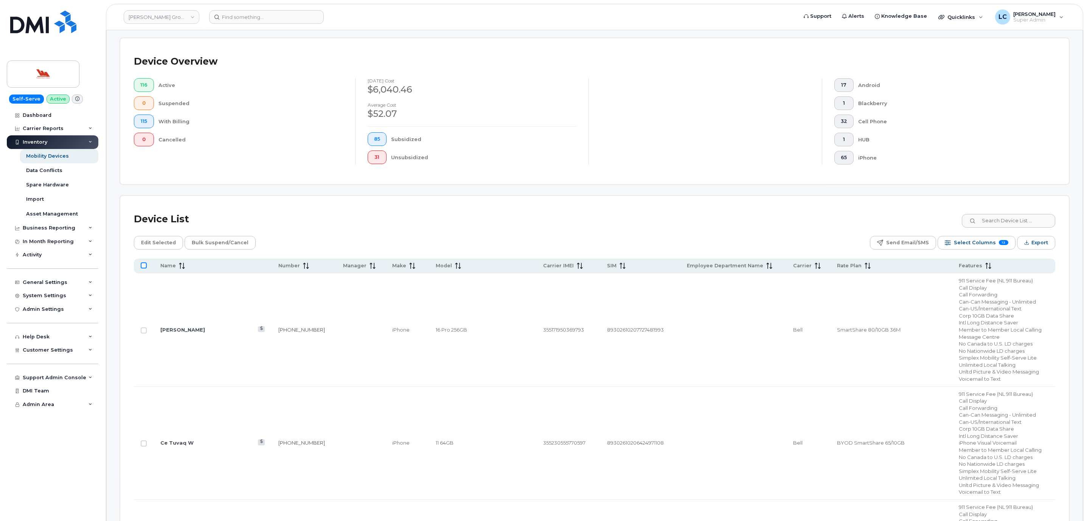
checkbox input "true"
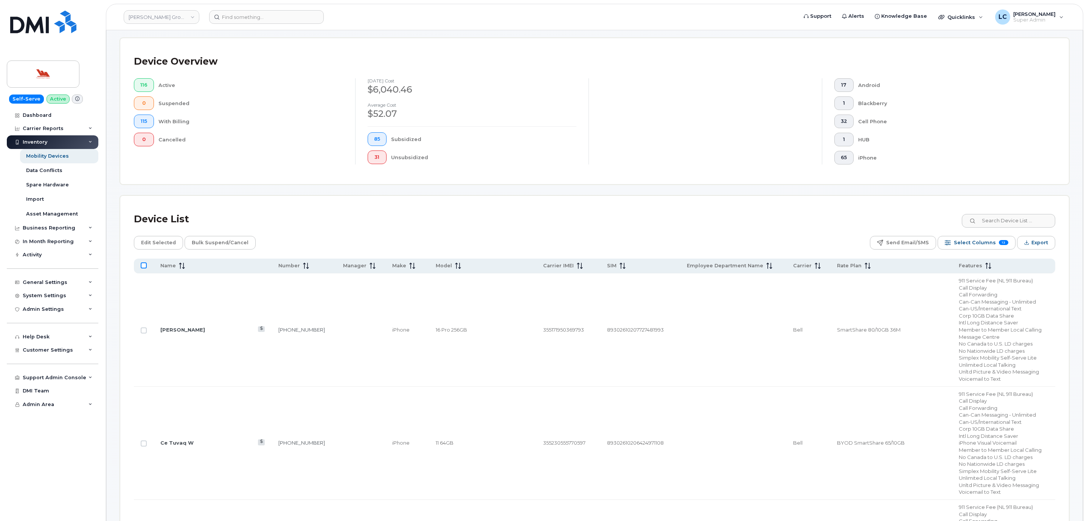
checkbox input "true"
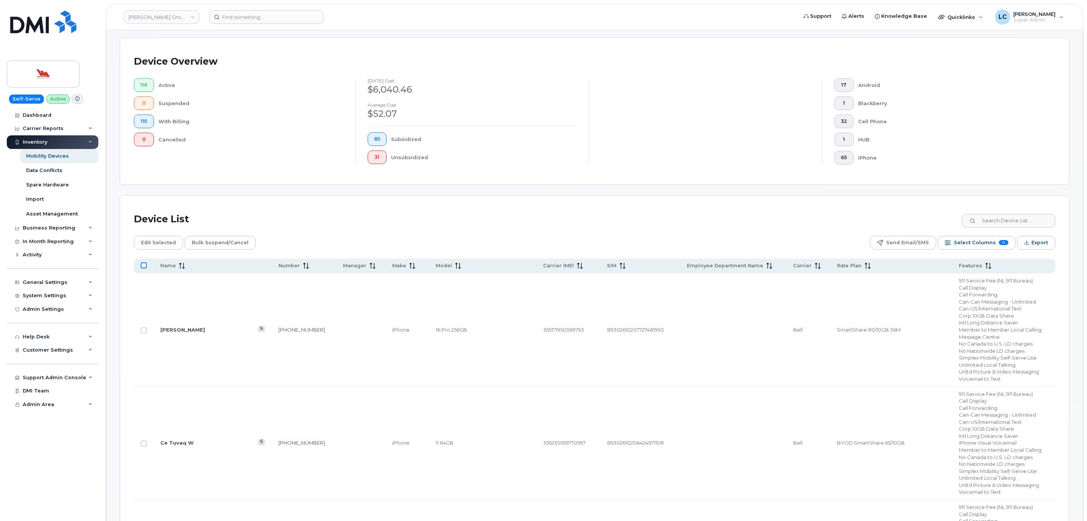
checkbox input "true"
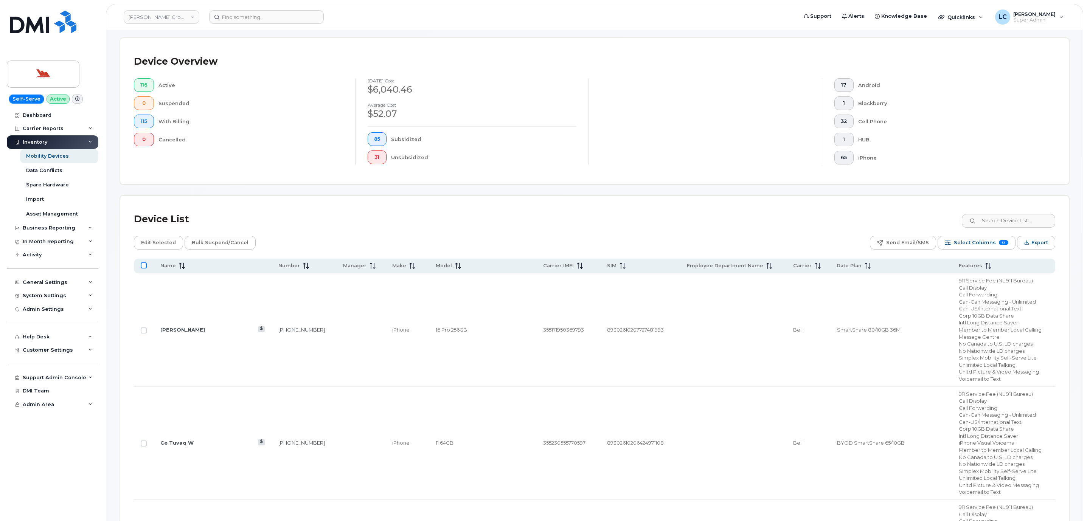
checkbox input "true"
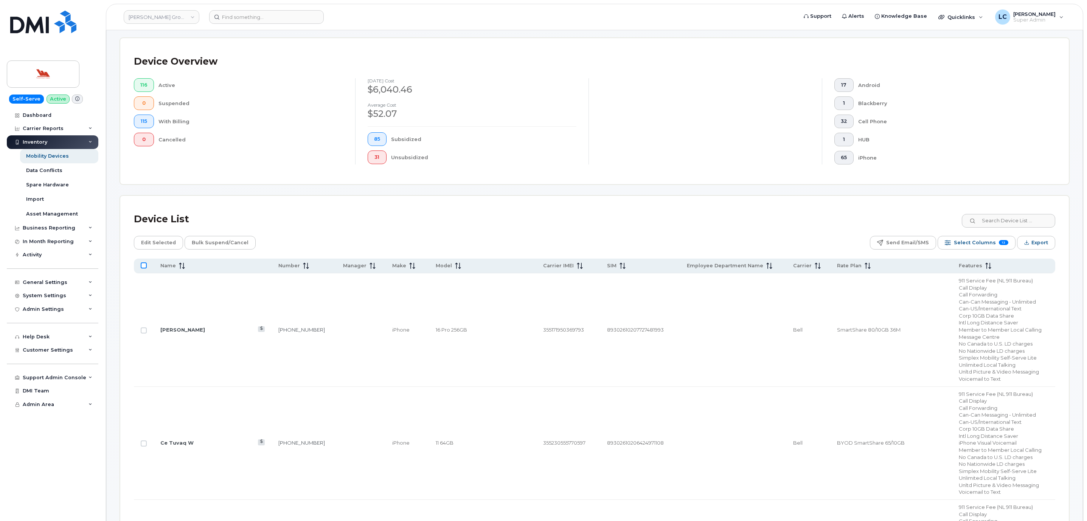
checkbox input "true"
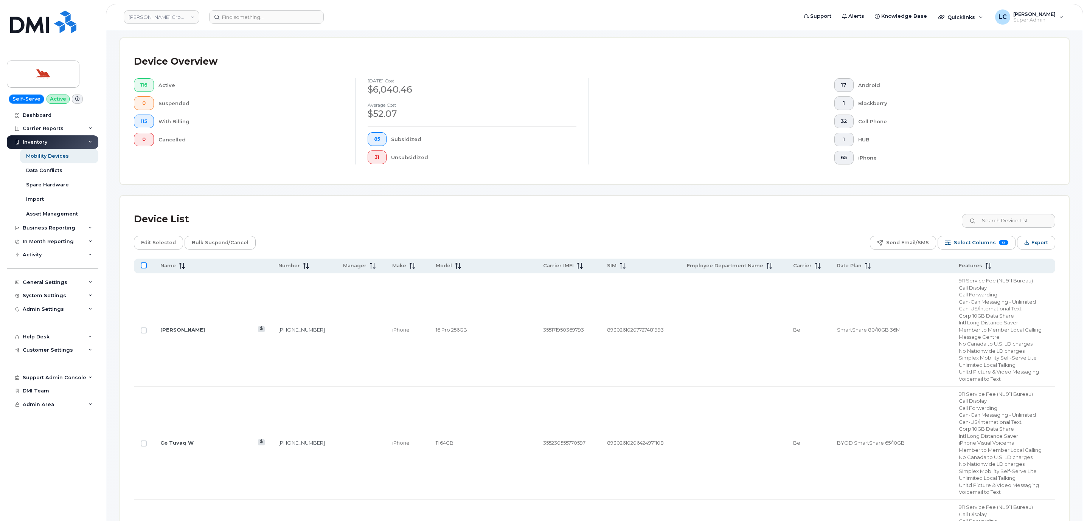
checkbox input "true"
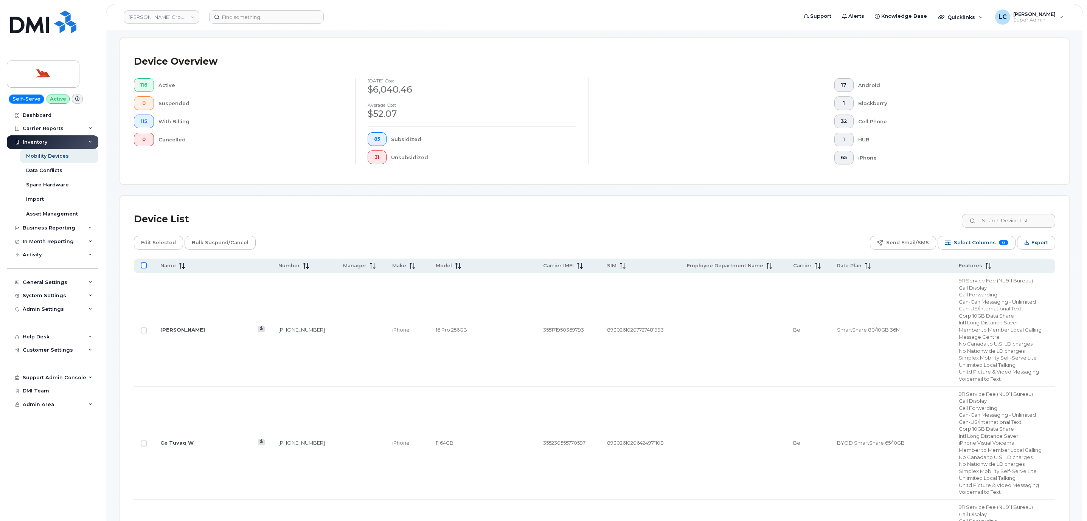
checkbox input "true"
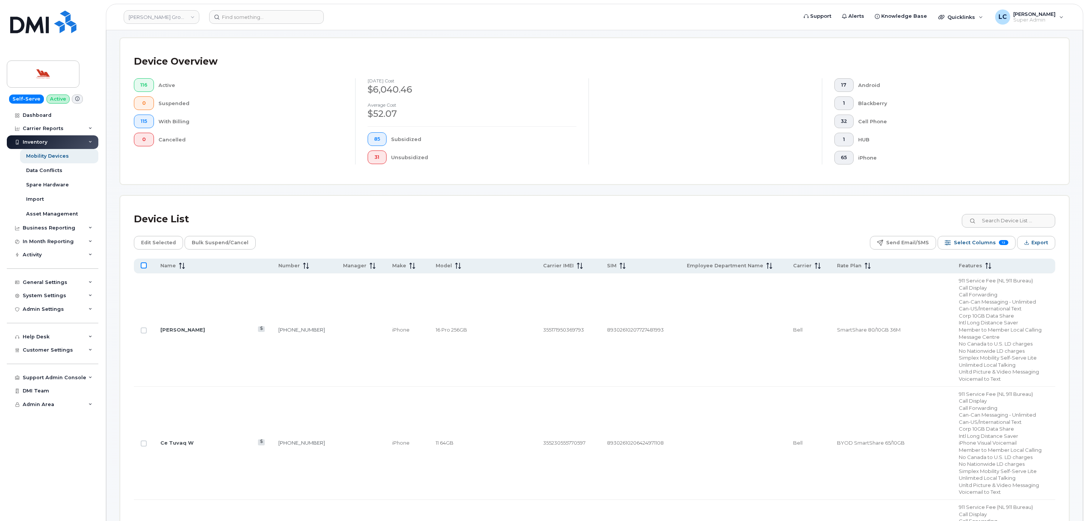
checkbox input "true"
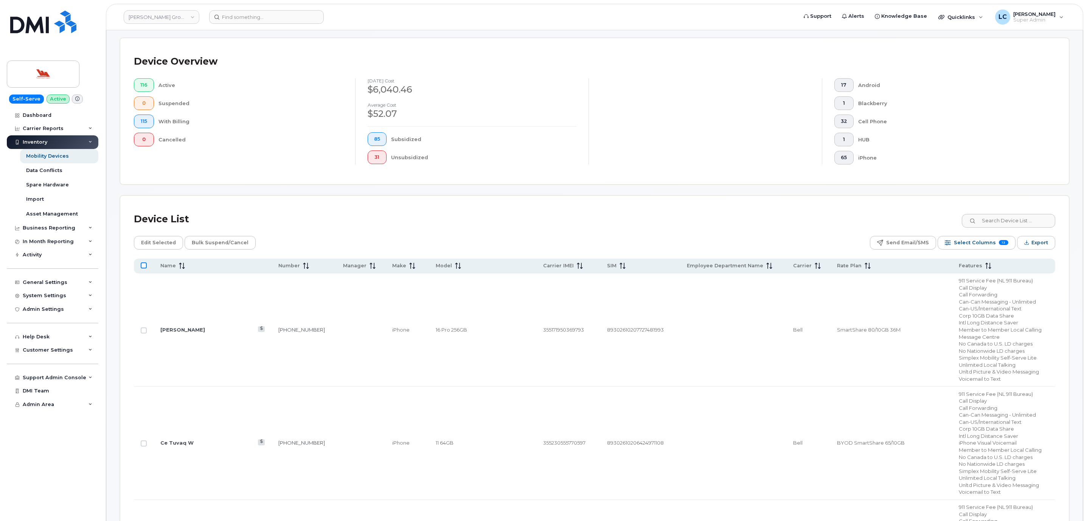
checkbox input "true"
click at [163, 245] on span "Edit Selected" at bounding box center [158, 242] width 35 height 11
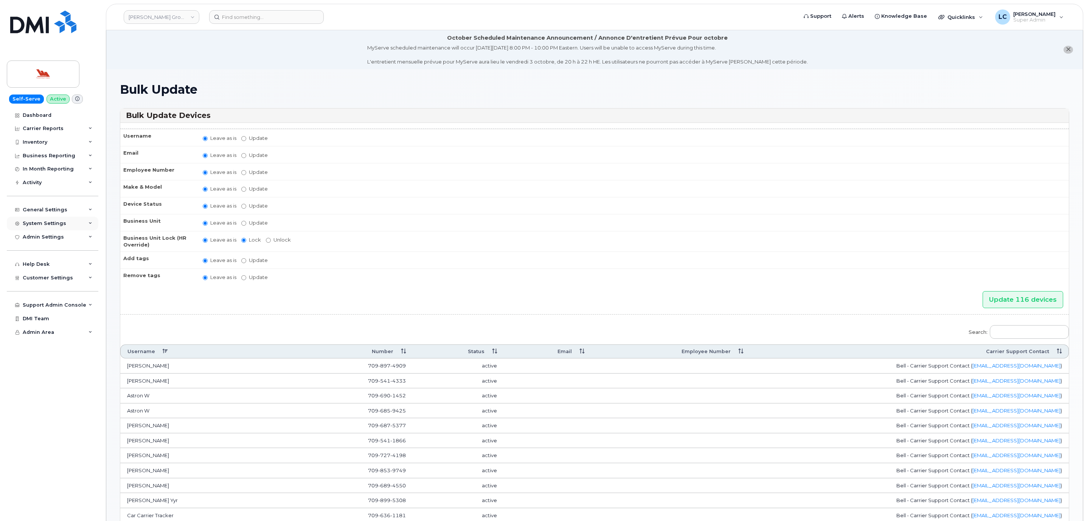
click at [77, 221] on div "System Settings" at bounding box center [53, 224] width 92 height 14
click at [64, 226] on div "System Settings" at bounding box center [53, 224] width 92 height 14
click at [72, 213] on div "General Settings" at bounding box center [53, 210] width 92 height 14
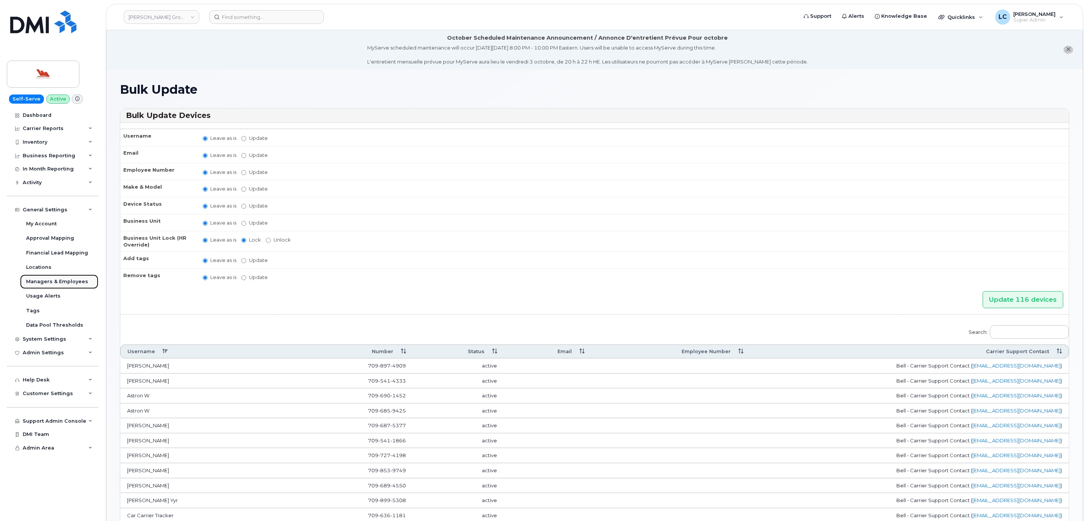
click at [64, 283] on div "Managers & Employees" at bounding box center [57, 281] width 62 height 7
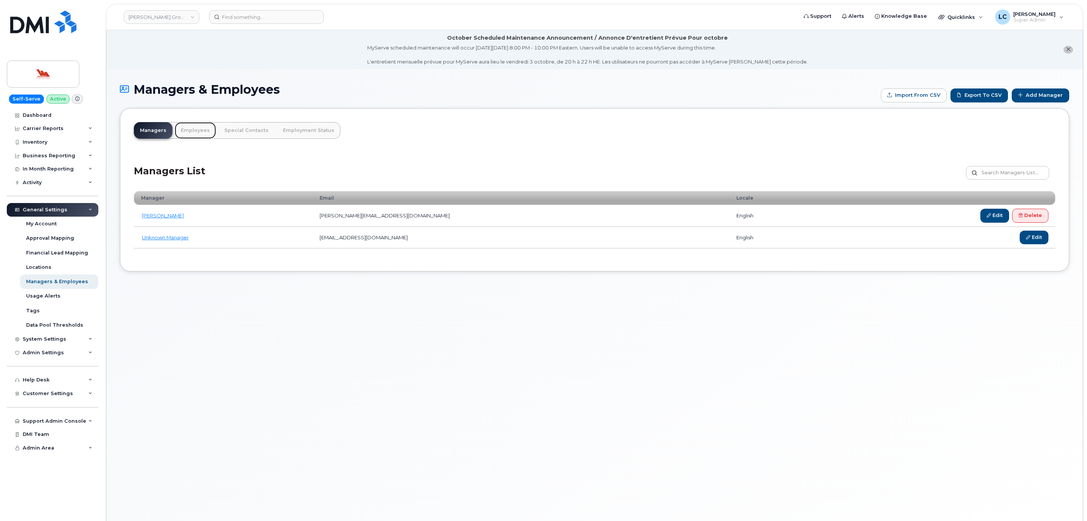
click at [196, 133] on link "Employees" at bounding box center [195, 130] width 41 height 17
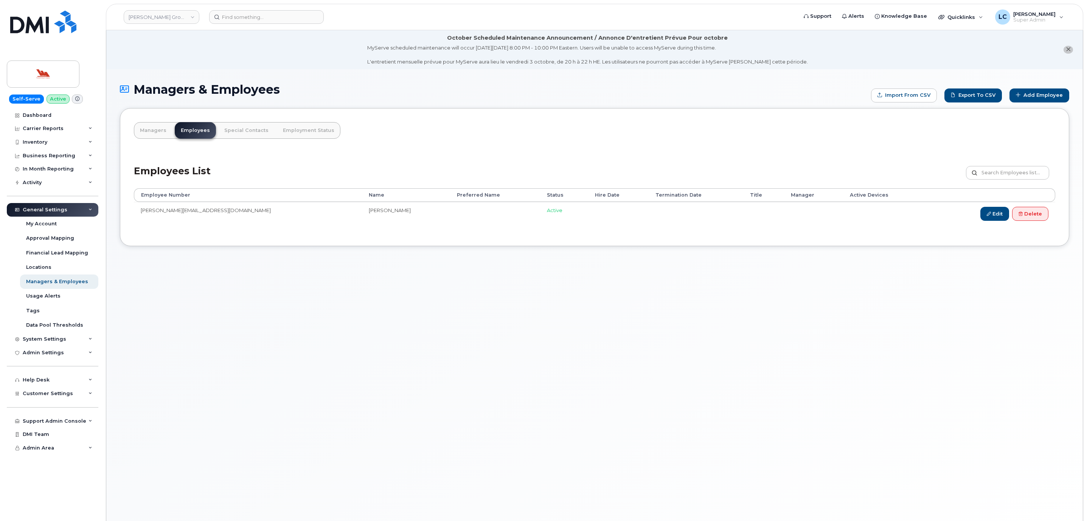
click at [450, 209] on td at bounding box center [495, 213] width 90 height 23
click at [984, 214] on link "Edit" at bounding box center [994, 214] width 29 height 14
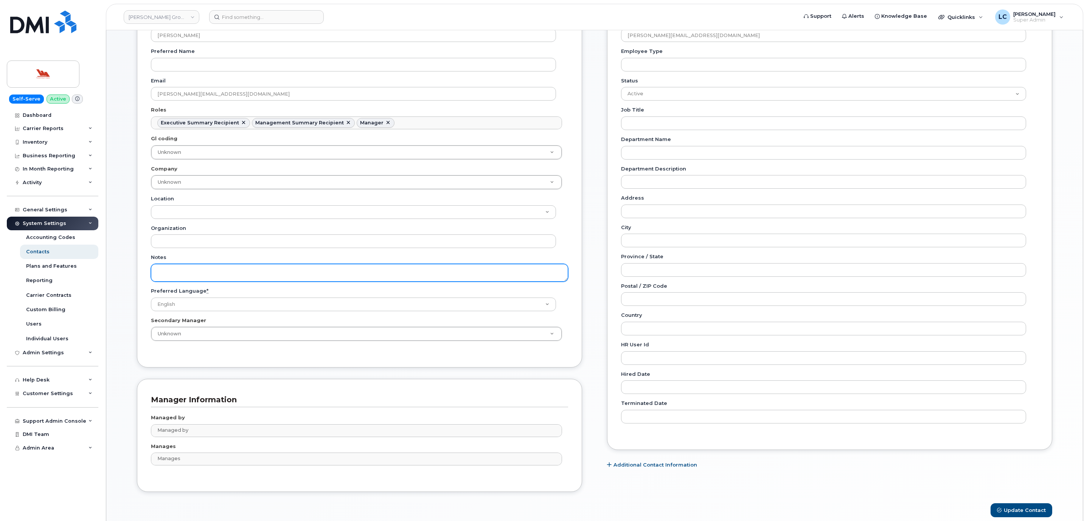
scroll to position [170, 0]
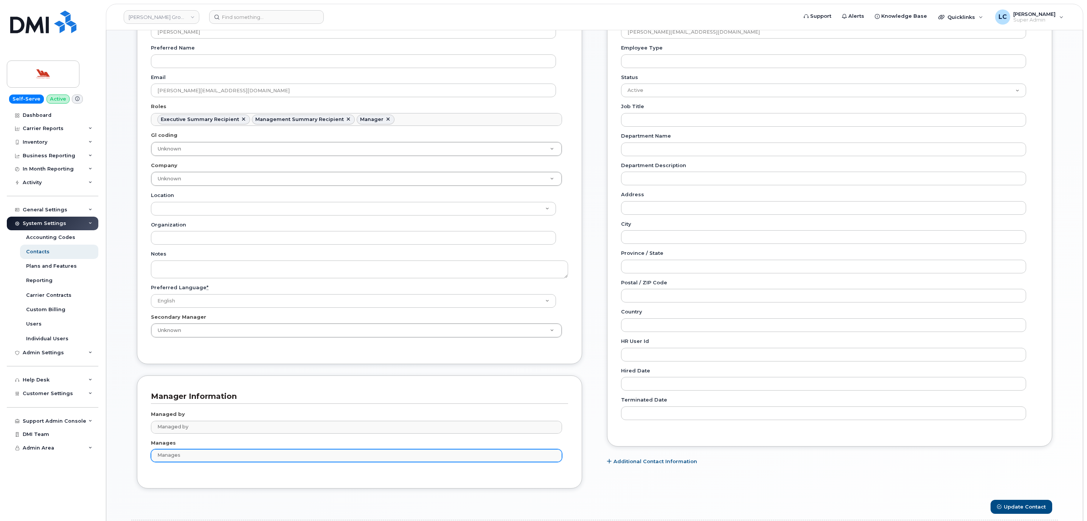
click at [231, 453] on div "Manages No matches found" at bounding box center [356, 455] width 411 height 13
click at [224, 457] on input "text" at bounding box center [356, 455] width 403 height 11
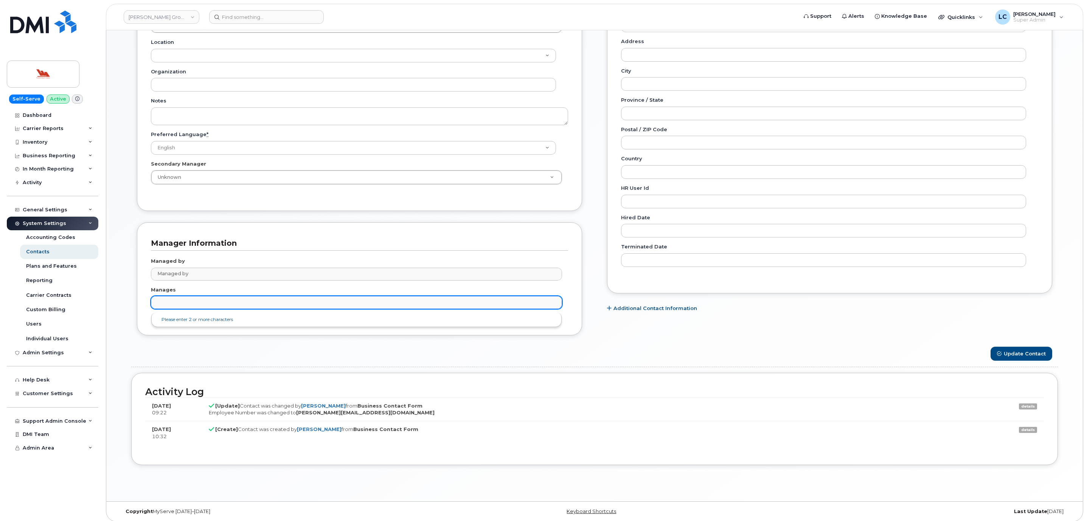
scroll to position [334, 0]
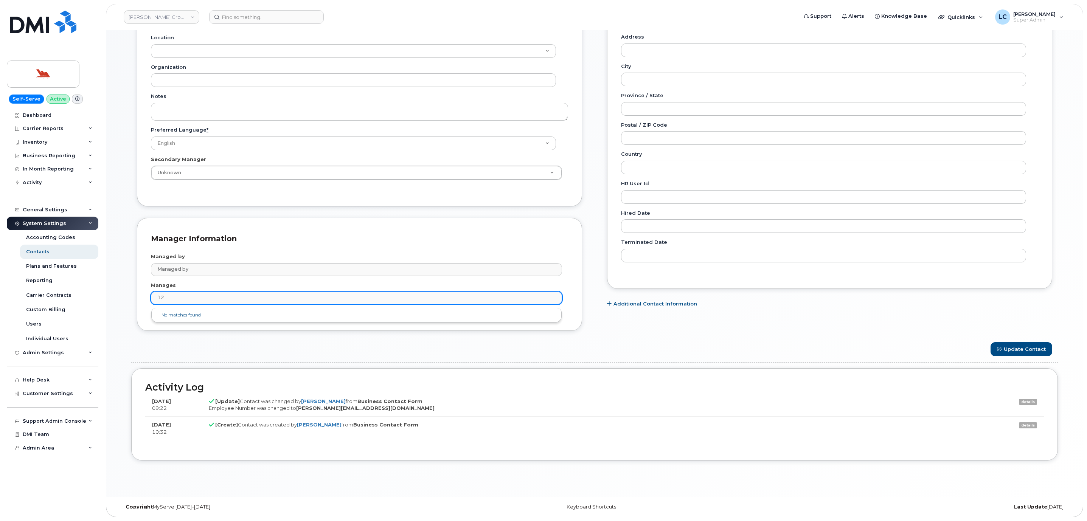
type input "1"
type input "7"
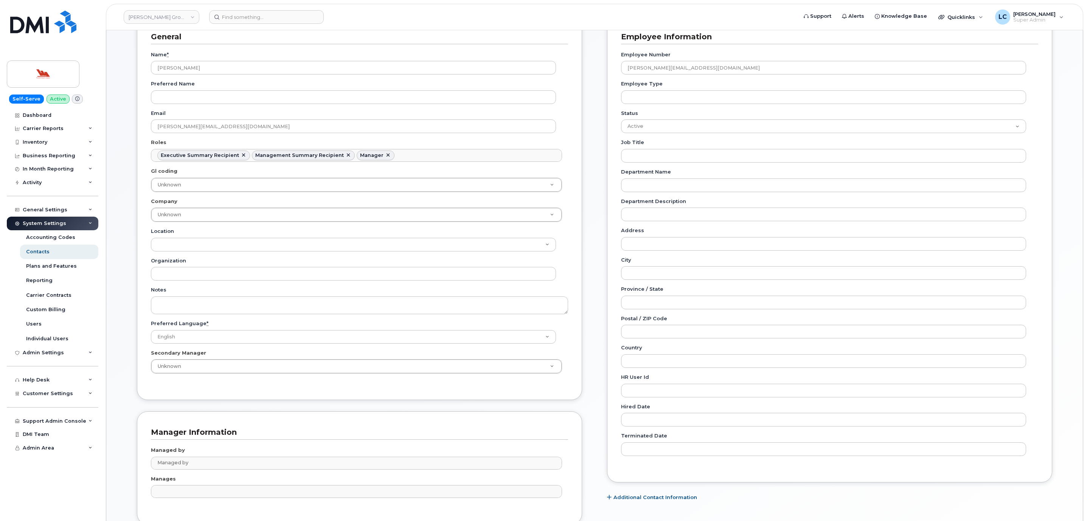
scroll to position [107, 0]
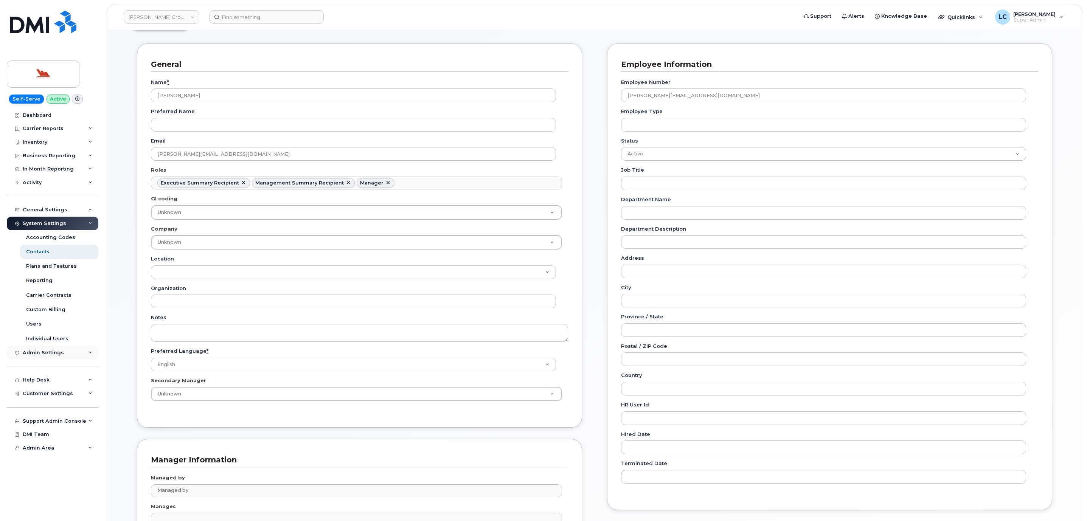
type input "Manages"
click at [59, 348] on div "Admin Settings" at bounding box center [53, 353] width 92 height 14
click at [59, 350] on div "Admin Settings" at bounding box center [43, 353] width 41 height 6
click at [69, 211] on div "General Settings" at bounding box center [53, 210] width 92 height 14
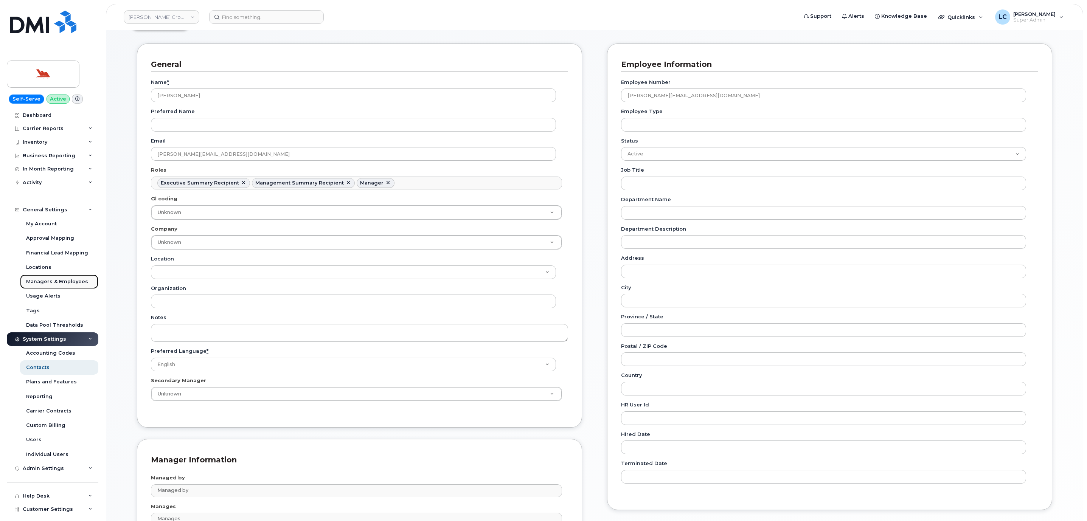
click at [59, 279] on div "Managers & Employees" at bounding box center [57, 281] width 62 height 7
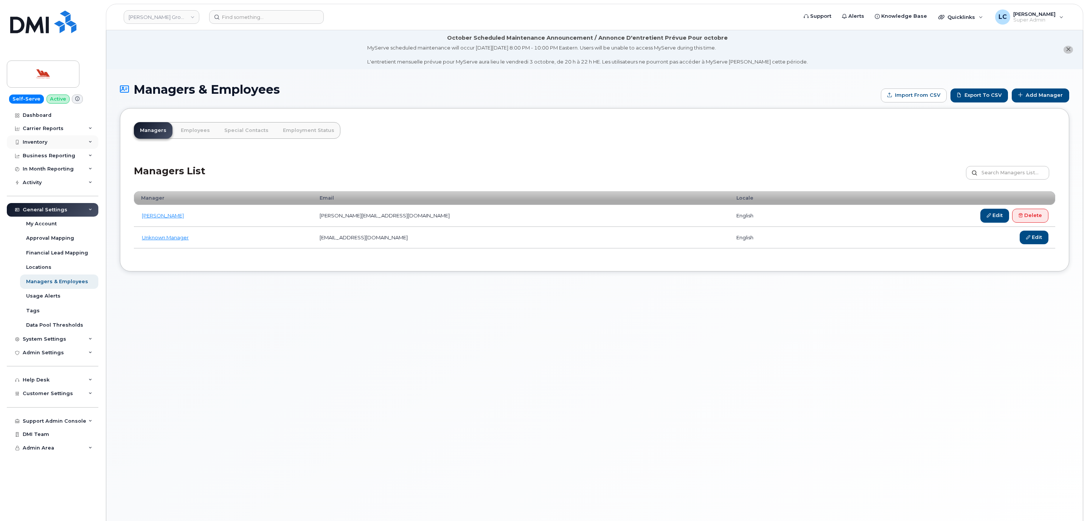
click at [53, 137] on div "Inventory" at bounding box center [53, 142] width 92 height 14
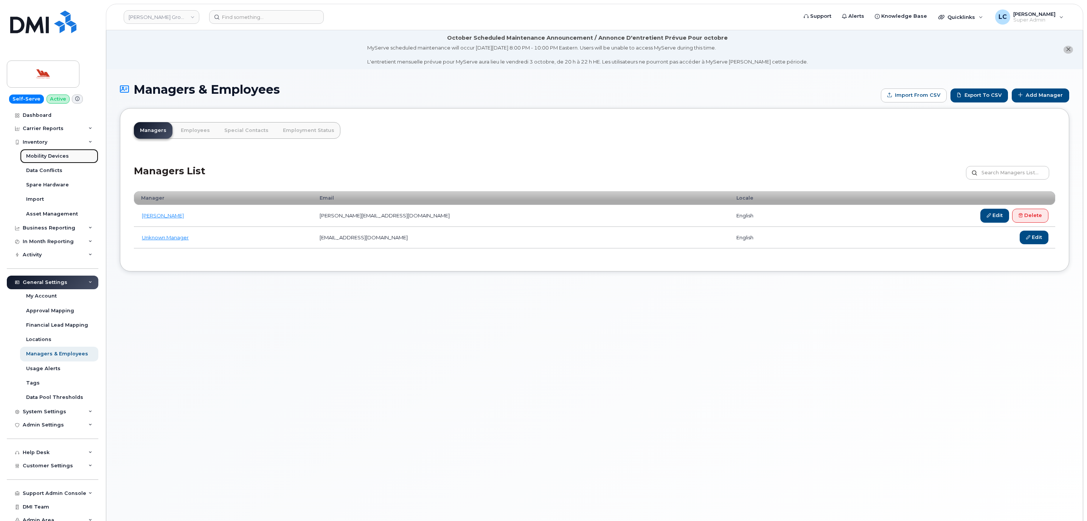
click at [59, 154] on div "Mobility Devices" at bounding box center [47, 156] width 43 height 7
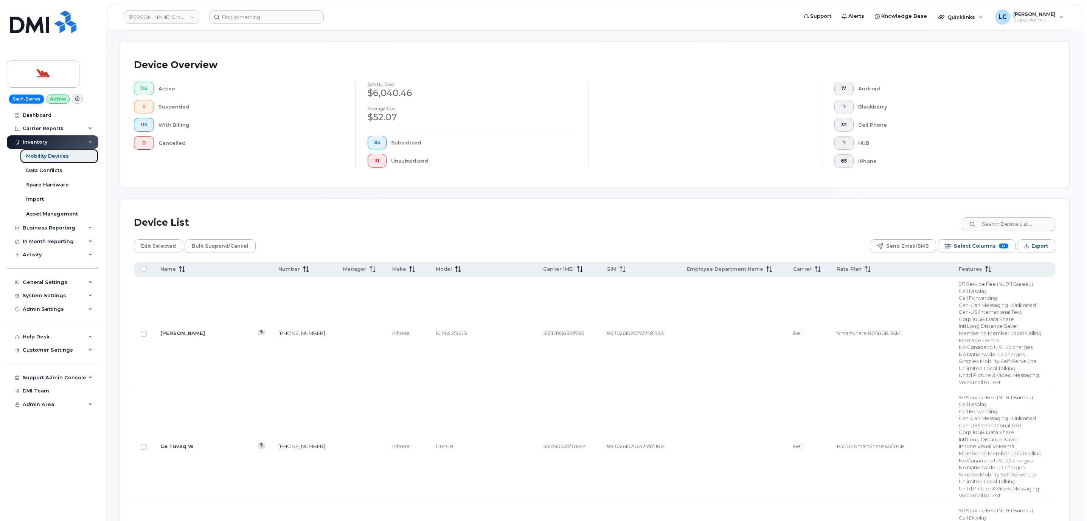
scroll to position [170, 0]
click at [178, 329] on link "[PERSON_NAME]" at bounding box center [182, 330] width 45 height 6
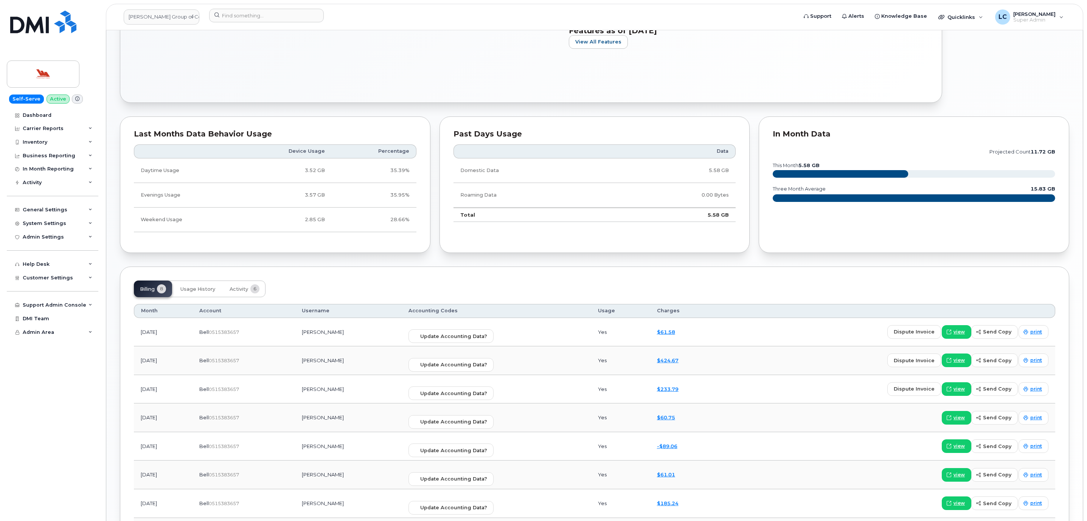
scroll to position [397, 0]
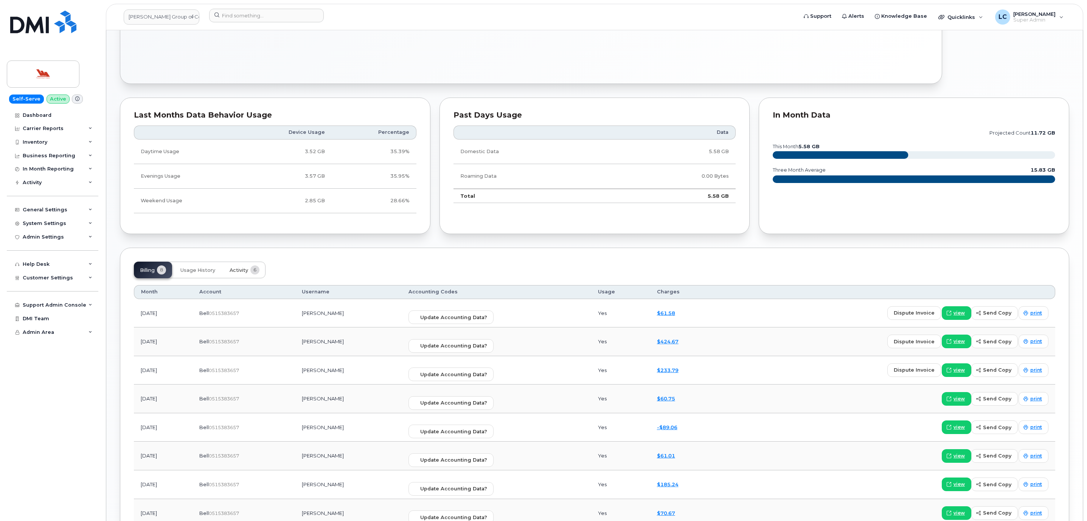
click at [246, 273] on span "Activity" at bounding box center [239, 270] width 19 height 6
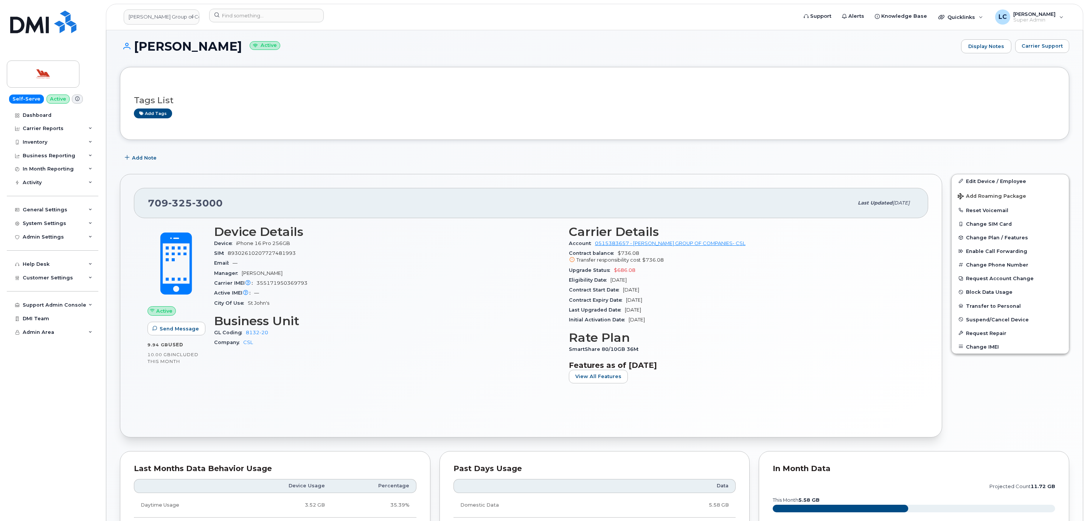
scroll to position [37, 0]
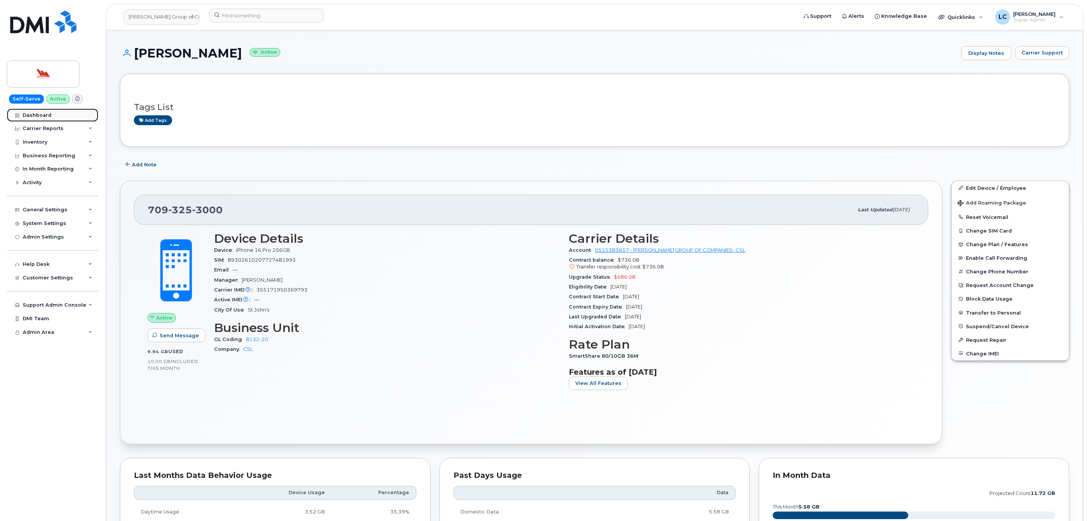
click at [73, 118] on link "Dashboard" at bounding box center [53, 116] width 92 height 14
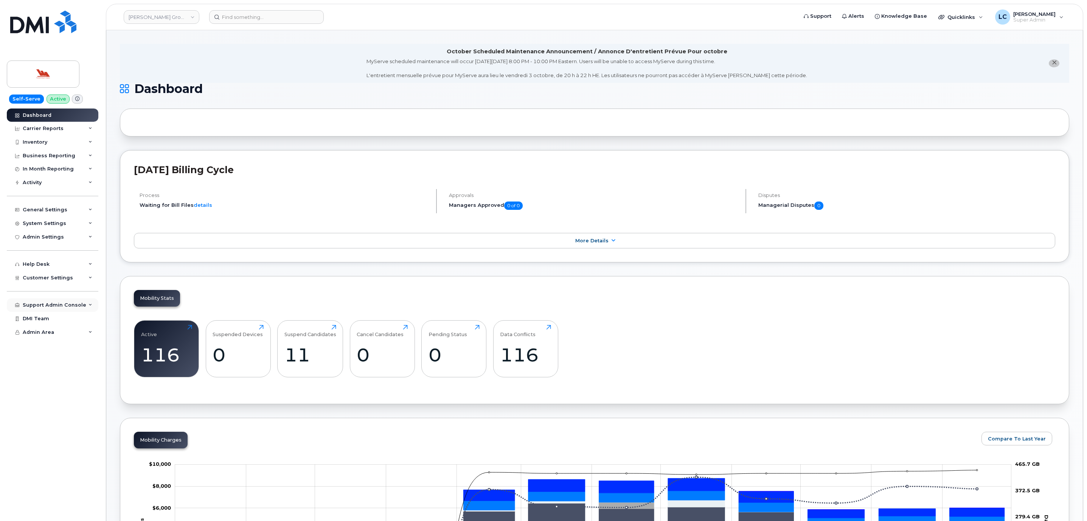
click at [53, 306] on div "Support Admin Console" at bounding box center [55, 305] width 64 height 6
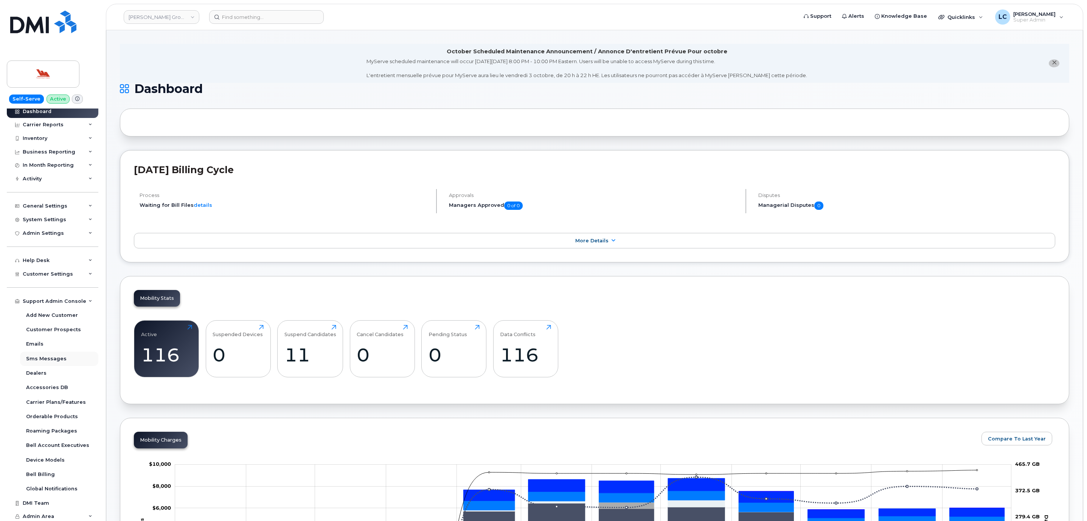
scroll to position [5, 0]
click at [57, 413] on div "Orderable Products" at bounding box center [52, 415] width 52 height 7
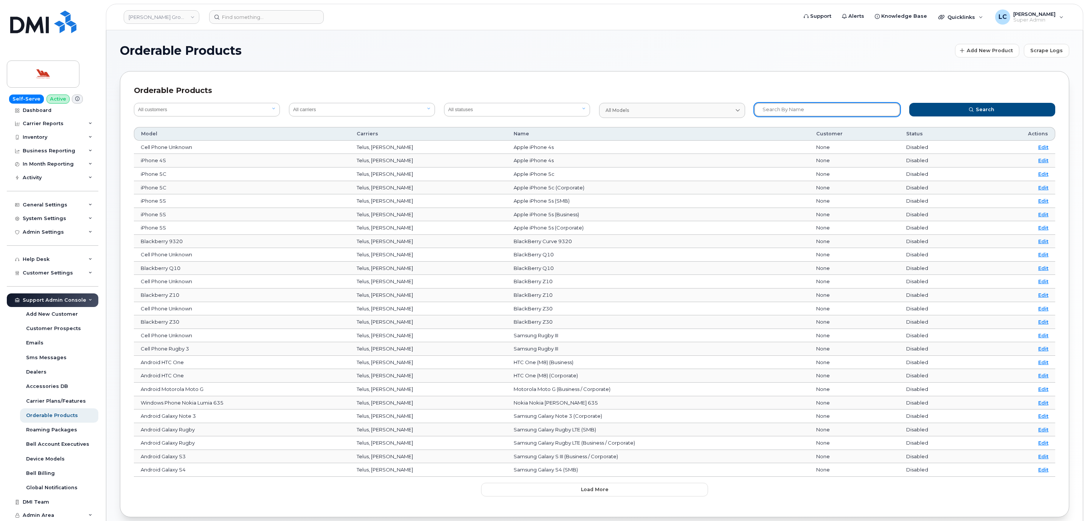
click at [805, 108] on input "text" at bounding box center [827, 110] width 146 height 14
paste input "64375272"
type input "64375272"
click at [980, 115] on button "Search" at bounding box center [982, 110] width 146 height 14
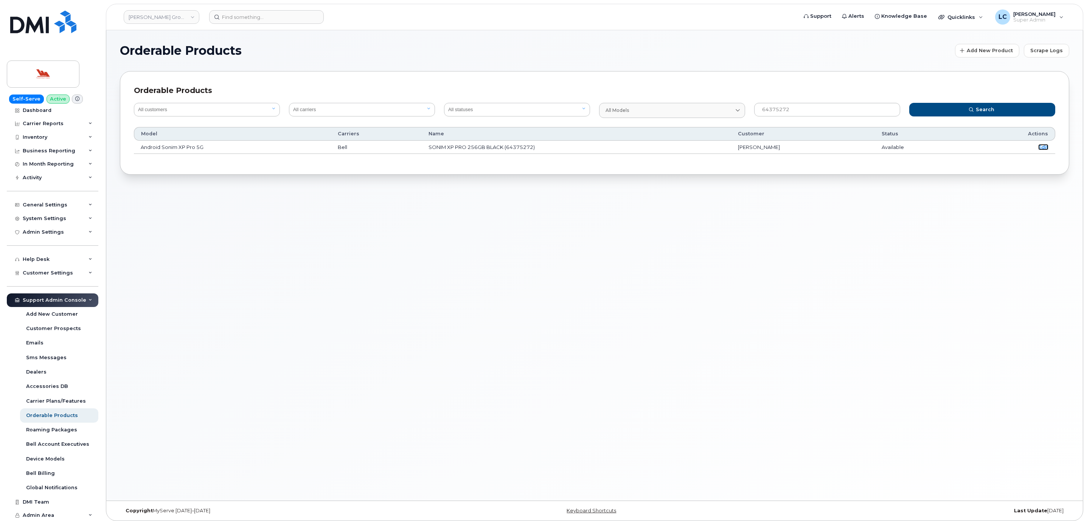
click at [1043, 148] on link "Edit" at bounding box center [1043, 147] width 10 height 6
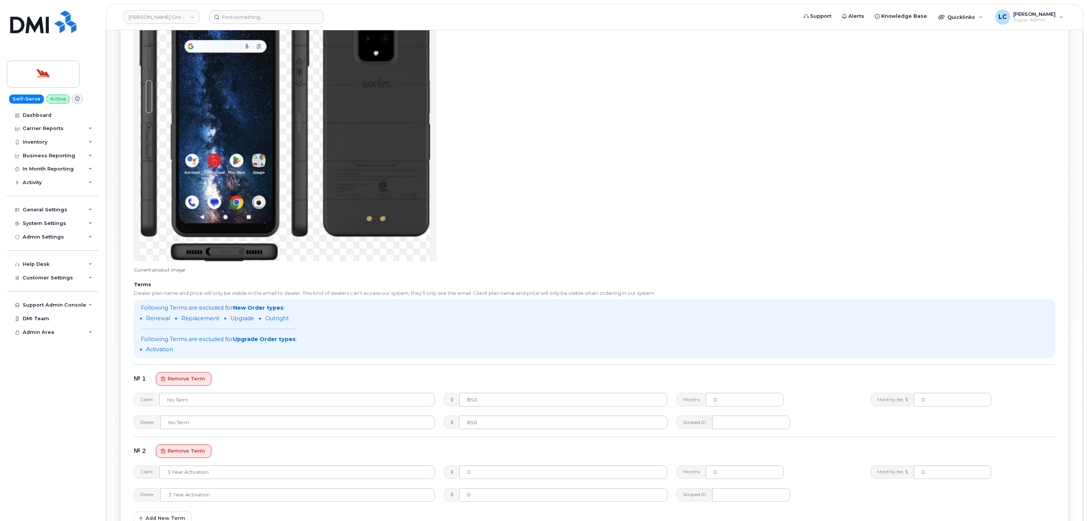
scroll to position [397, 0]
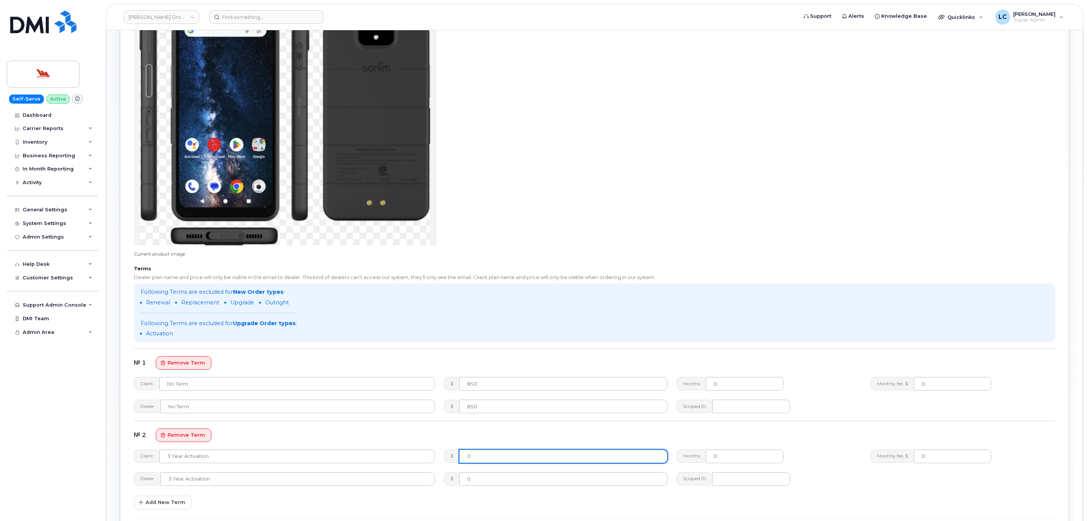
click at [490, 459] on input "0" at bounding box center [563, 457] width 208 height 14
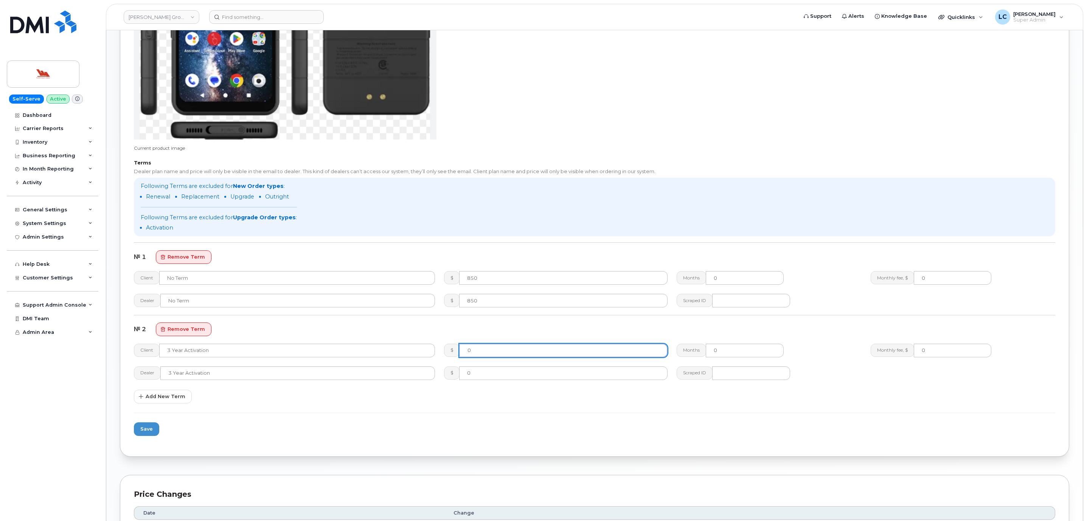
scroll to position [510, 0]
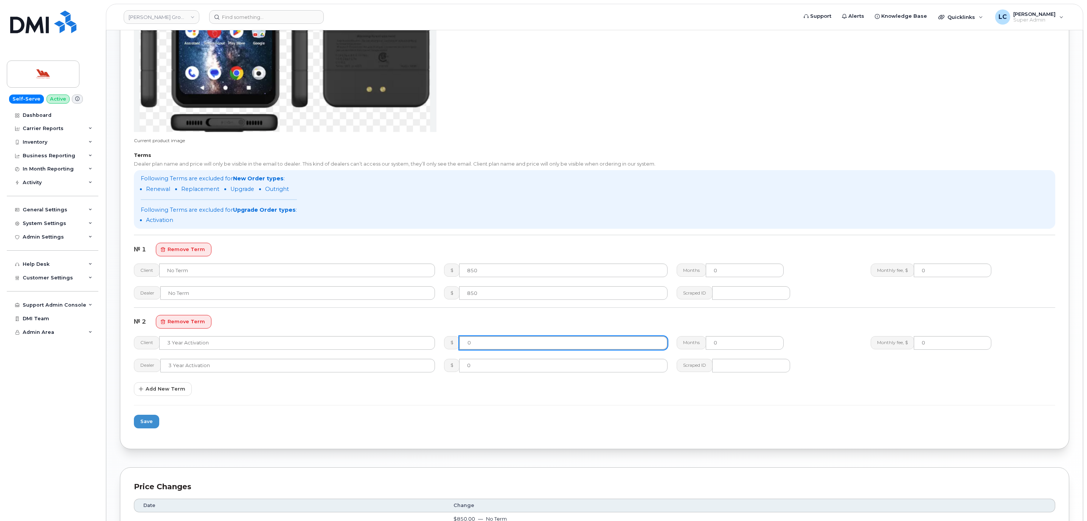
drag, startPoint x: 483, startPoint y: 345, endPoint x: 454, endPoint y: 345, distance: 29.5
click at [454, 345] on div "$ 0" at bounding box center [555, 343] width 223 height 14
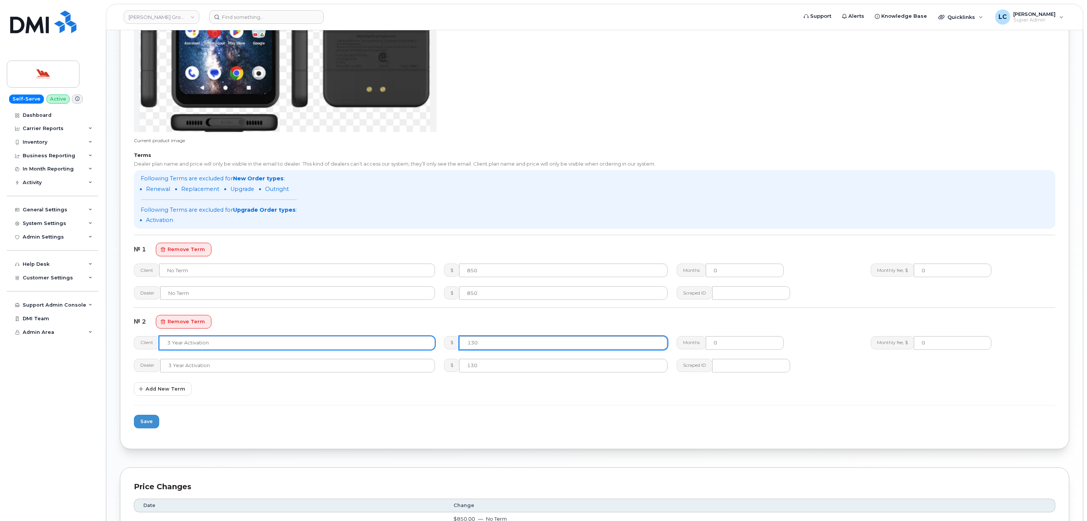
type input "130"
click at [258, 349] on input "3 Year Activation" at bounding box center [297, 343] width 276 height 14
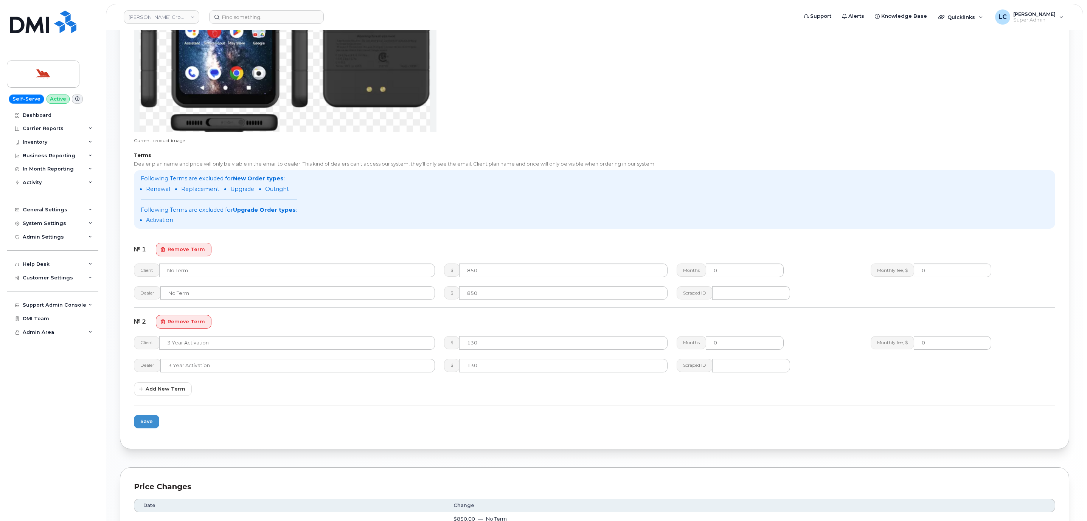
click at [554, 383] on div "Terms Dealer plan name and price will only be visible in the email to dealer. T…" at bounding box center [594, 274] width 921 height 243
click at [148, 420] on span "Save" at bounding box center [146, 421] width 12 height 7
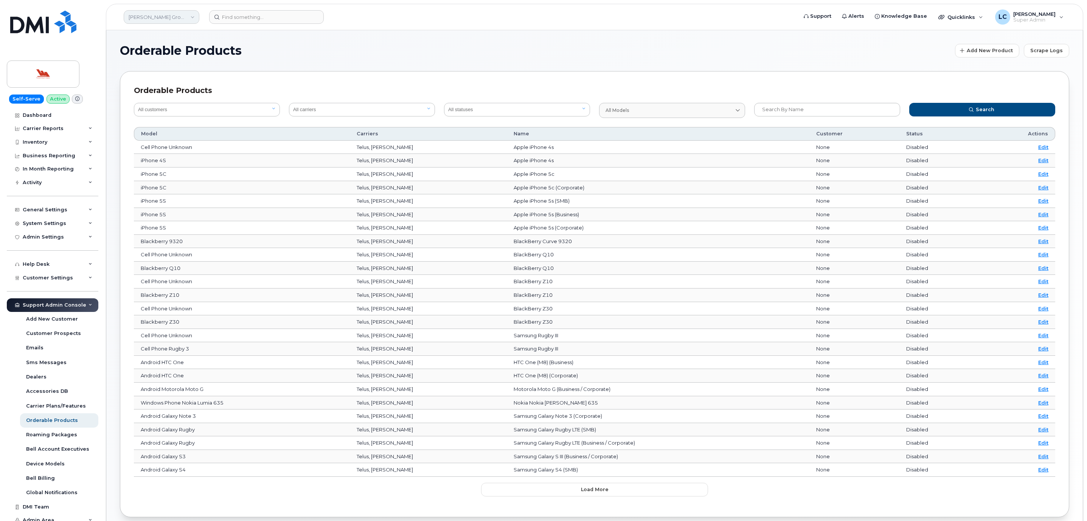
click at [183, 20] on link "Woodward Group of Companies" at bounding box center [162, 17] width 76 height 14
click at [189, 41] on input at bounding box center [180, 36] width 99 height 14
click at [191, 40] on input at bounding box center [180, 36] width 99 height 14
type input "Mount Roy"
click at [182, 75] on span "The Board of Governors Of [GEOGRAPHIC_DATA]" at bounding box center [174, 71] width 87 height 15
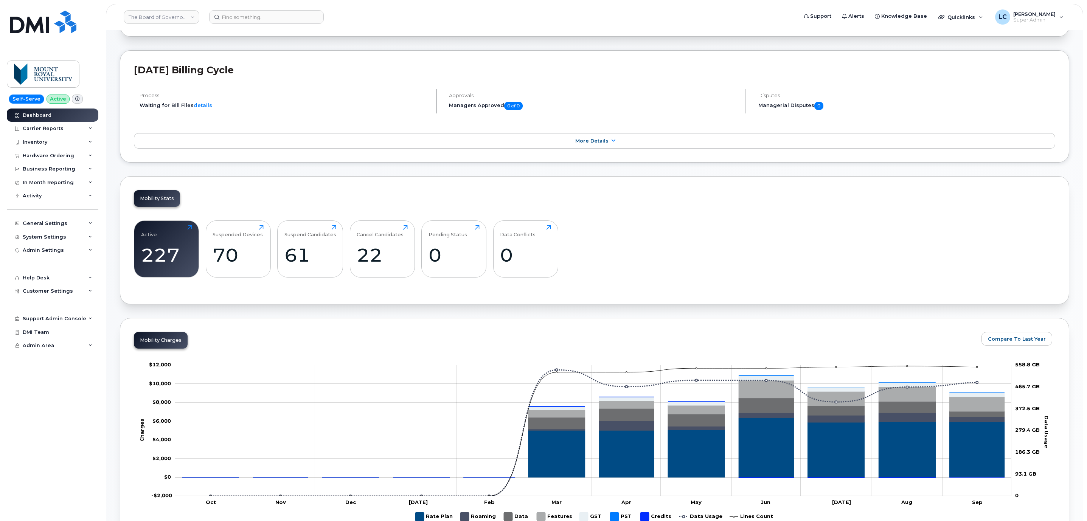
scroll to position [57, 0]
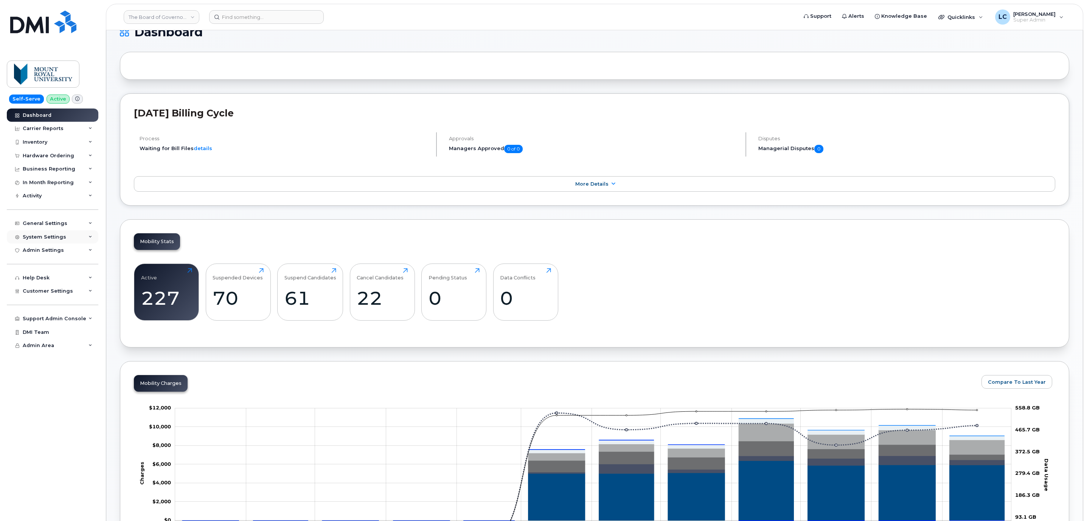
click at [74, 240] on div "System Settings" at bounding box center [53, 237] width 92 height 14
click at [65, 284] on link "Plans and Features" at bounding box center [59, 280] width 78 height 14
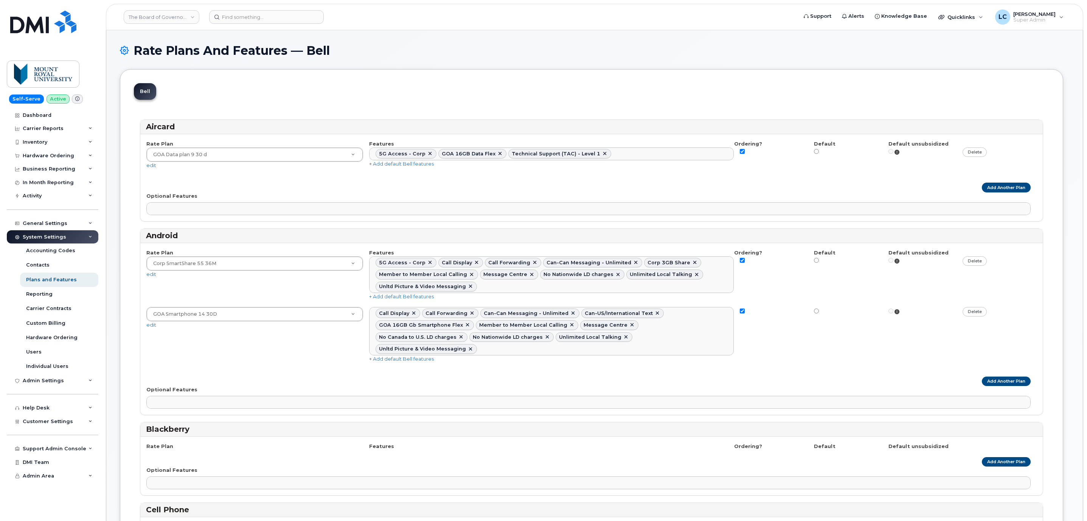
select select
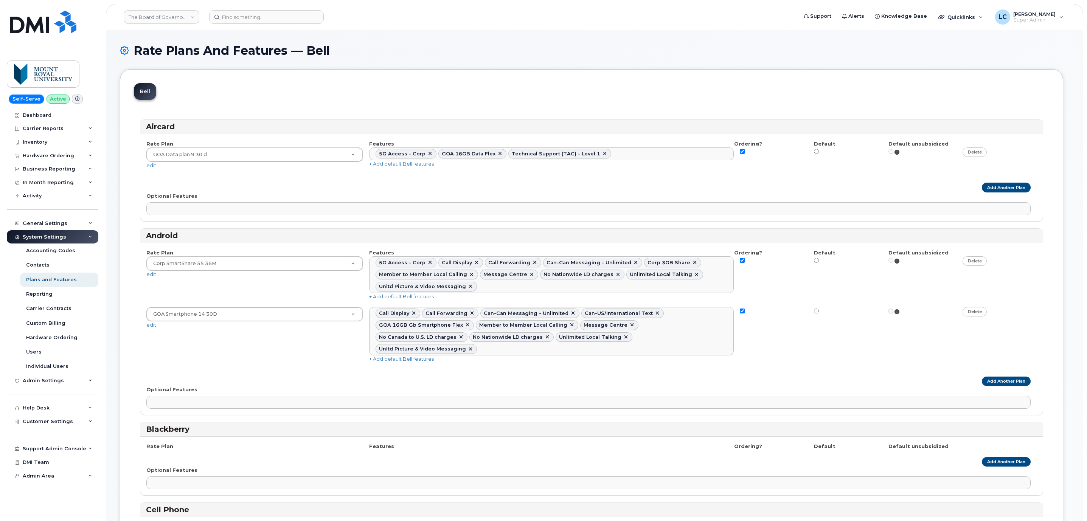
select select
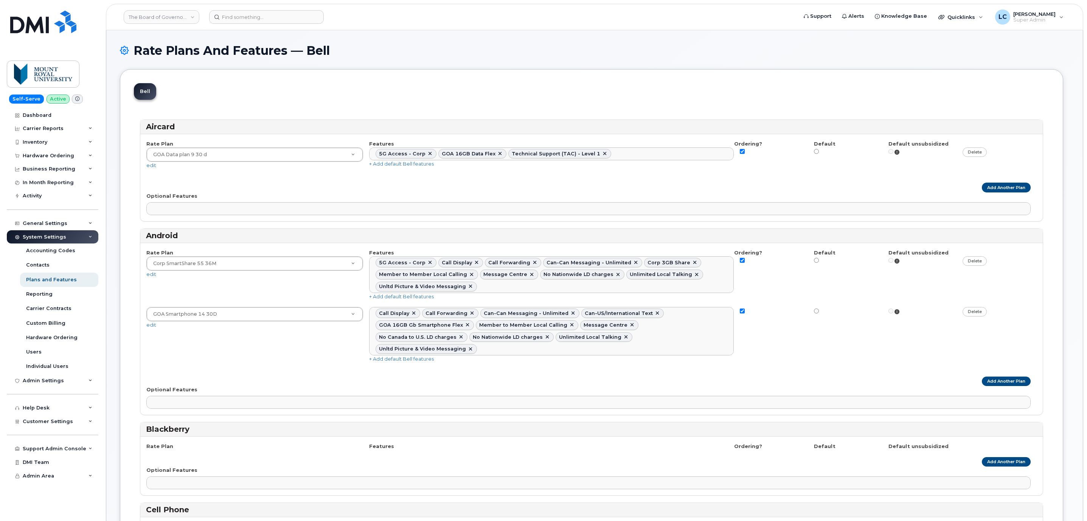
select select
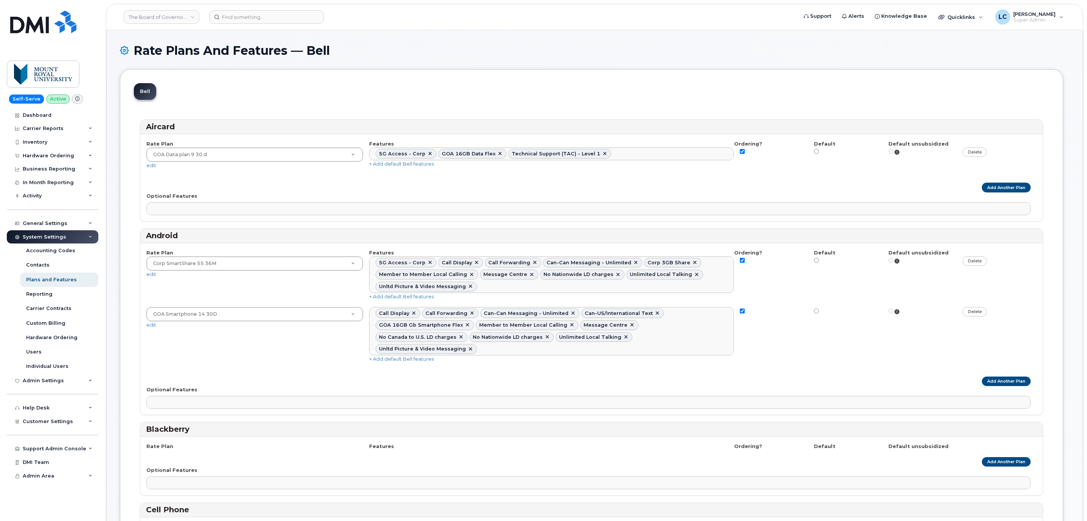
select select
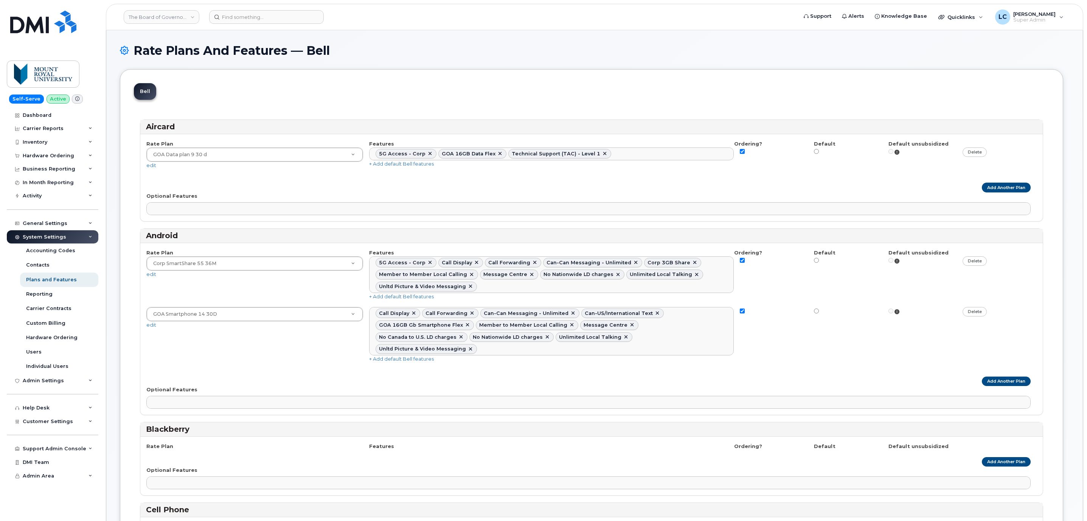
select select
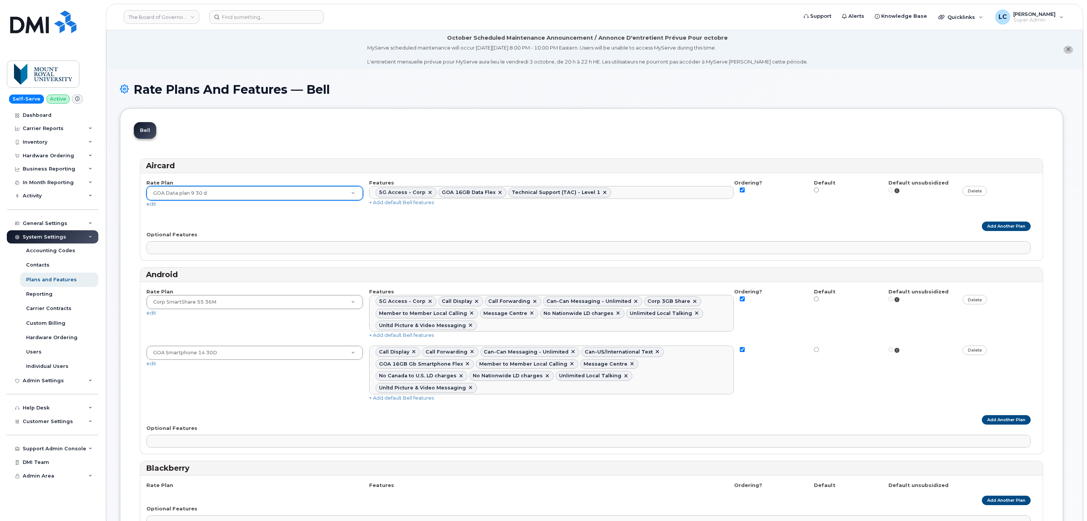
click at [76, 235] on div "System Settings" at bounding box center [53, 237] width 92 height 14
click at [75, 291] on div "Customer Settings" at bounding box center [53, 291] width 92 height 14
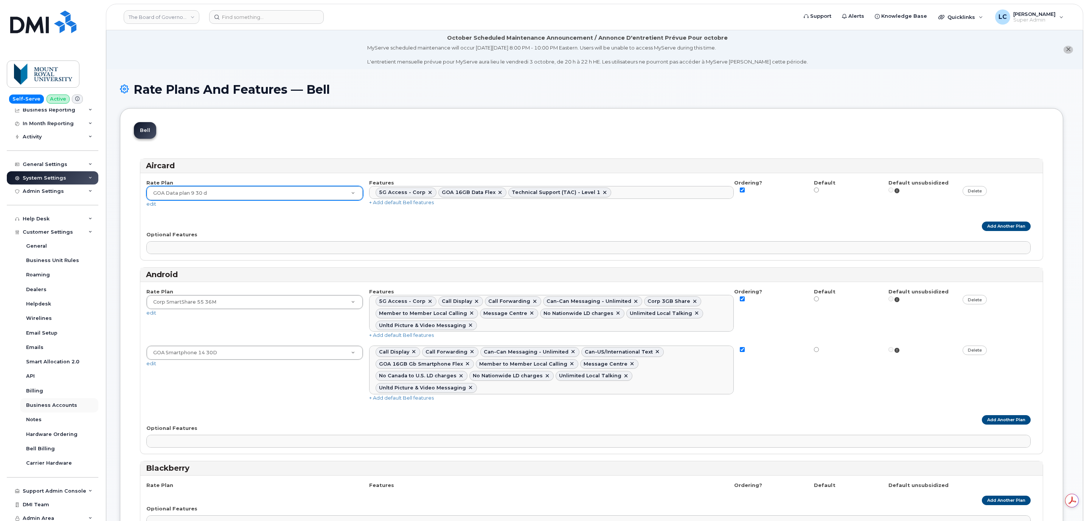
scroll to position [62, 0]
click at [67, 429] on div "Hardware Ordering" at bounding box center [51, 431] width 51 height 7
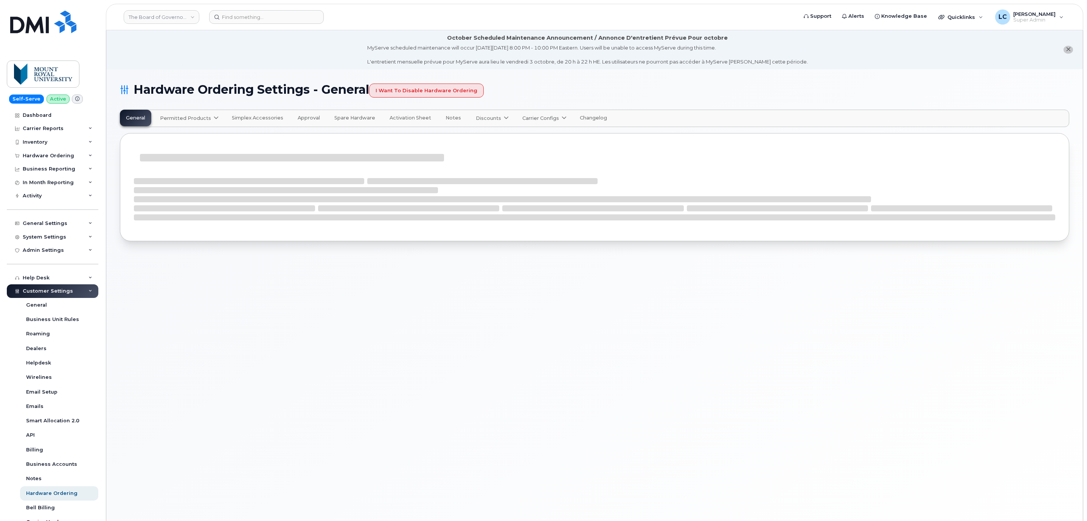
select select "admins"
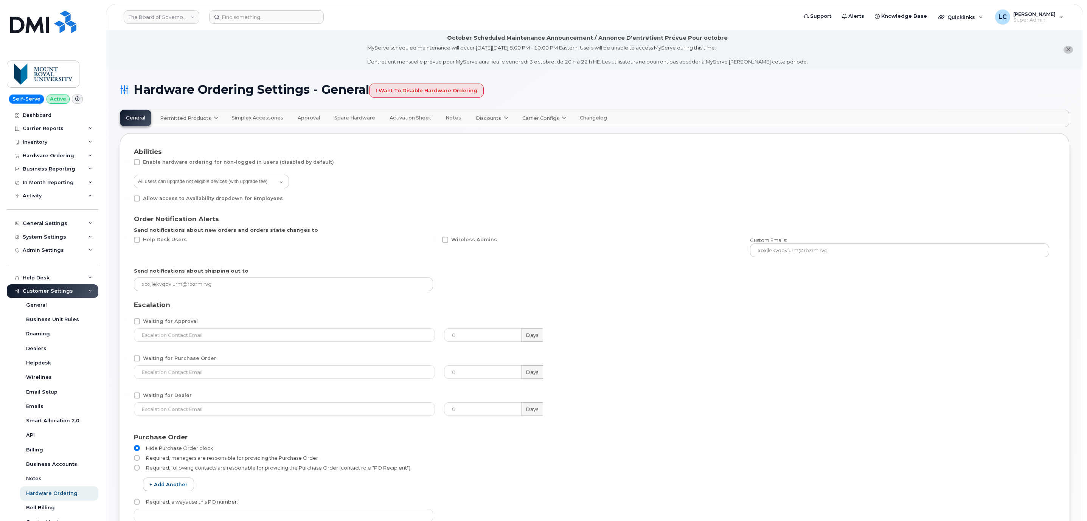
click at [299, 113] on button "Approval" at bounding box center [309, 118] width 34 height 17
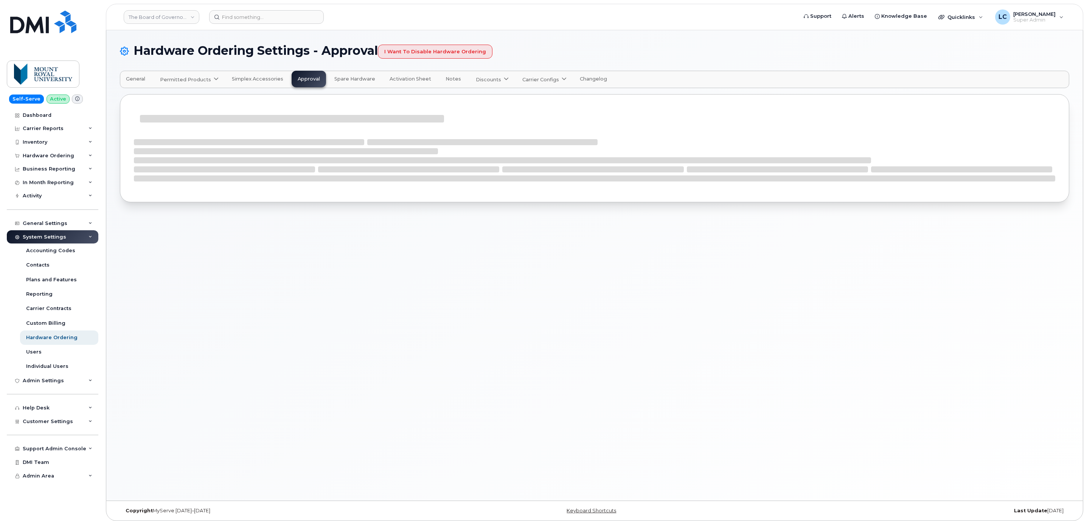
select select "suggested"
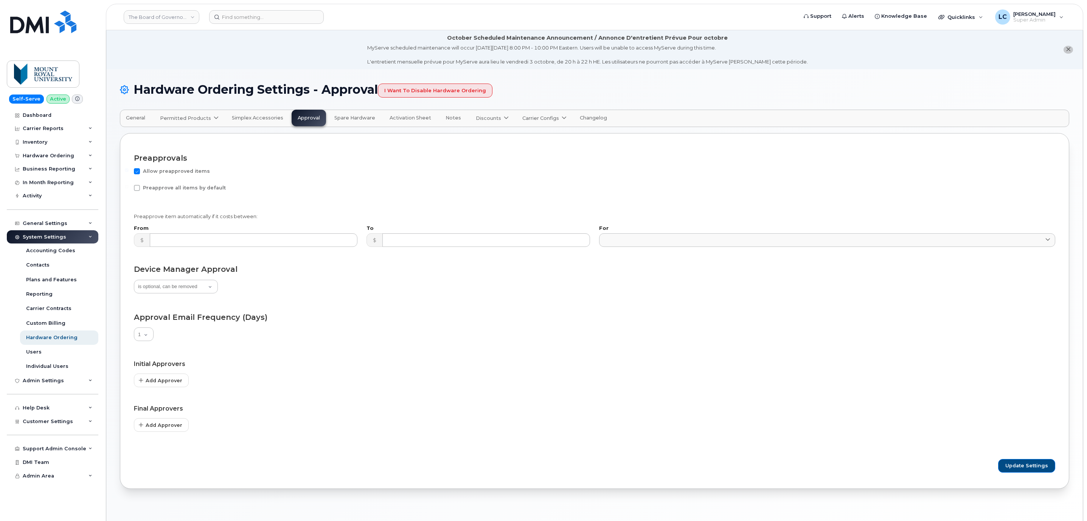
click at [359, 119] on span "Spare Hardware" at bounding box center [354, 118] width 41 height 6
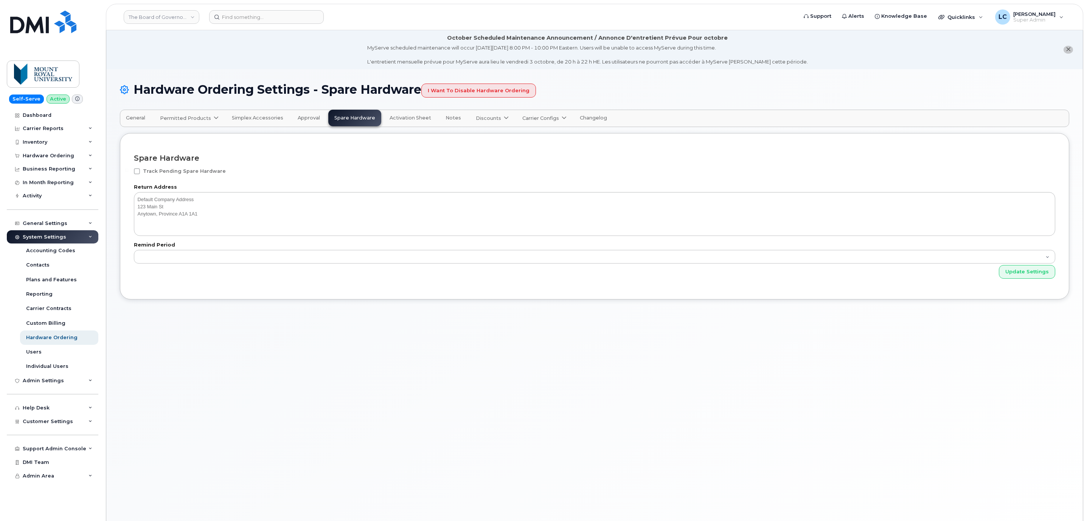
select select"]
click at [410, 119] on span "Activation Sheet" at bounding box center [410, 118] width 42 height 6
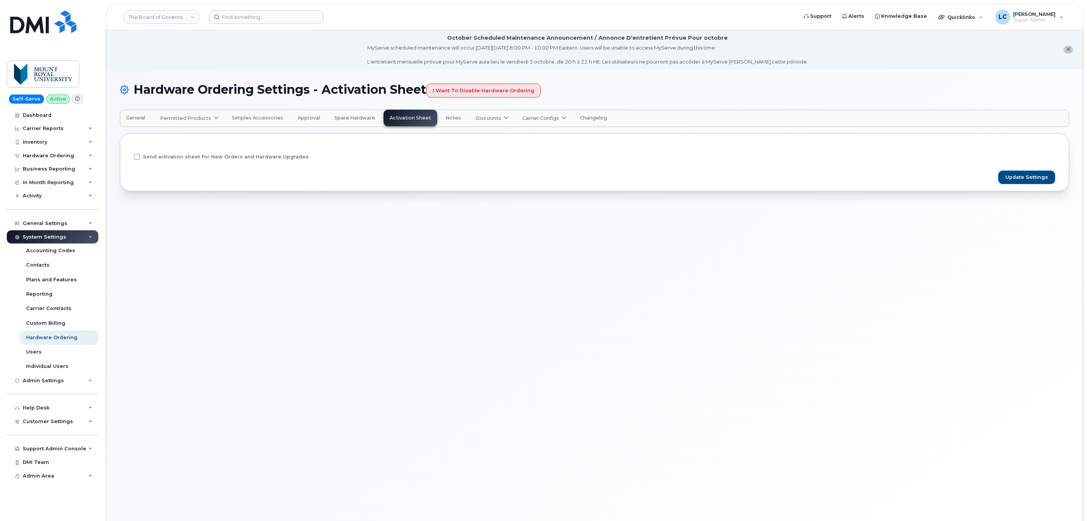
click at [503, 117] on span at bounding box center [506, 118] width 7 height 7
click at [495, 135] on div "Bell available" at bounding box center [506, 136] width 57 height 9
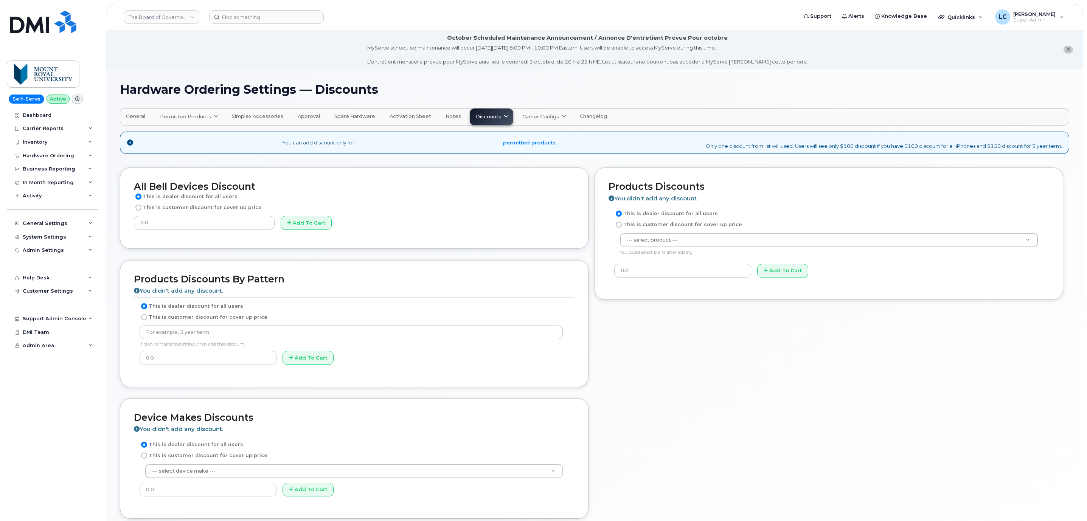
click at [135, 117] on span "General" at bounding box center [135, 116] width 19 height 6
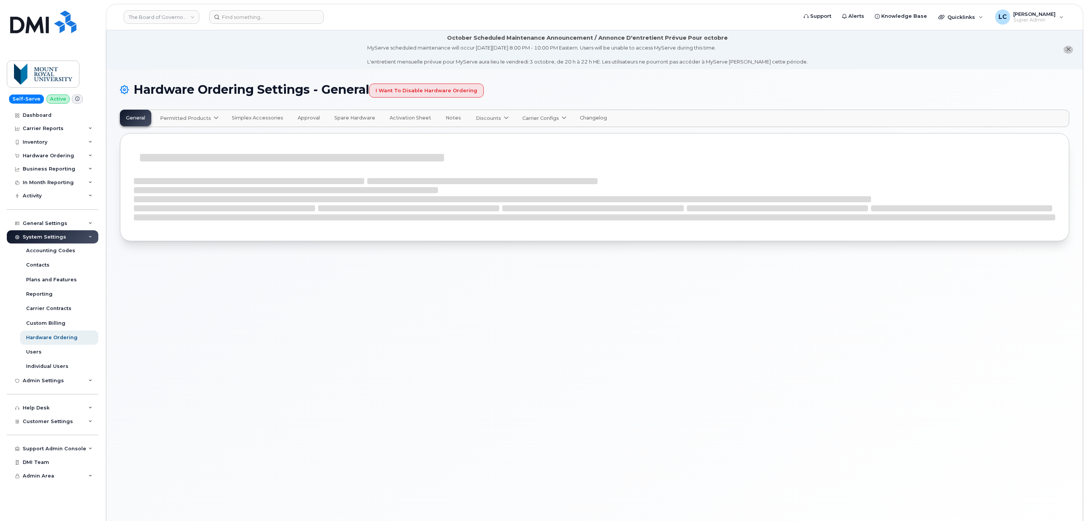
select select "admins"
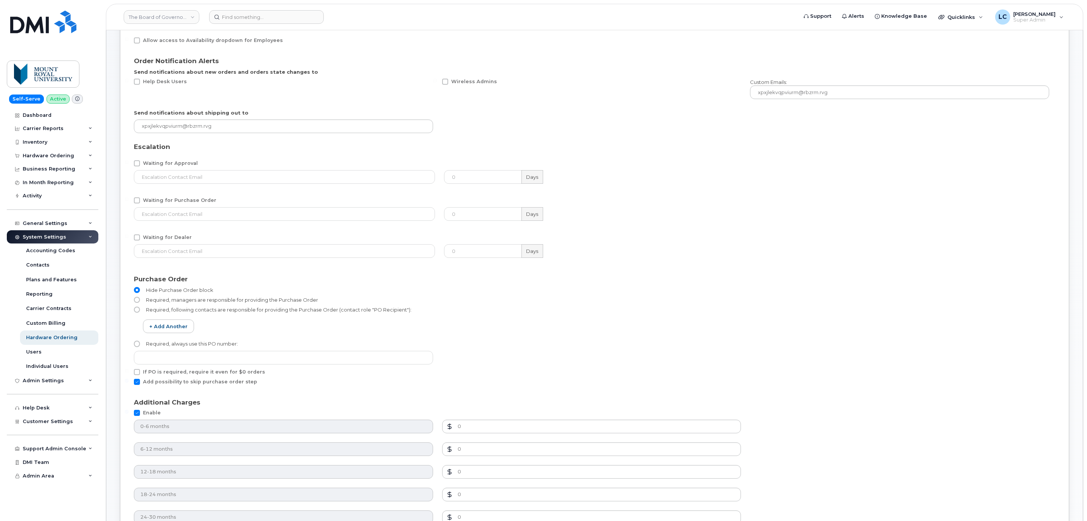
scroll to position [170, 0]
